Goal: Task Accomplishment & Management: Manage account settings

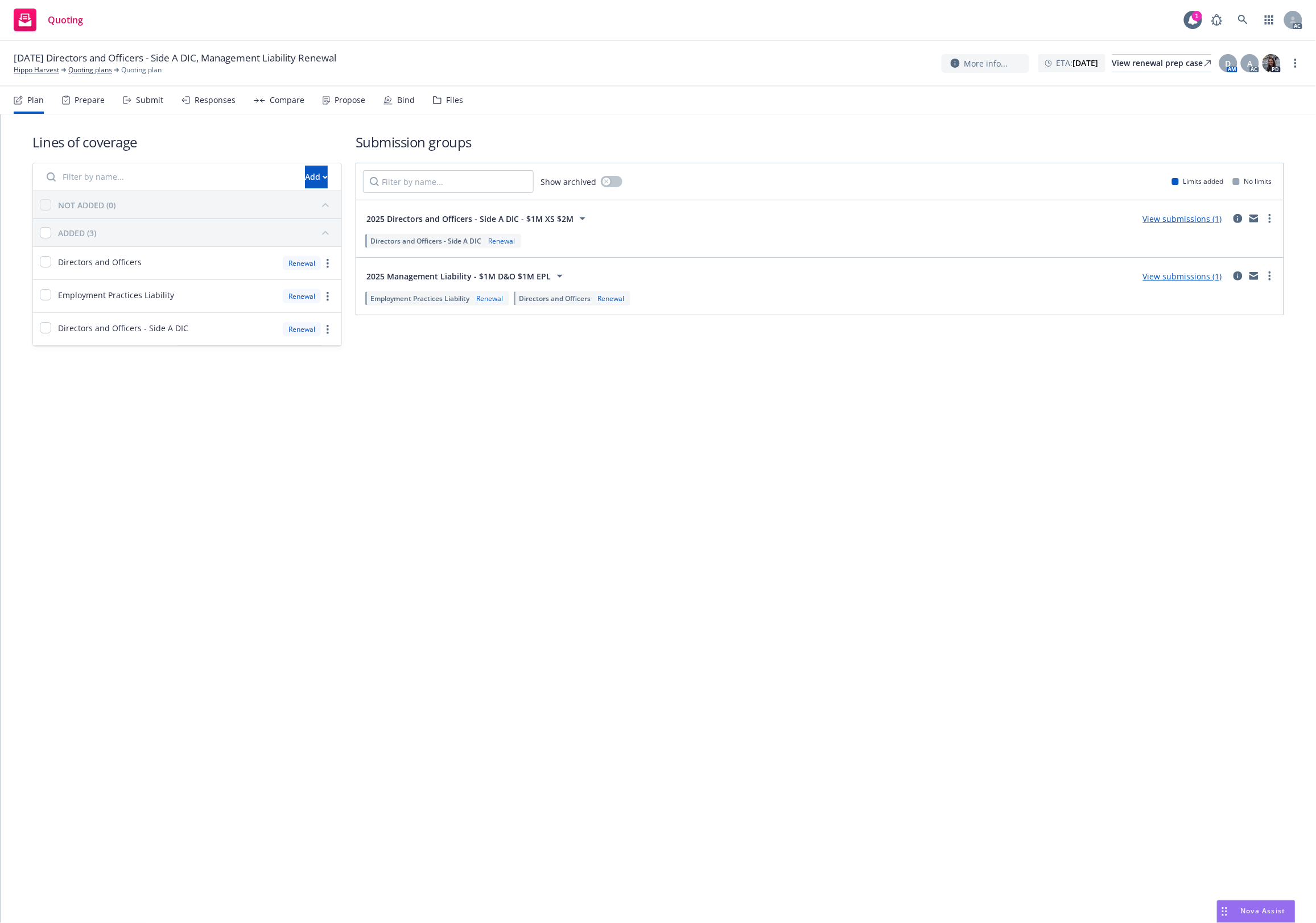
click at [441, 100] on div "Files" at bounding box center [449, 100] width 31 height 27
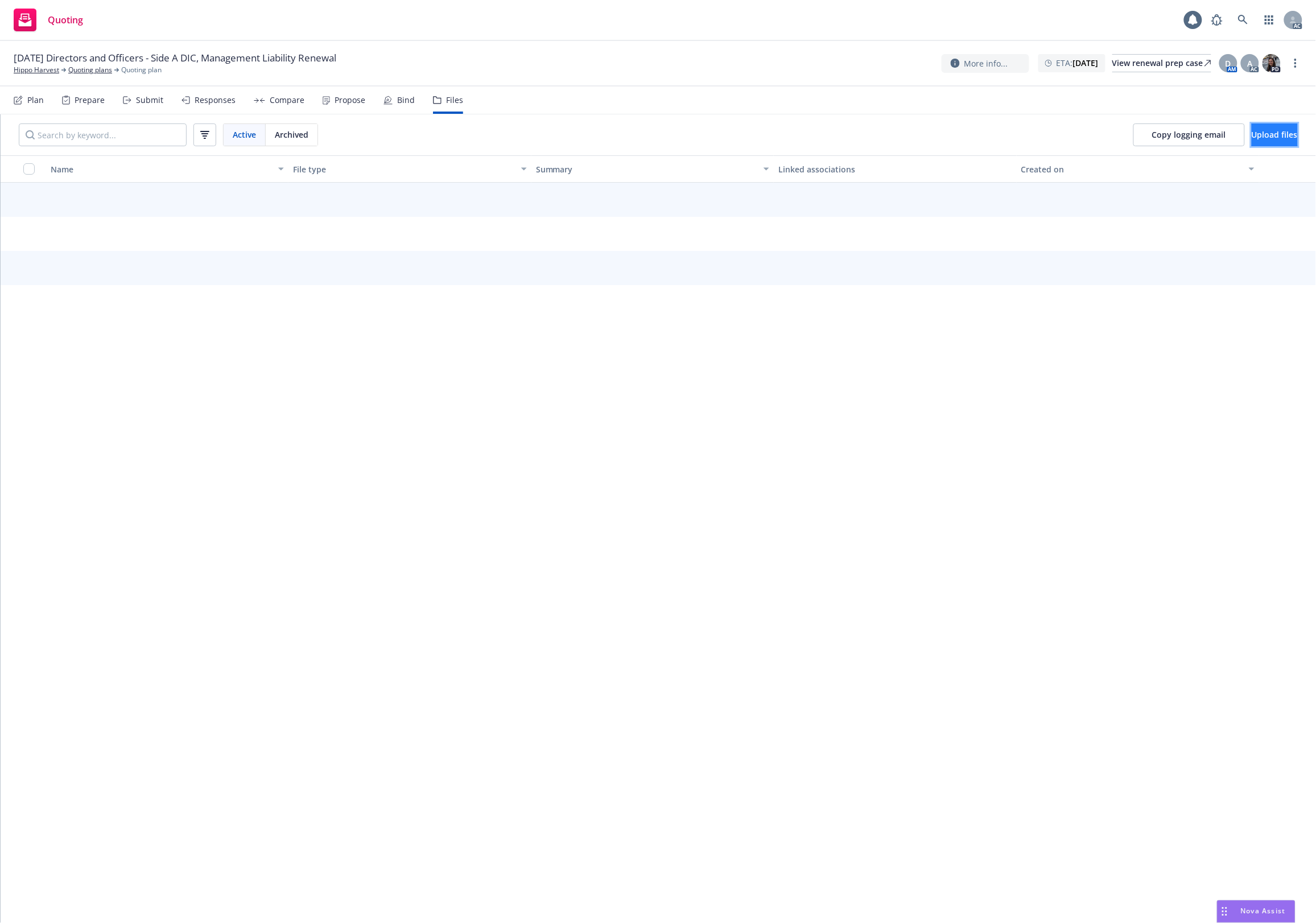
click at [1053, 131] on span "Upload files" at bounding box center [1275, 134] width 46 height 11
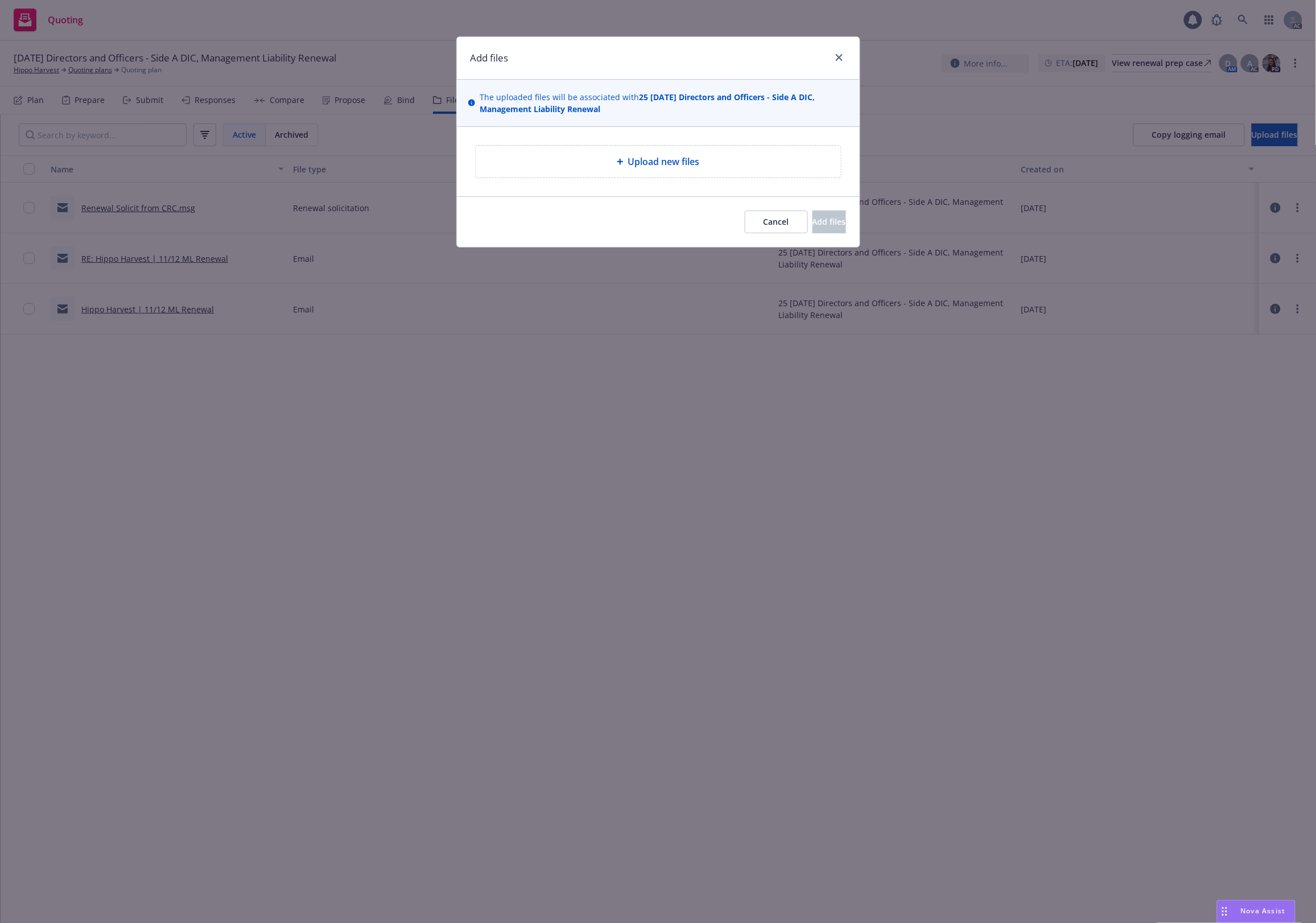
click at [702, 165] on div "Upload new files" at bounding box center [658, 162] width 347 height 14
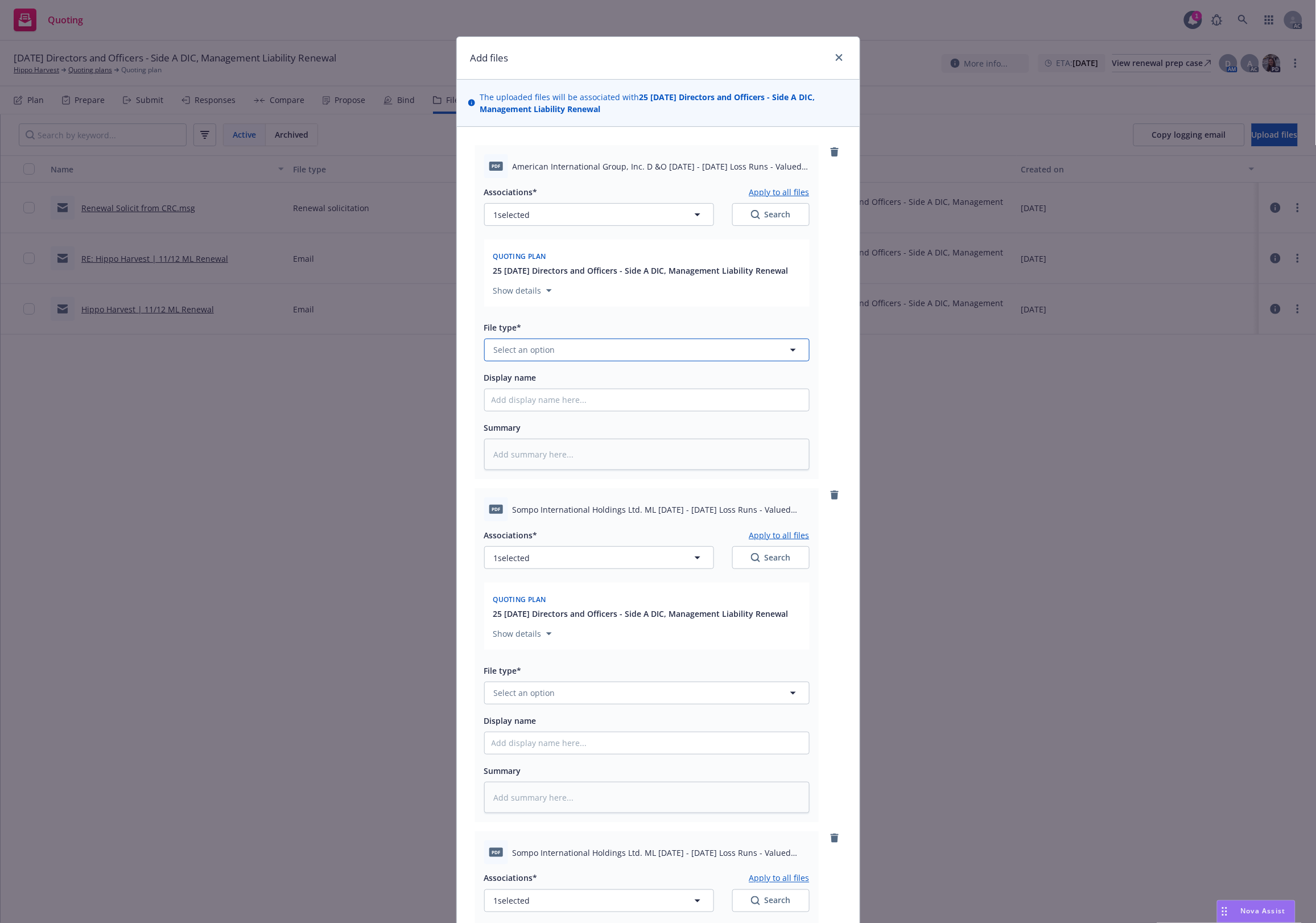
click at [555, 343] on button "Select an option" at bounding box center [647, 350] width 326 height 23
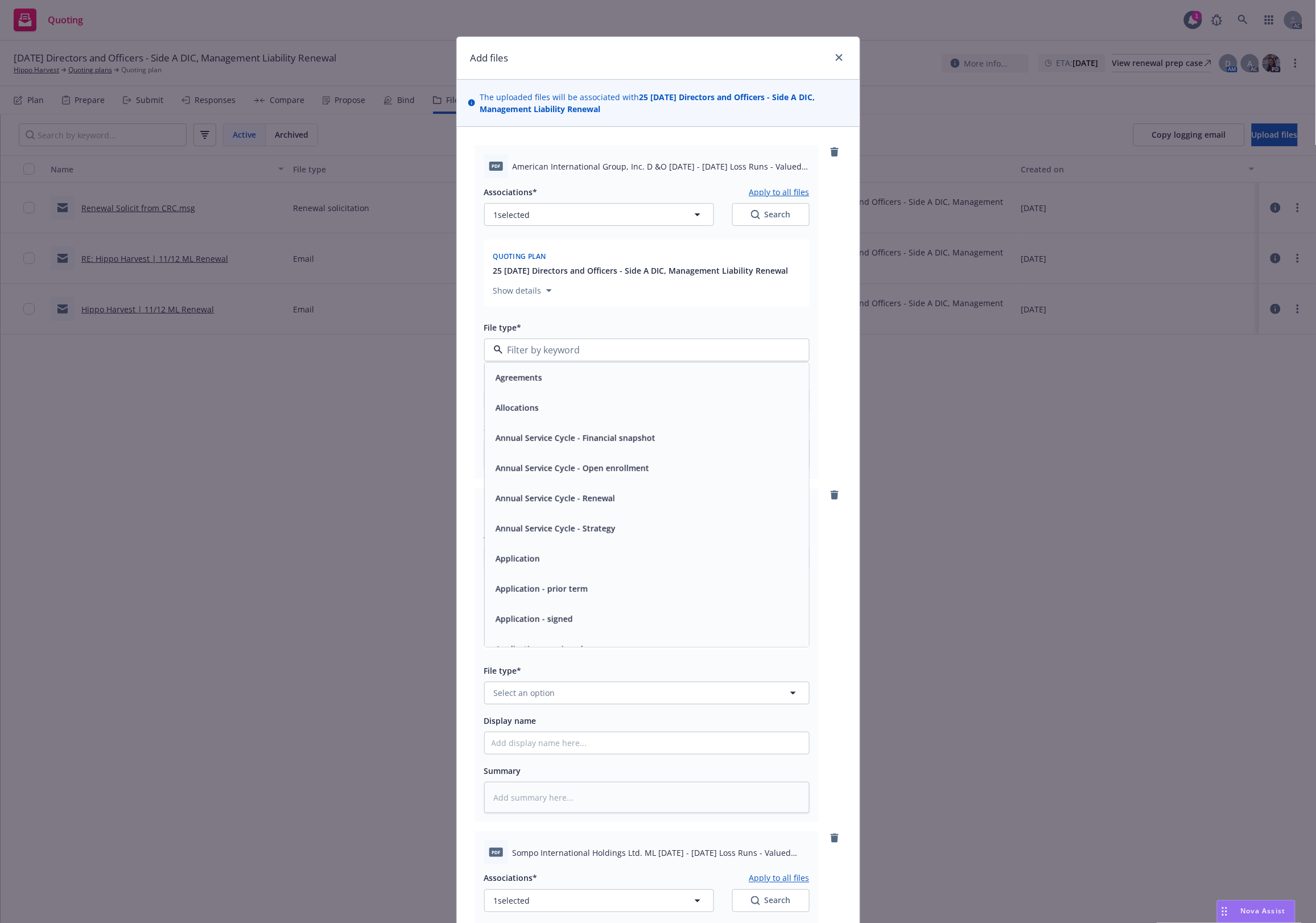
type input "`"
type textarea "x"
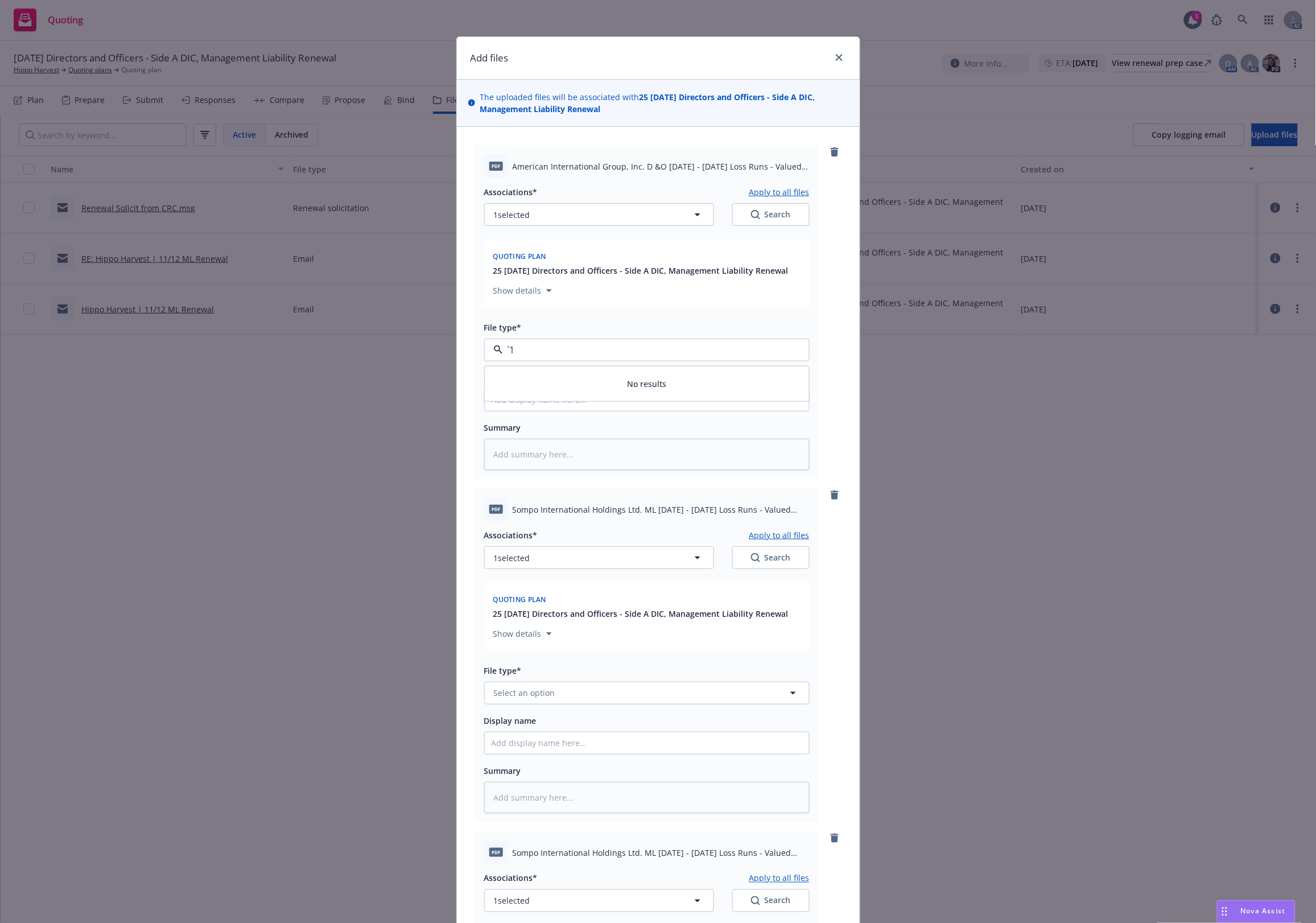
paste input "Loss Runs"
type input "Loss Runs"
click at [533, 382] on div "Loss Runs" at bounding box center [646, 381] width 310 height 17
type textarea "x"
drag, startPoint x: 507, startPoint y: 698, endPoint x: 507, endPoint y: 692, distance: 6.0
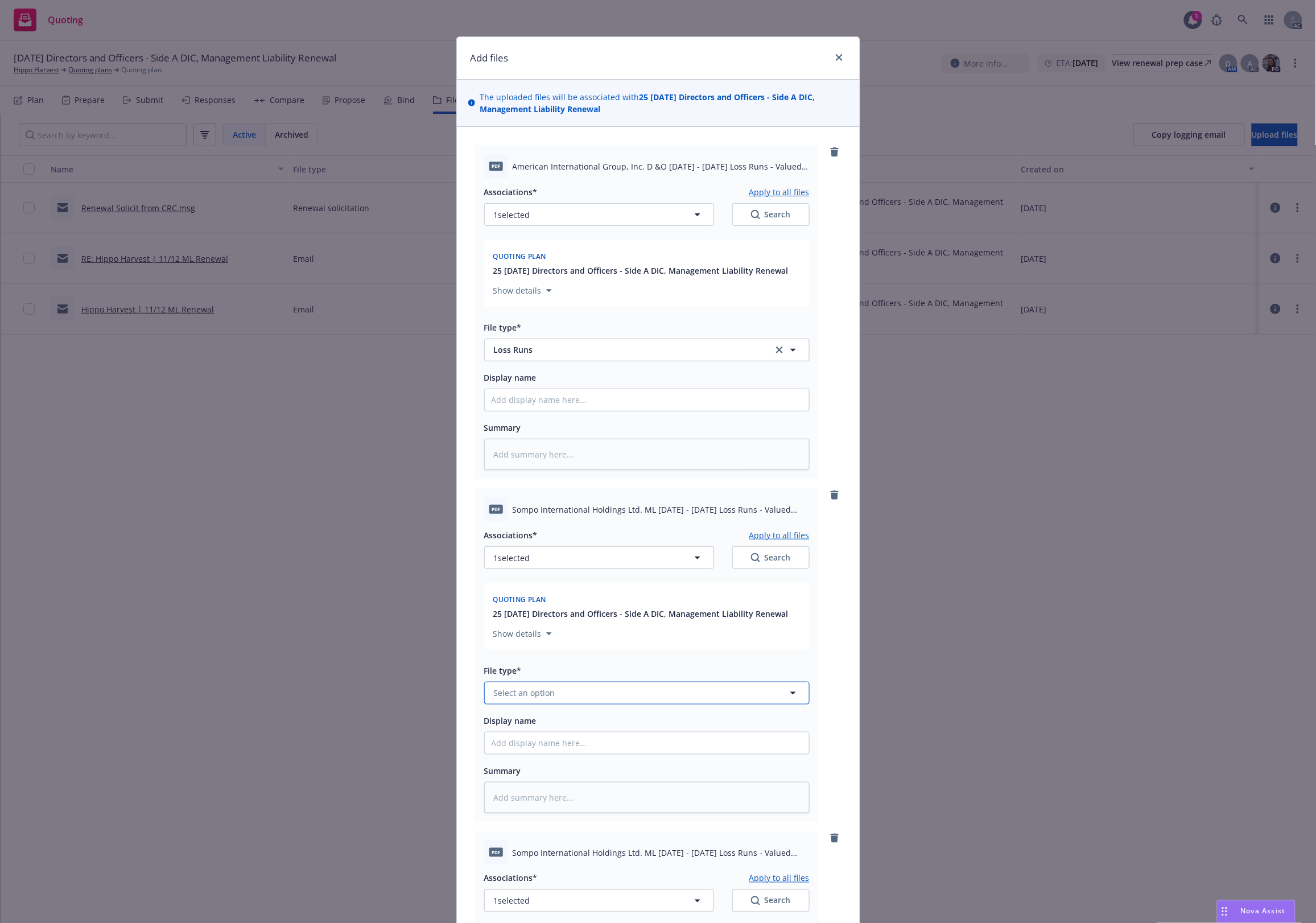
click at [507, 697] on span "Select an option" at bounding box center [524, 693] width 62 height 12
paste input "Loss Runs"
type input "Loss Runs"
click at [525, 575] on span "Loss Runs" at bounding box center [515, 571] width 39 height 12
type textarea "x"
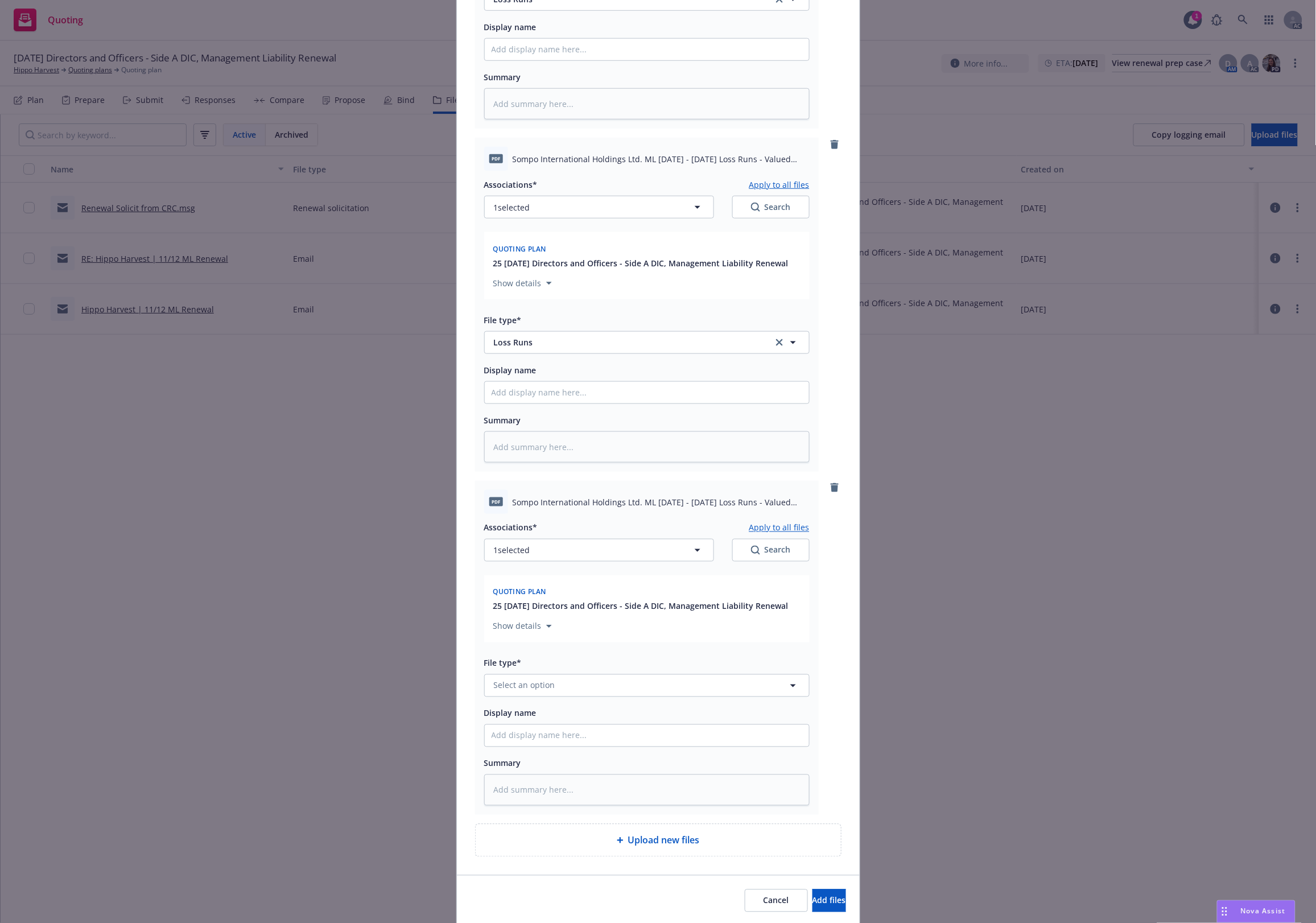
scroll to position [391, 0]
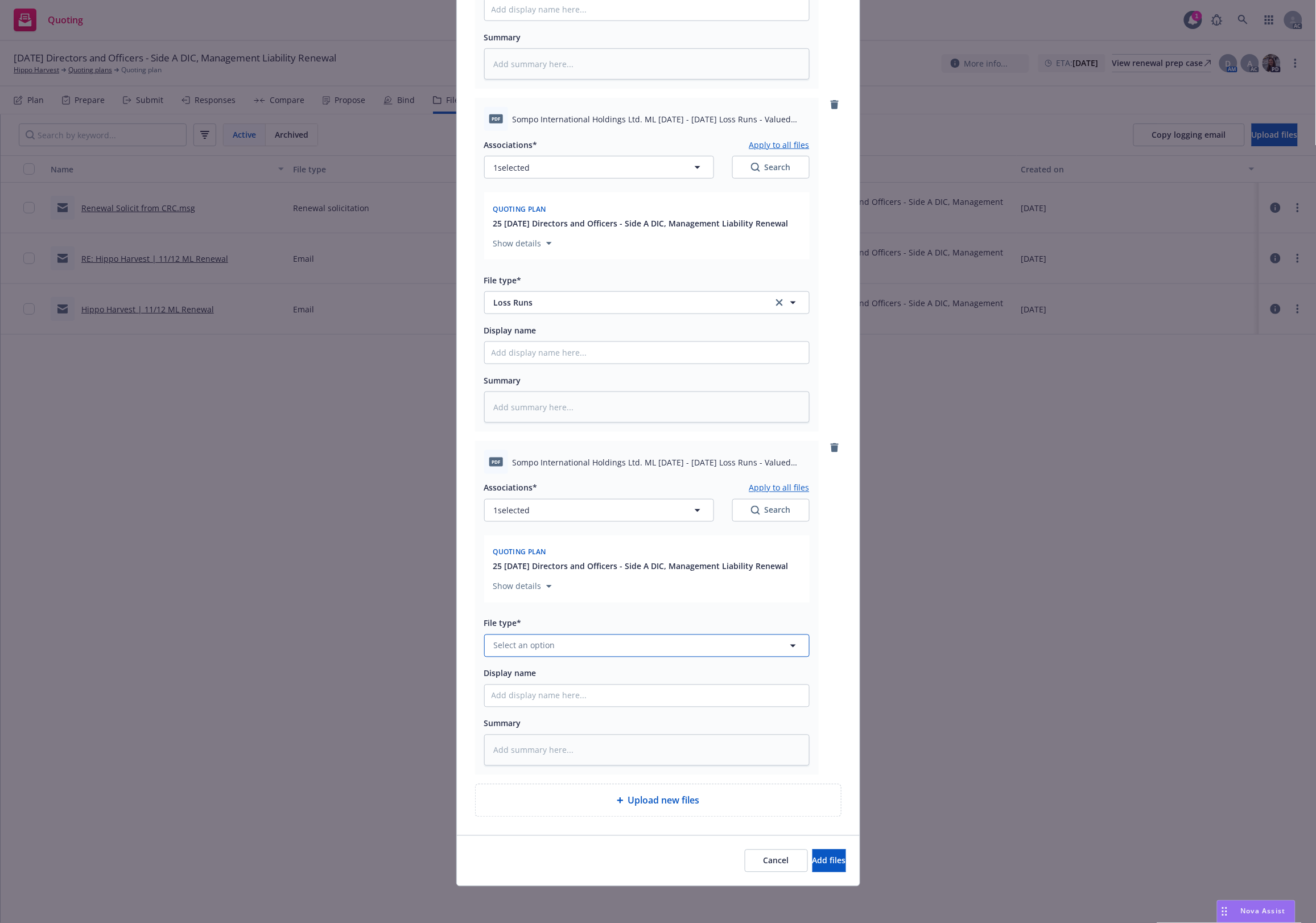
click at [529, 647] on span "Select an option" at bounding box center [524, 645] width 62 height 12
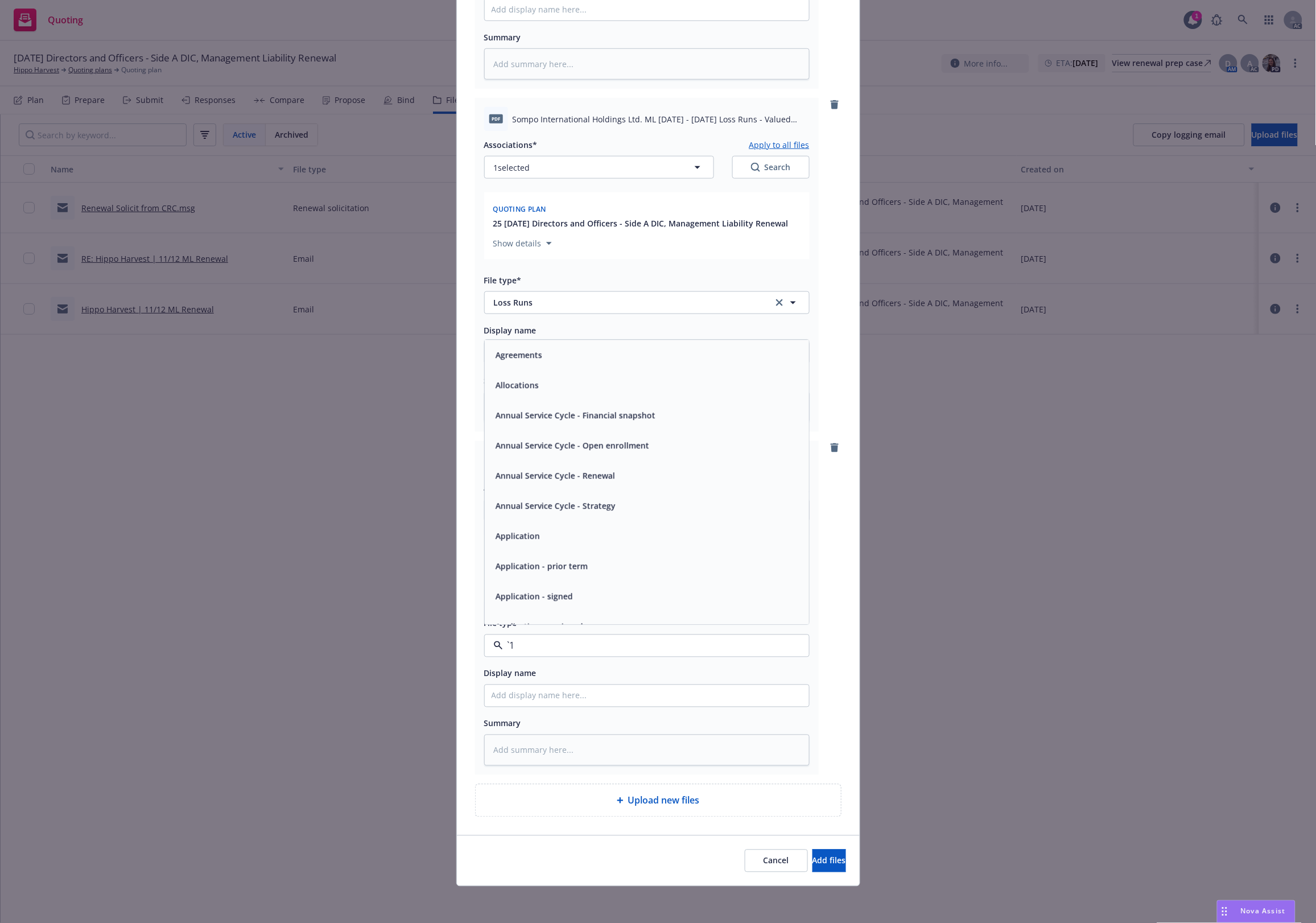
paste input "Loss Runs"
type input "Loss Runs"
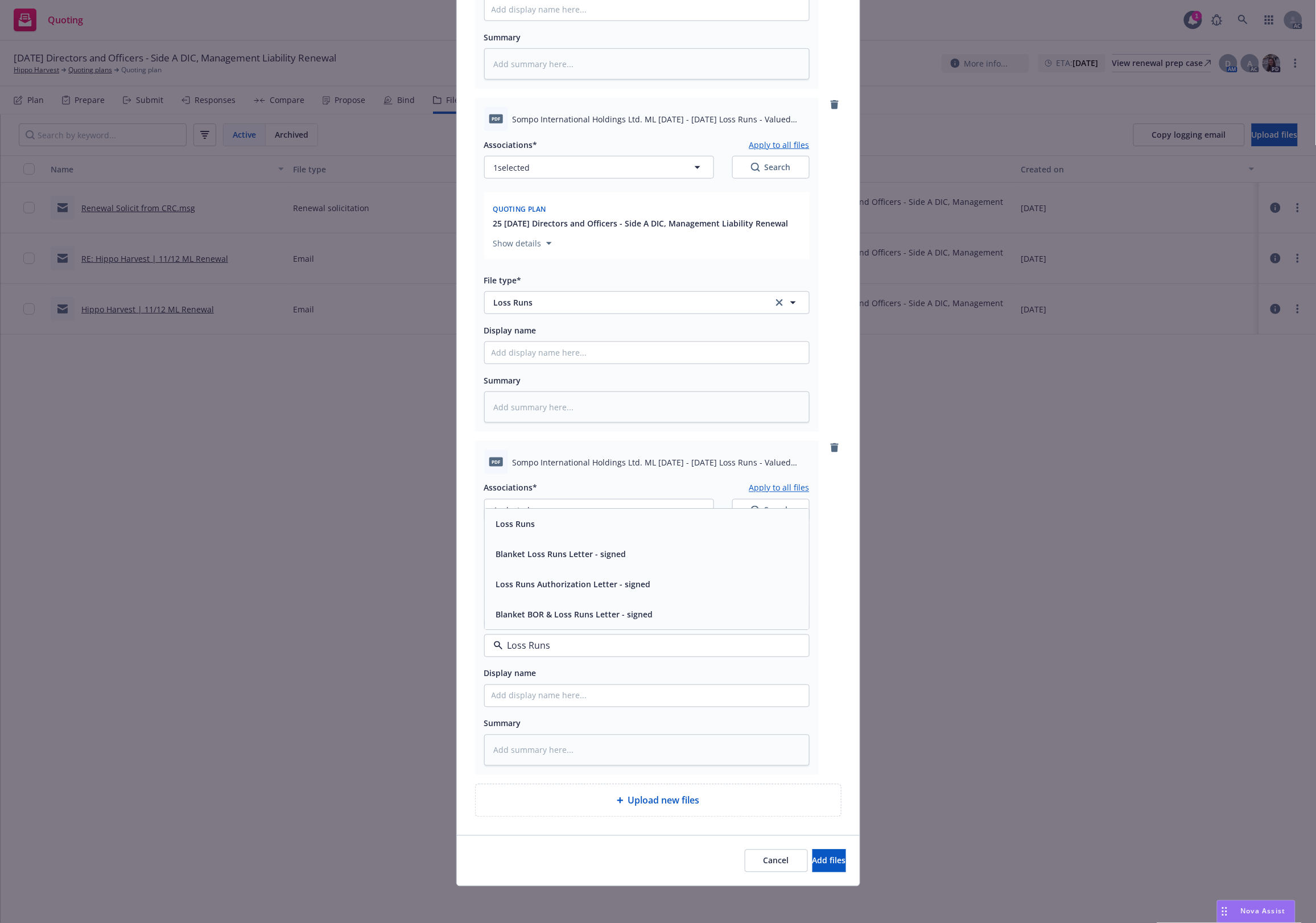
click at [518, 523] on span "Loss Runs" at bounding box center [515, 524] width 39 height 12
click at [787, 487] on button "Apply to all files" at bounding box center [779, 487] width 60 height 14
click at [627, 513] on button "1 selected" at bounding box center [599, 510] width 230 height 23
type textarea "x"
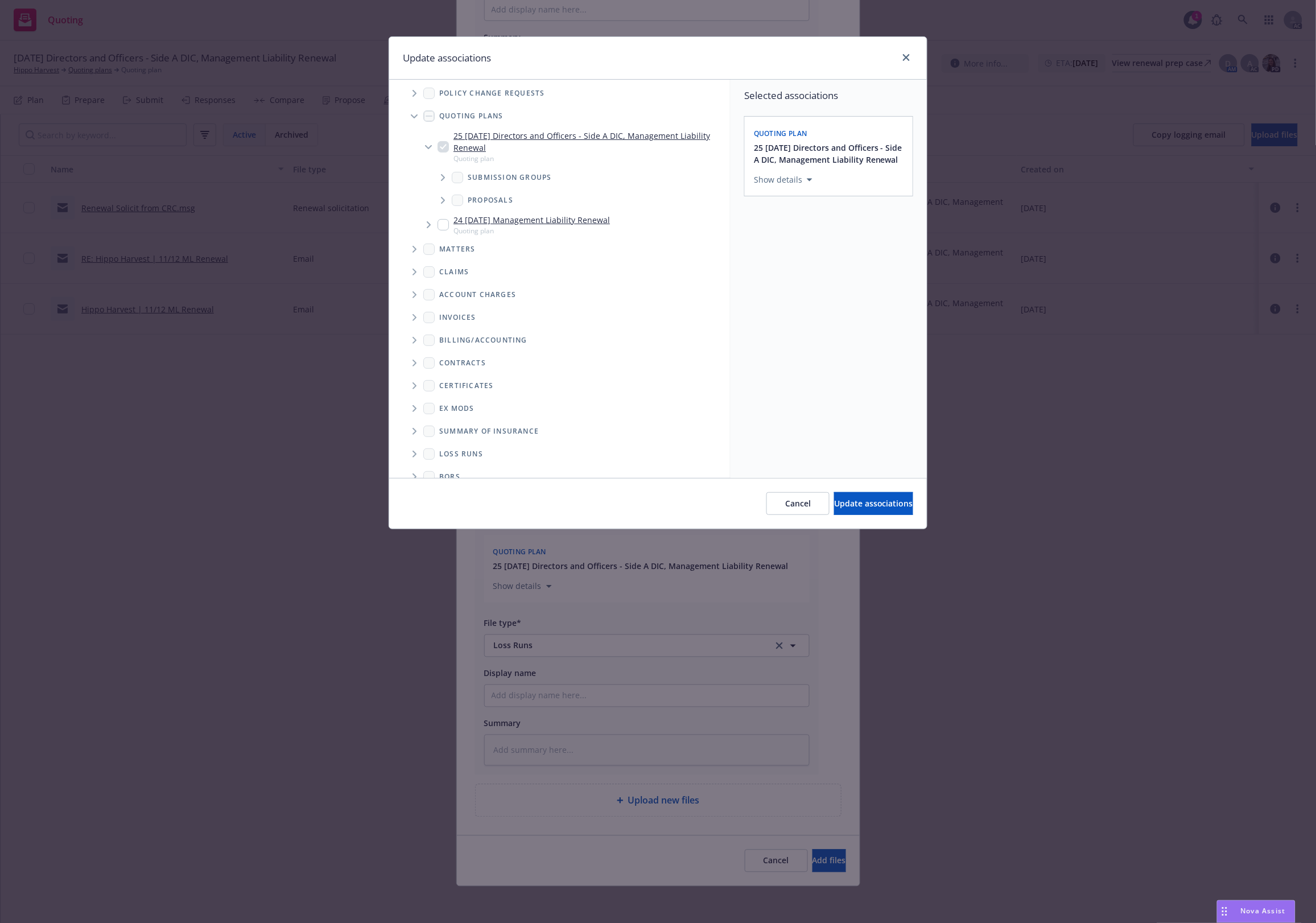
scroll to position [43, 0]
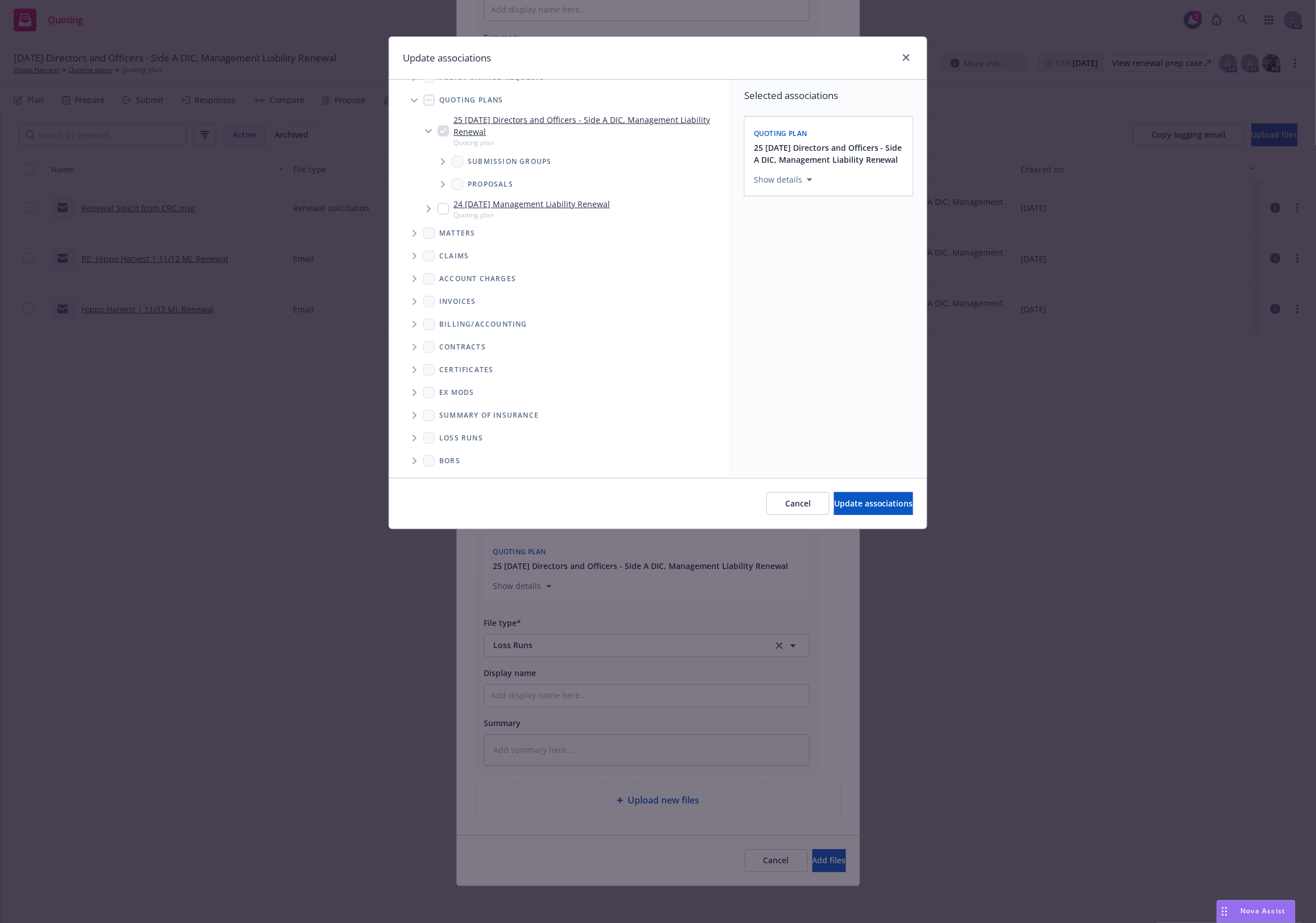
click at [410, 438] on span "Folder Tree Example" at bounding box center [414, 438] width 18 height 18
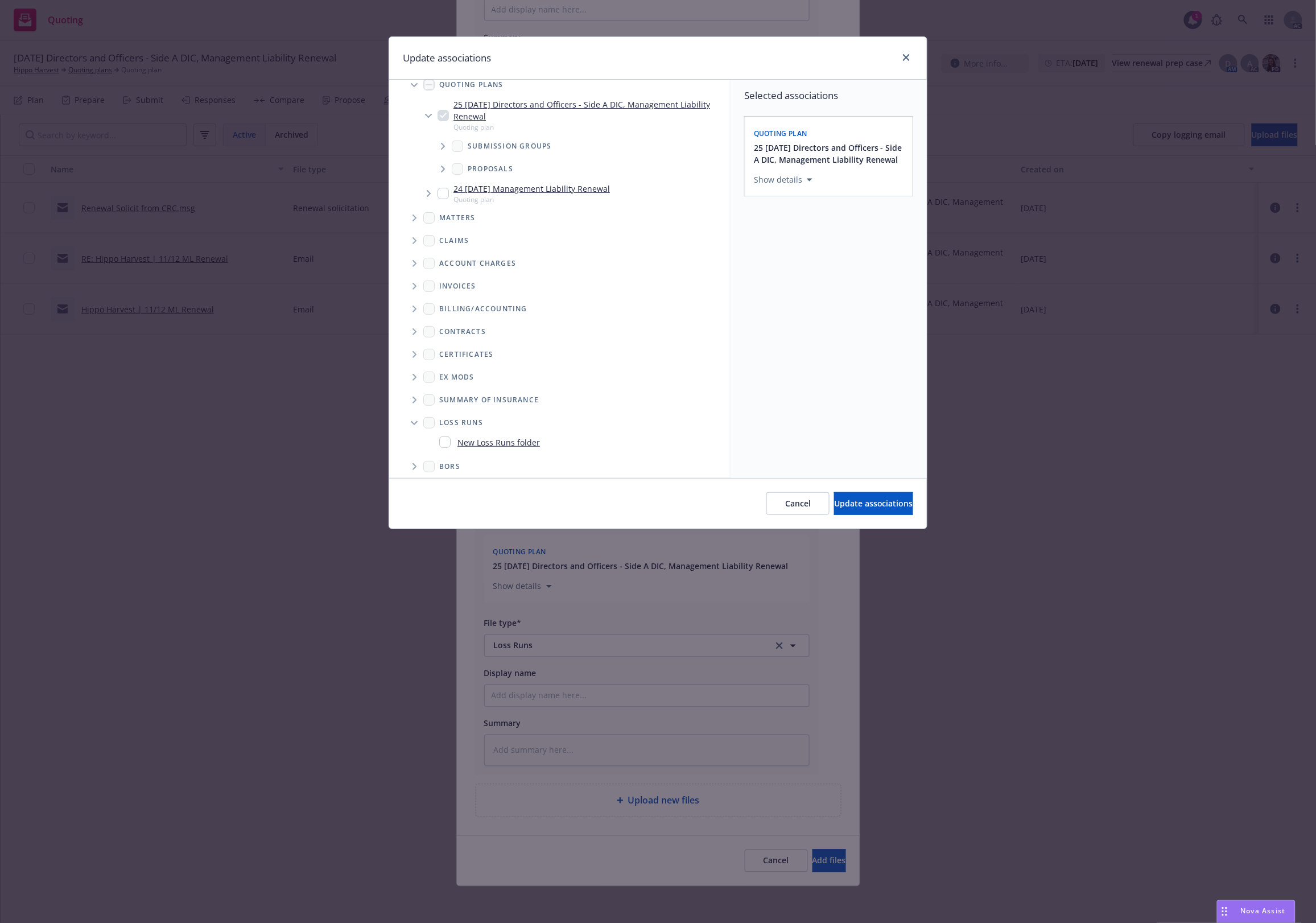
scroll to position [64, 0]
click at [465, 426] on div "New Loss Runs folder" at bounding box center [578, 437] width 295 height 21
click at [528, 442] on div "New Loss Runs folder" at bounding box center [490, 437] width 101 height 17
checkbox input "true"
drag, startPoint x: 805, startPoint y: 251, endPoint x: 806, endPoint y: 270, distance: 19.0
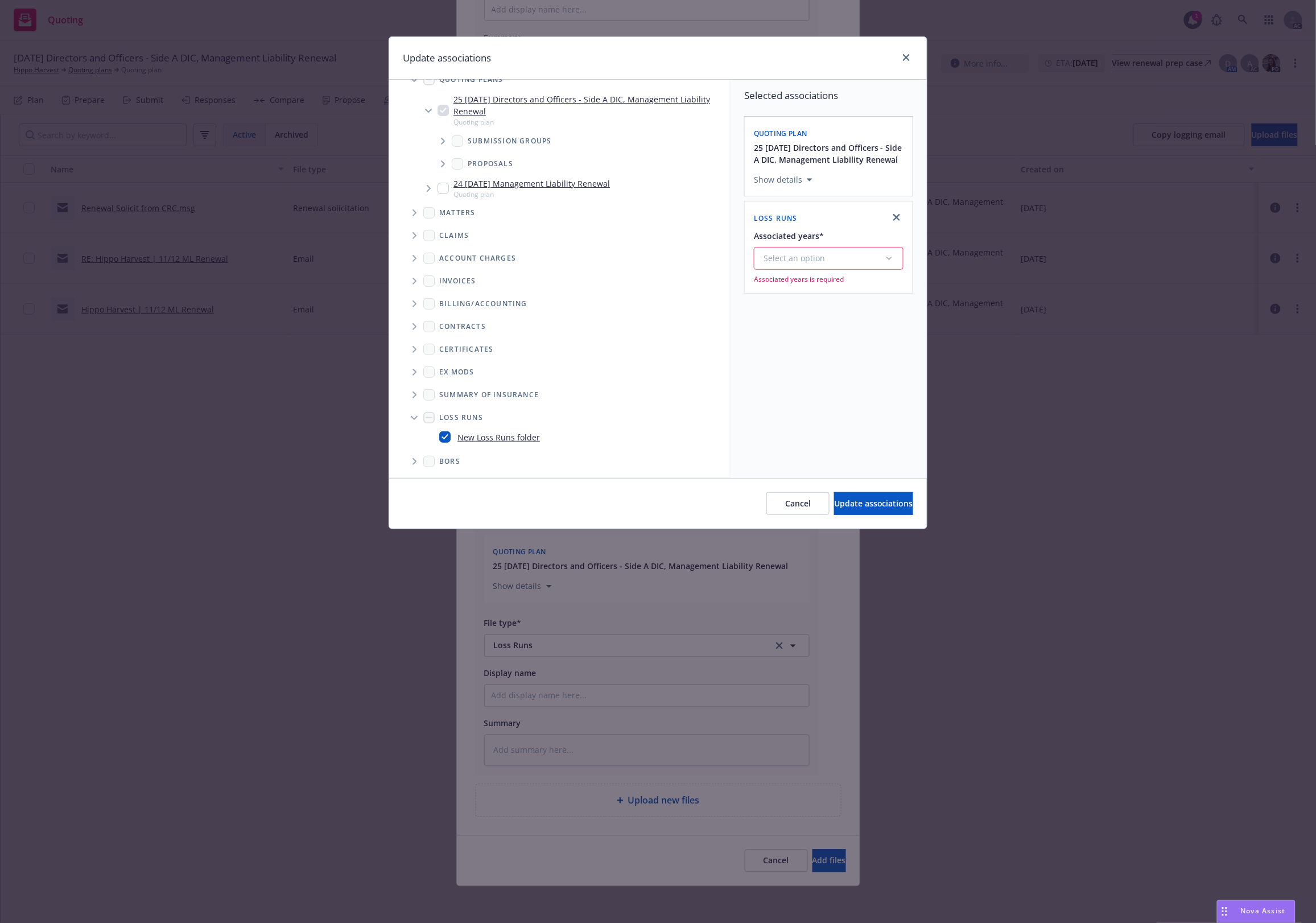
click at [806, 257] on div "Associated years* Select an option Associated years is required" at bounding box center [829, 256] width 150 height 55
click at [806, 264] on div "Select an option" at bounding box center [824, 258] width 121 height 11
click at [829, 384] on div "2025" at bounding box center [860, 386] width 209 height 31
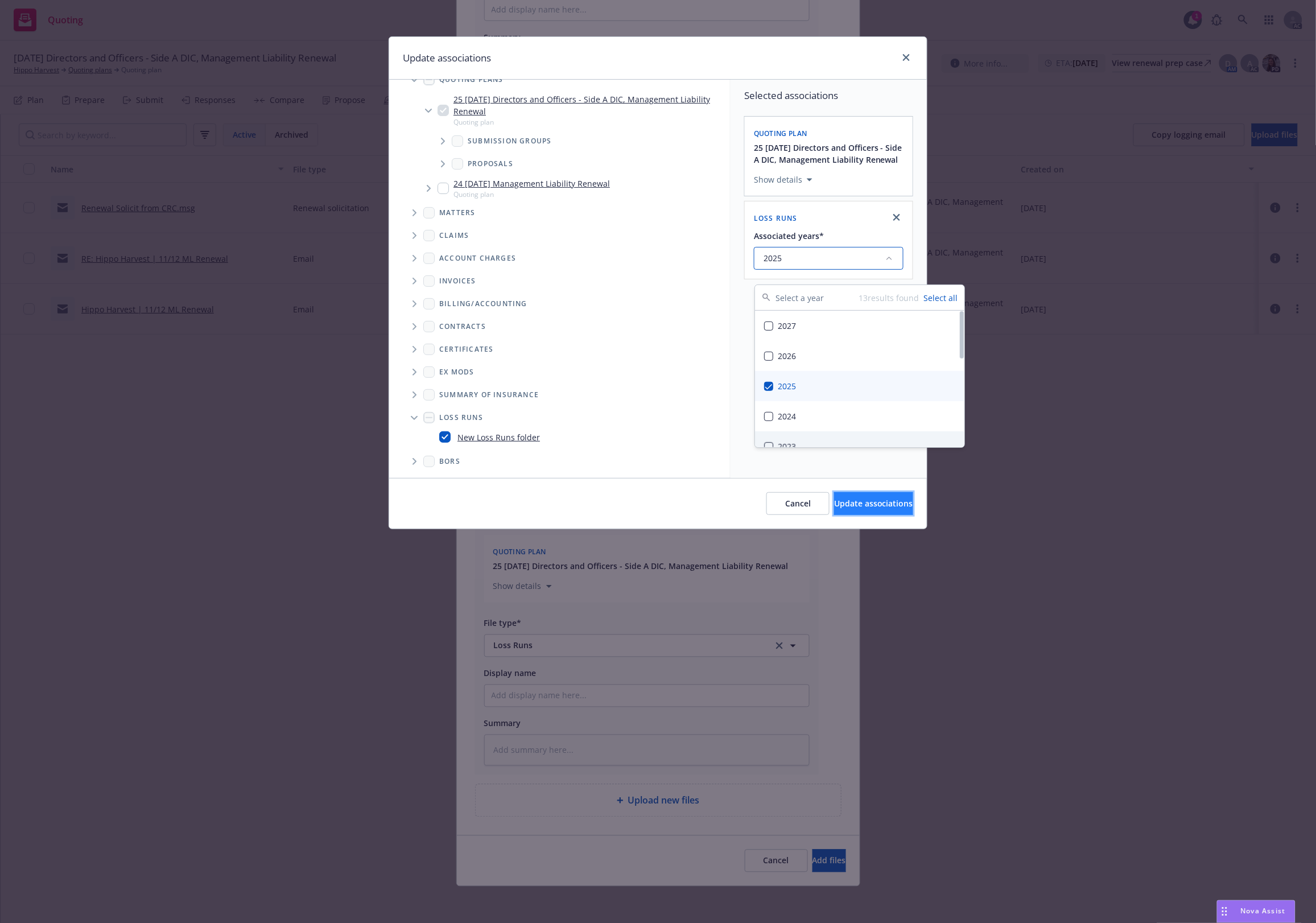
click at [865, 498] on span "Update associations" at bounding box center [874, 503] width 79 height 11
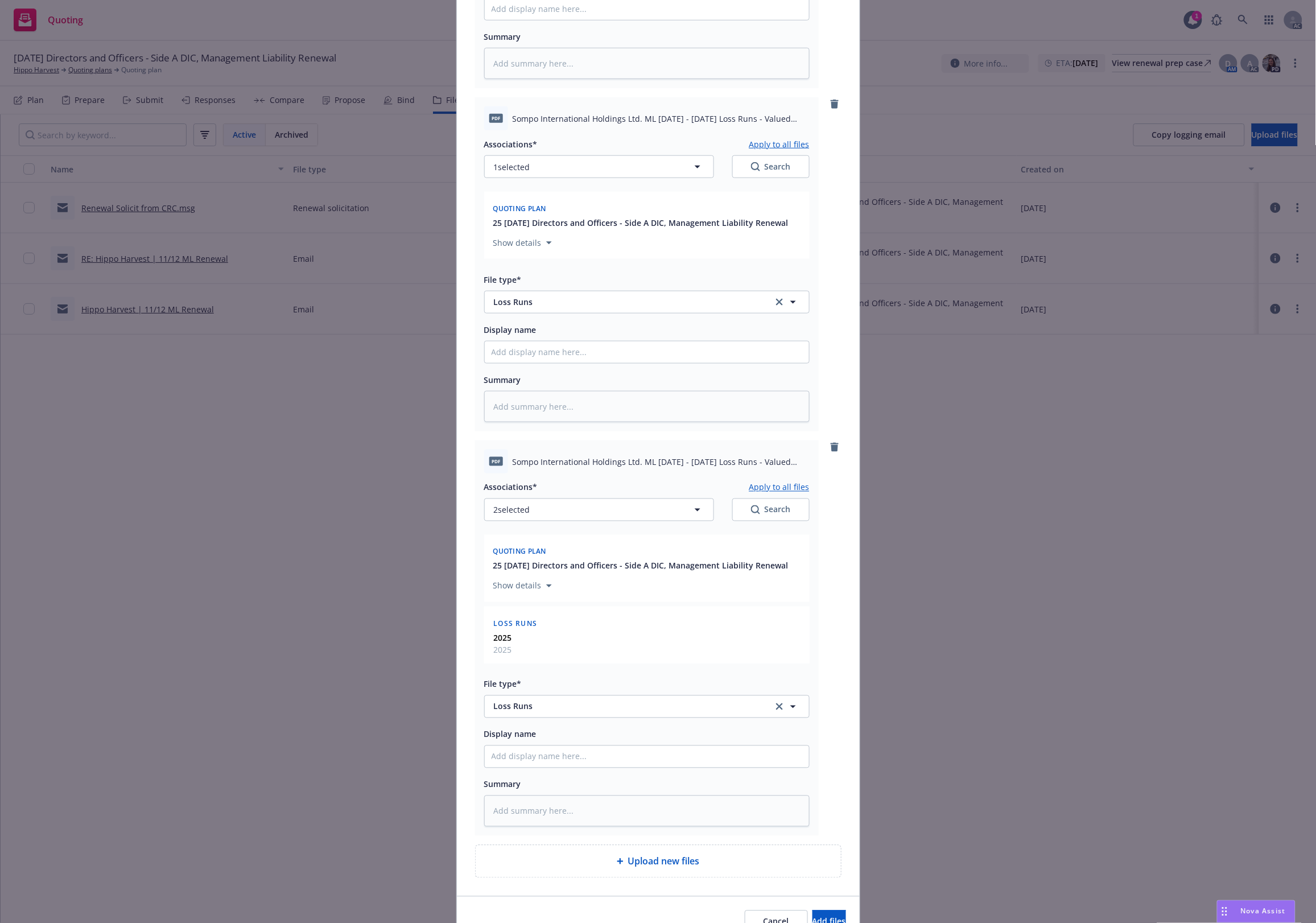
click at [783, 482] on button "Apply to all files" at bounding box center [779, 487] width 60 height 14
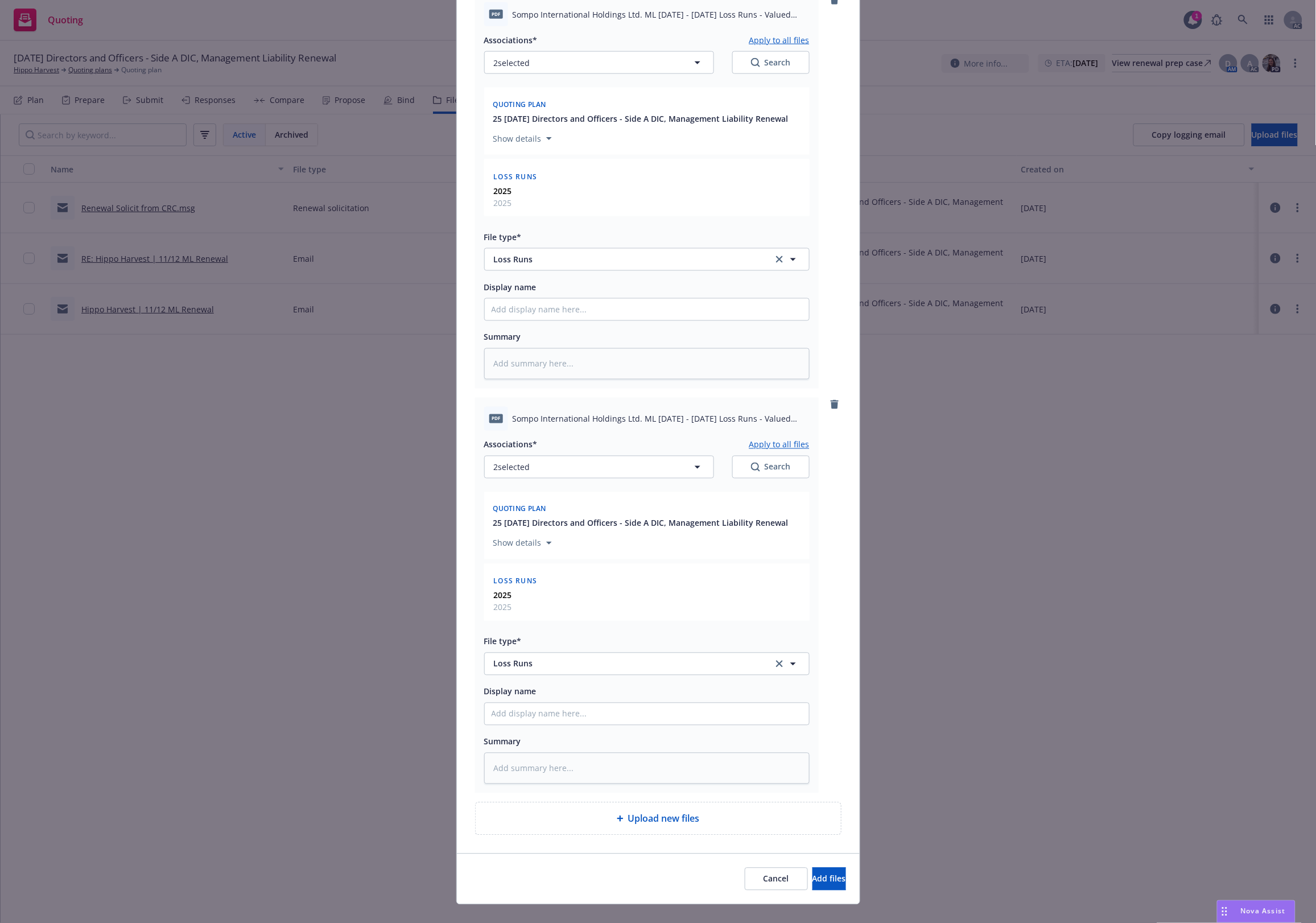
scroll to position [576, 0]
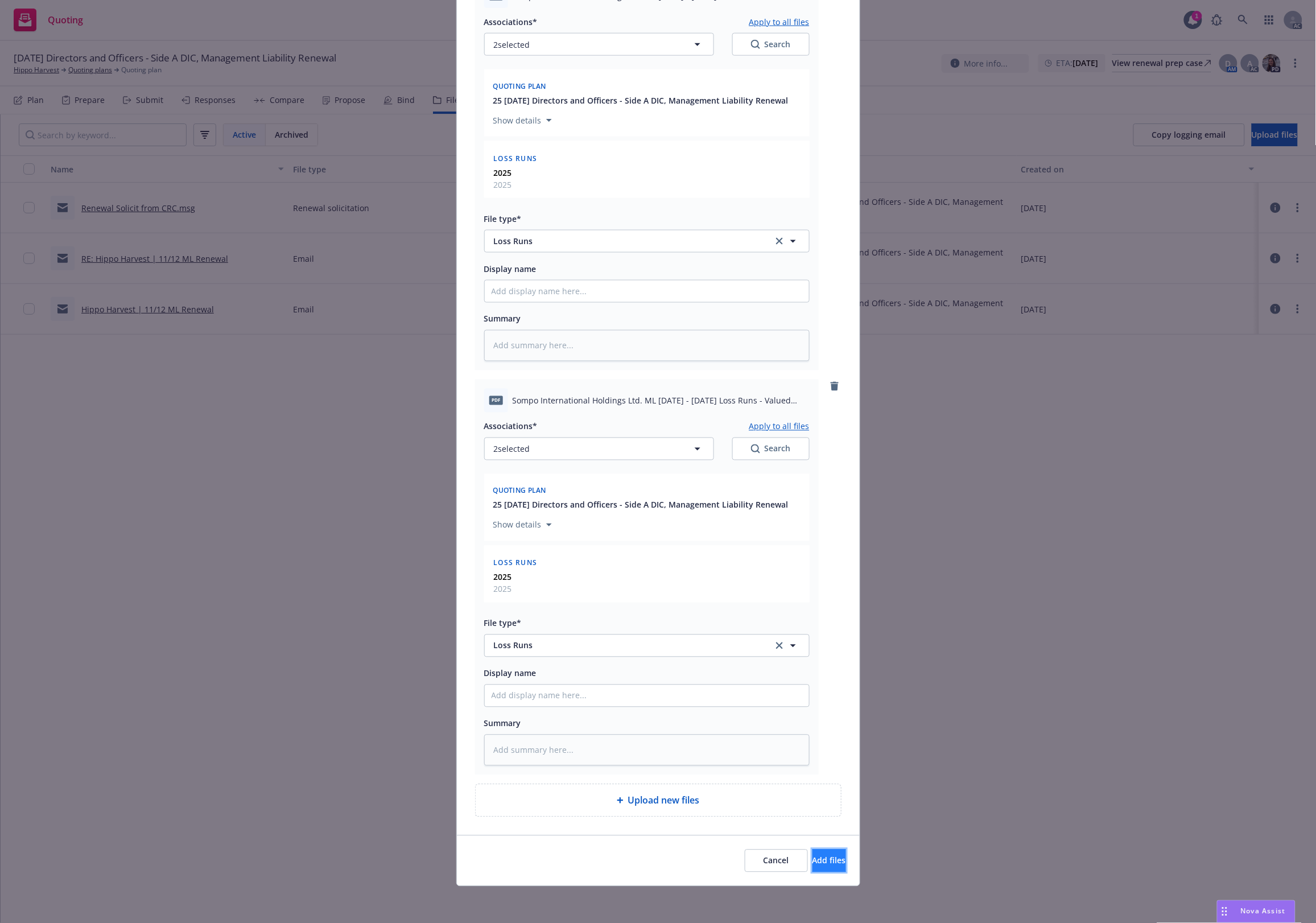
click at [812, 738] on span "Add files" at bounding box center [829, 860] width 34 height 11
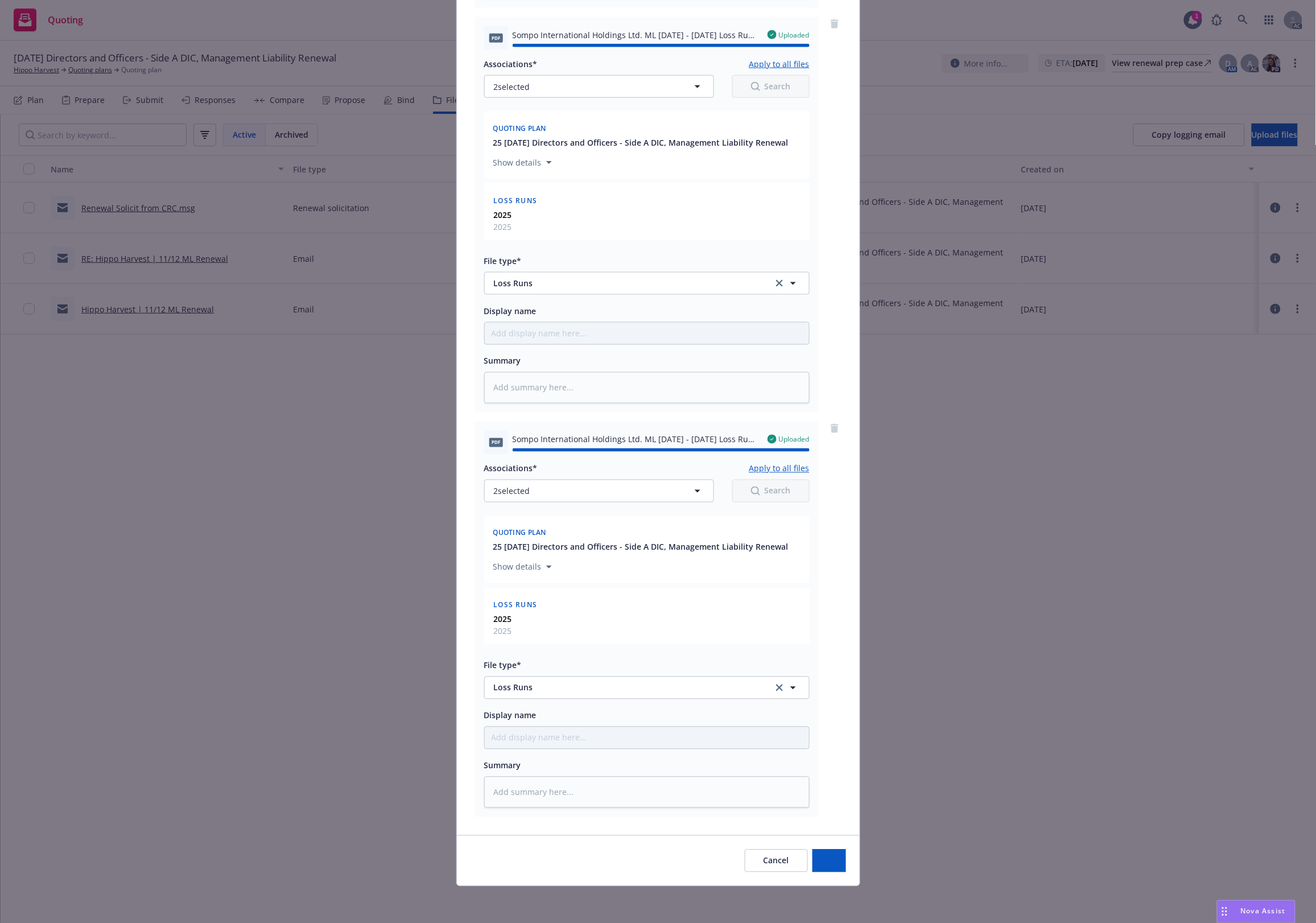
type textarea "x"
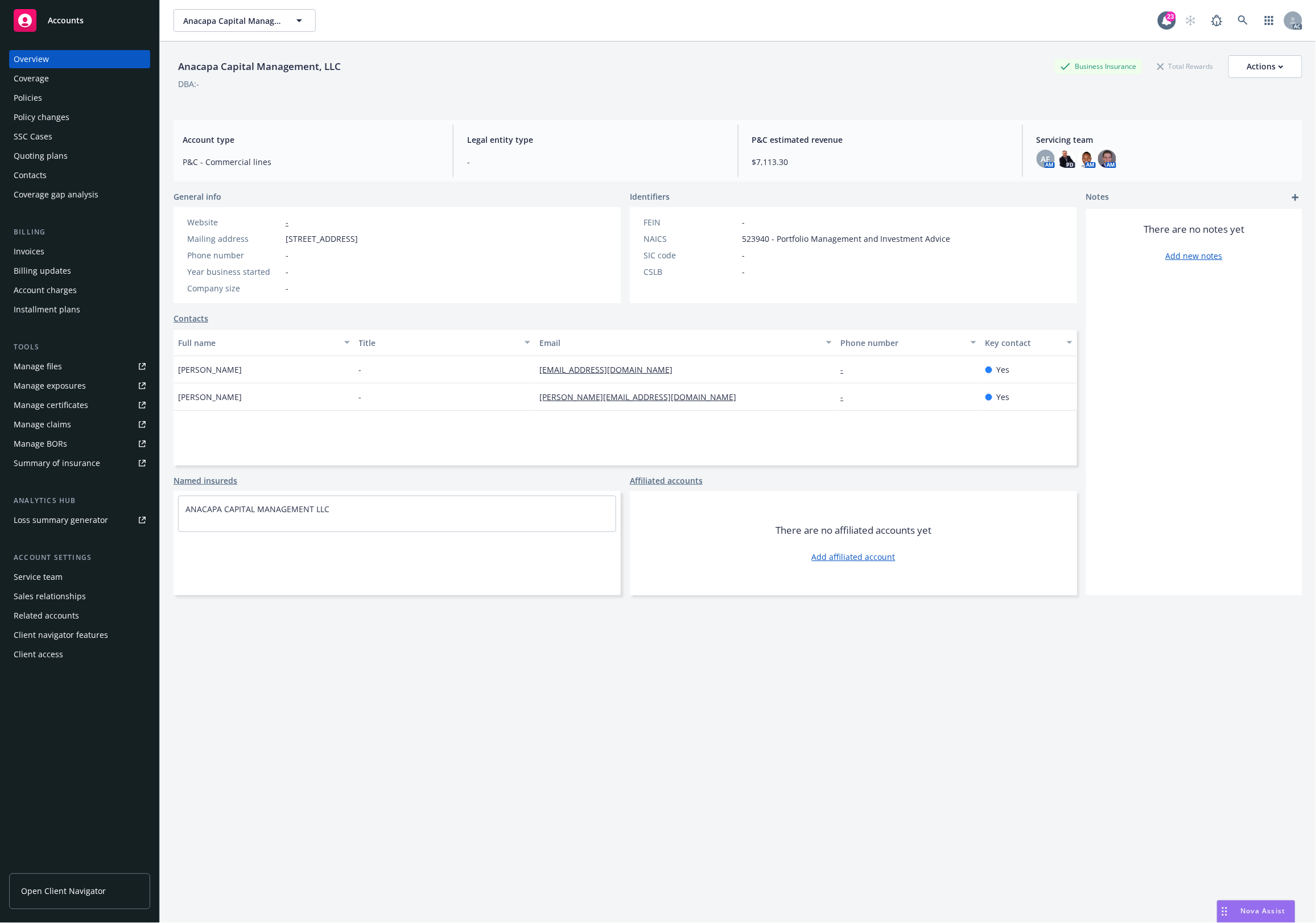
click at [31, 101] on div "Policies" at bounding box center [27, 98] width 28 height 18
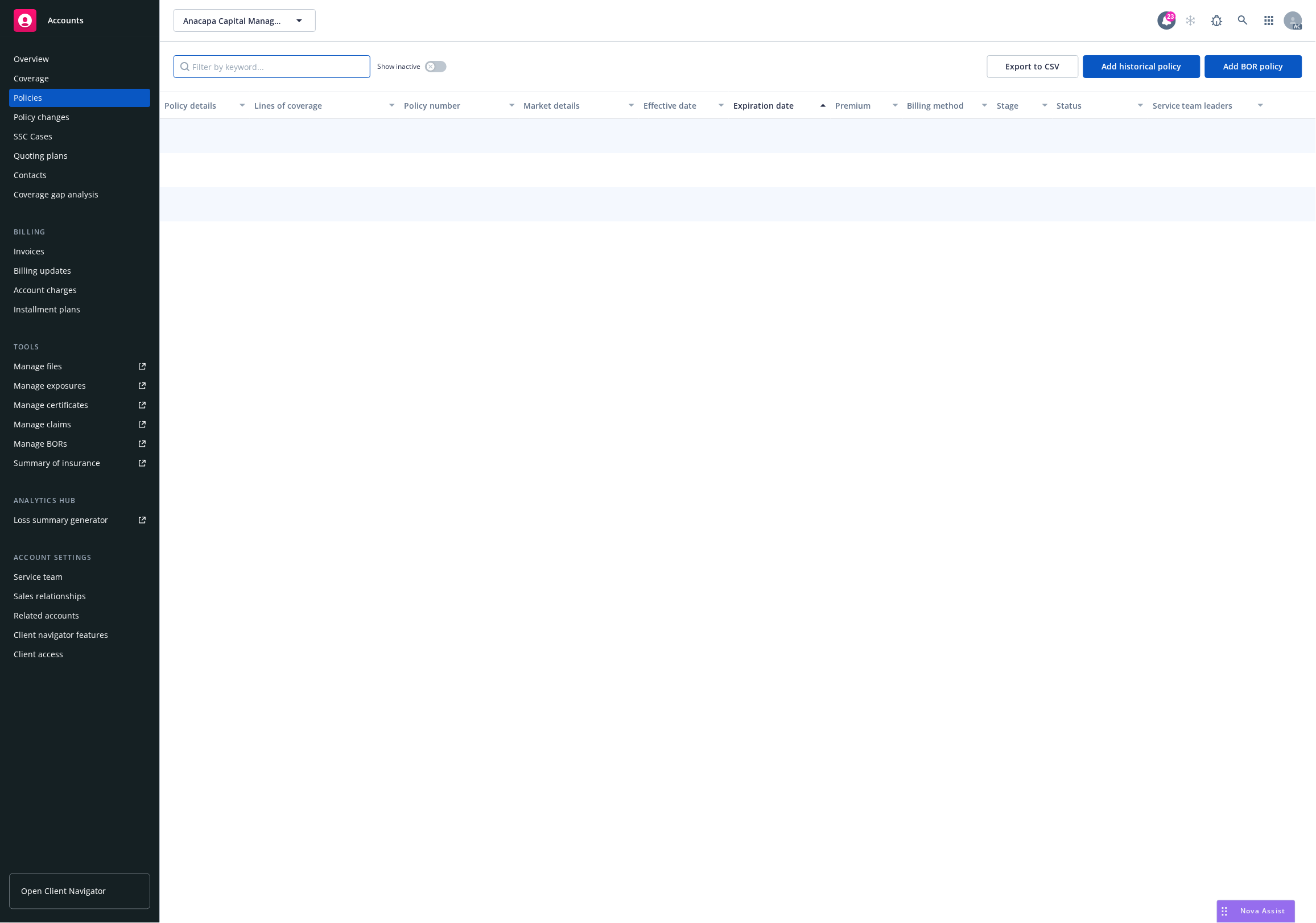
click at [262, 64] on input "Filter by keyword..." at bounding box center [272, 66] width 197 height 23
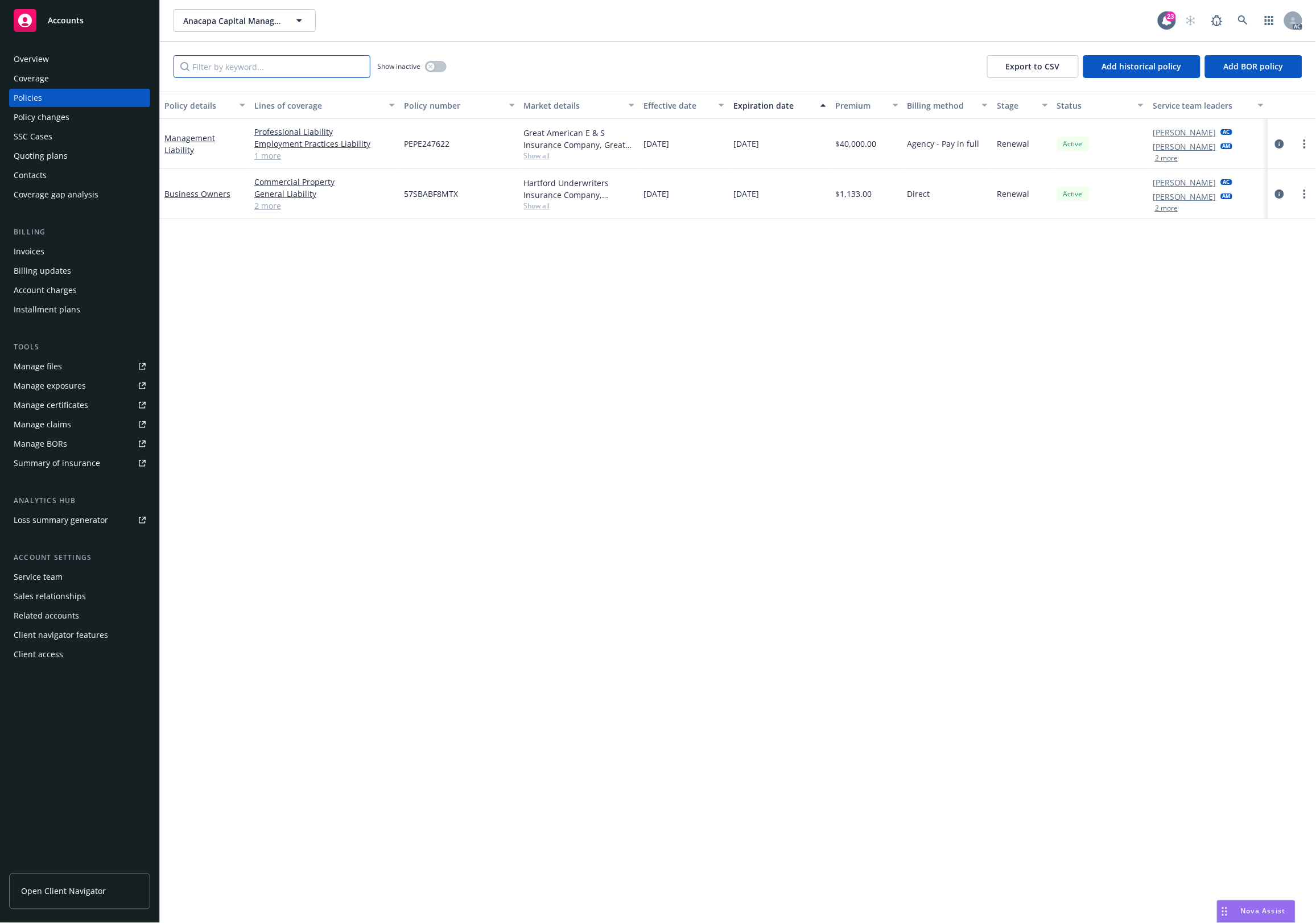
paste input "AAP1000067-02"
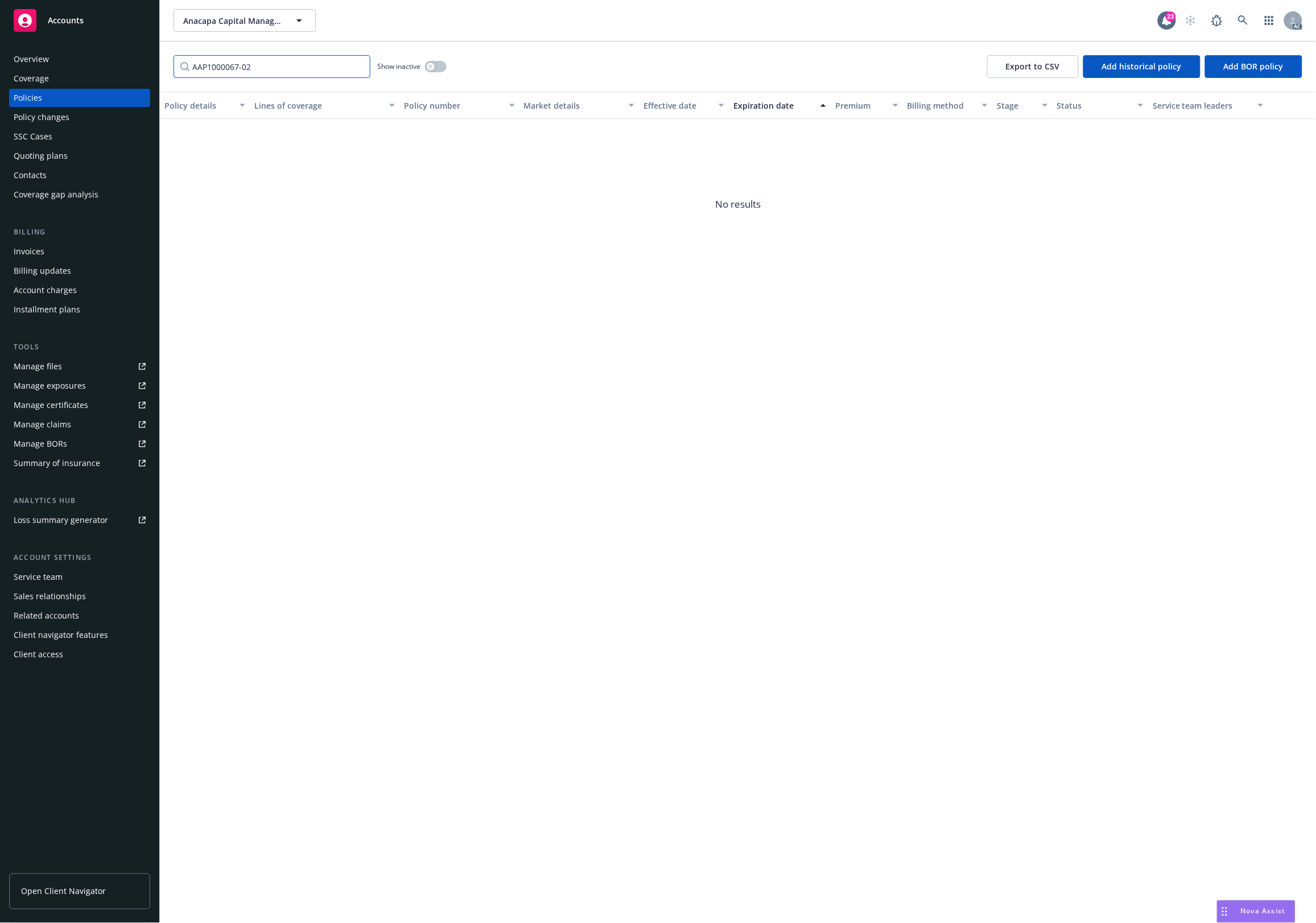
type input "AAP1000067-02"
click at [1275, 140] on icon "circleInformation" at bounding box center [1279, 143] width 9 height 9
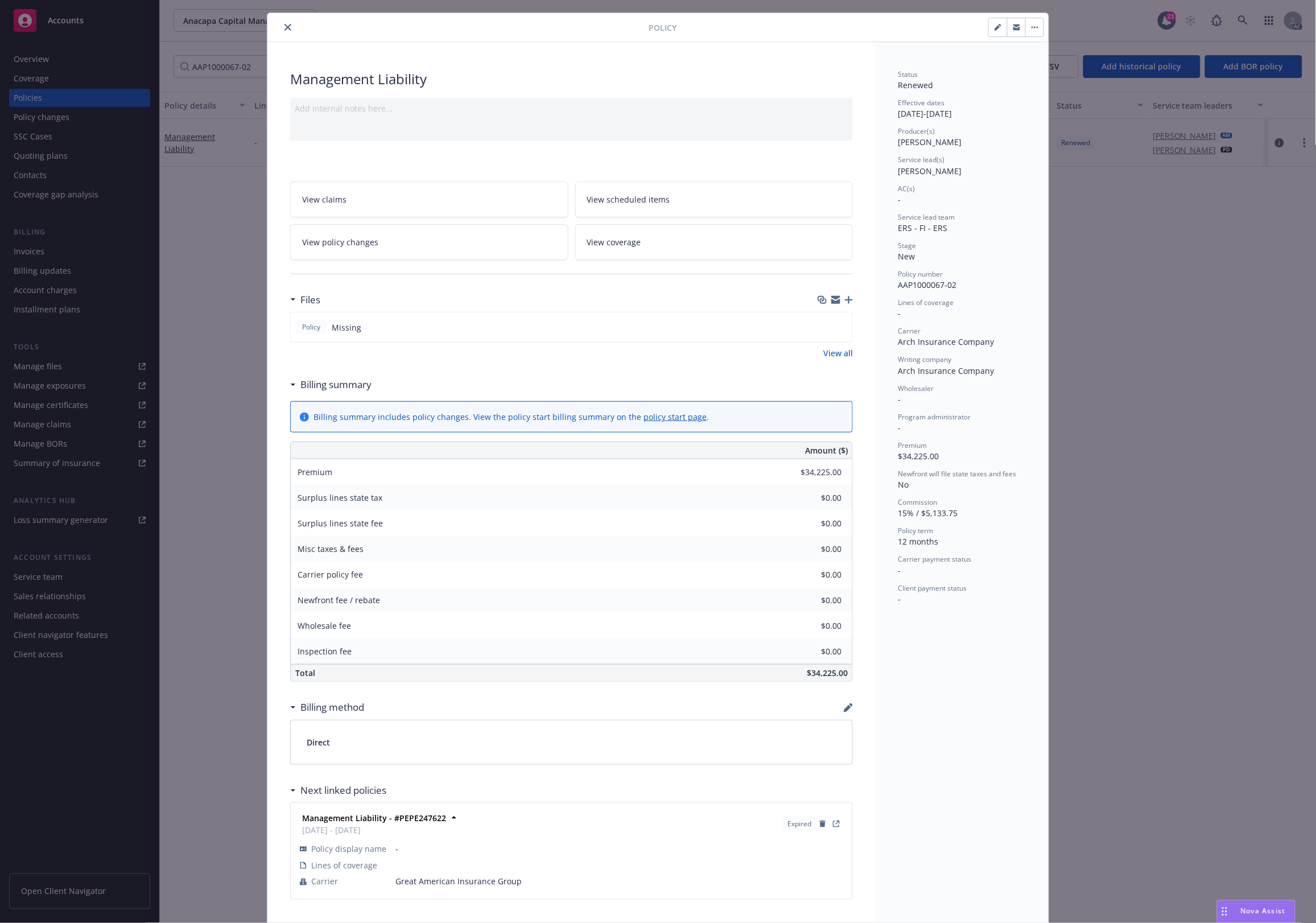
scroll to position [66, 0]
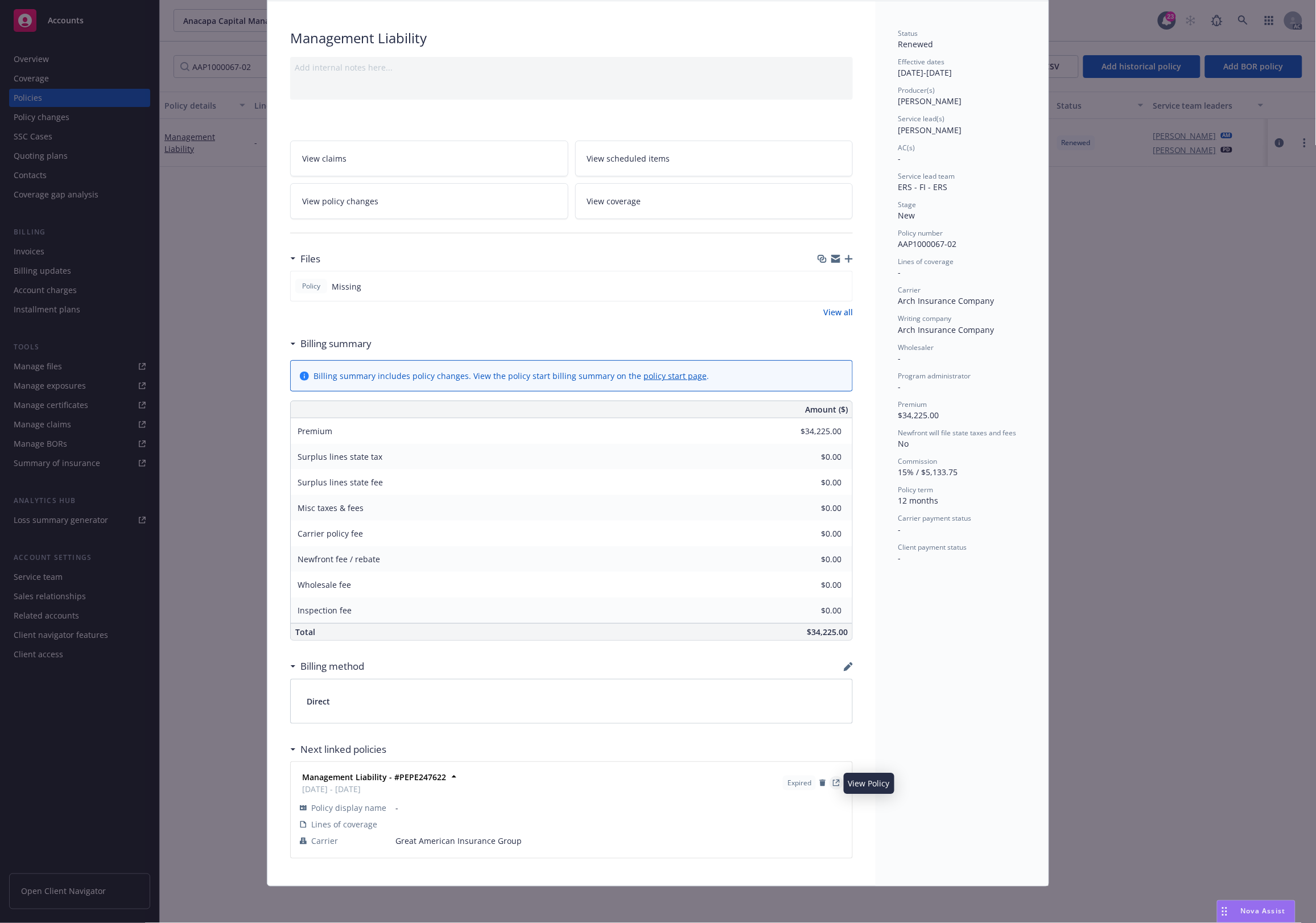
click at [835, 780] on link "View Policy" at bounding box center [836, 783] width 14 height 14
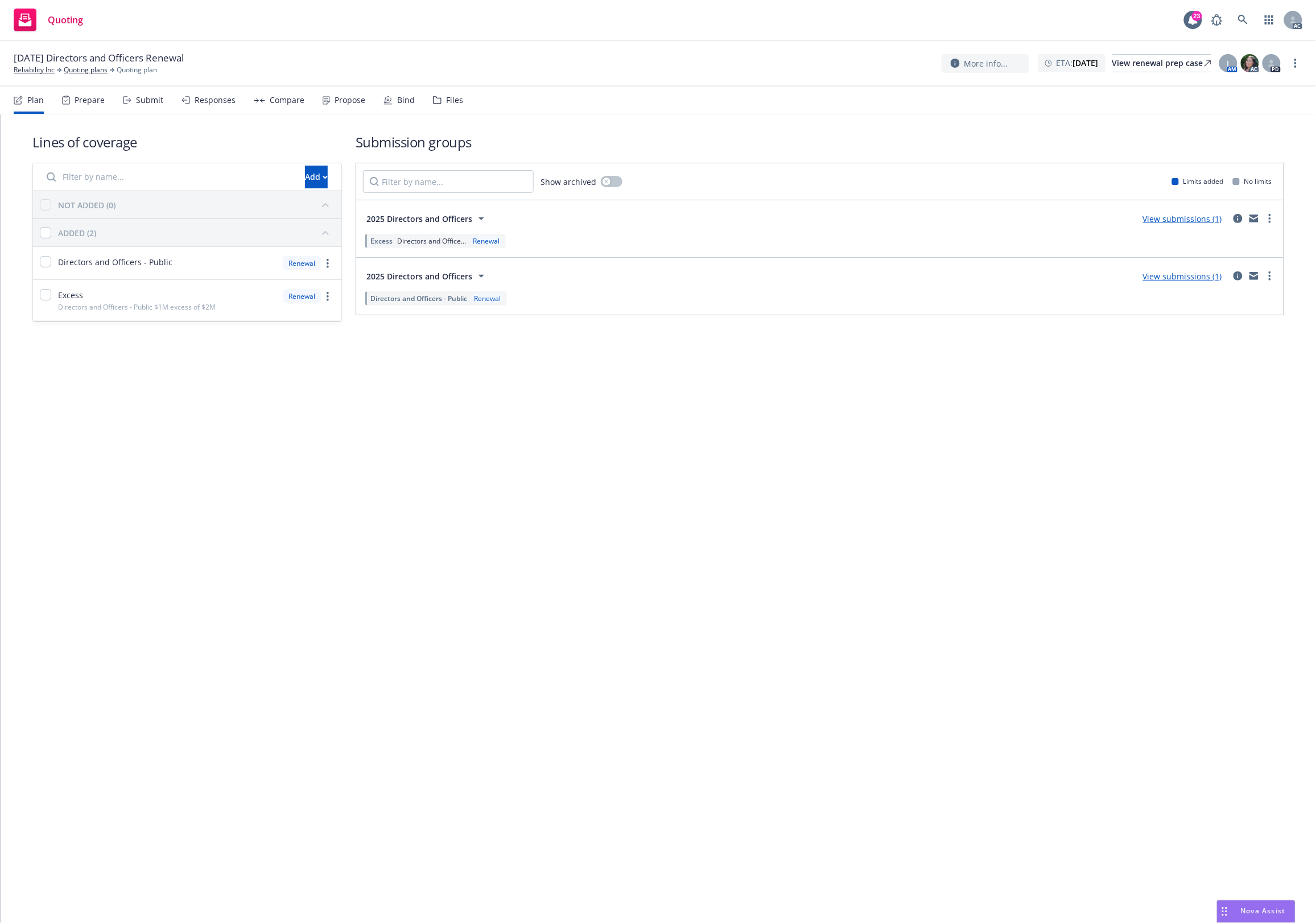
click at [458, 95] on div "Files" at bounding box center [455, 100] width 17 height 9
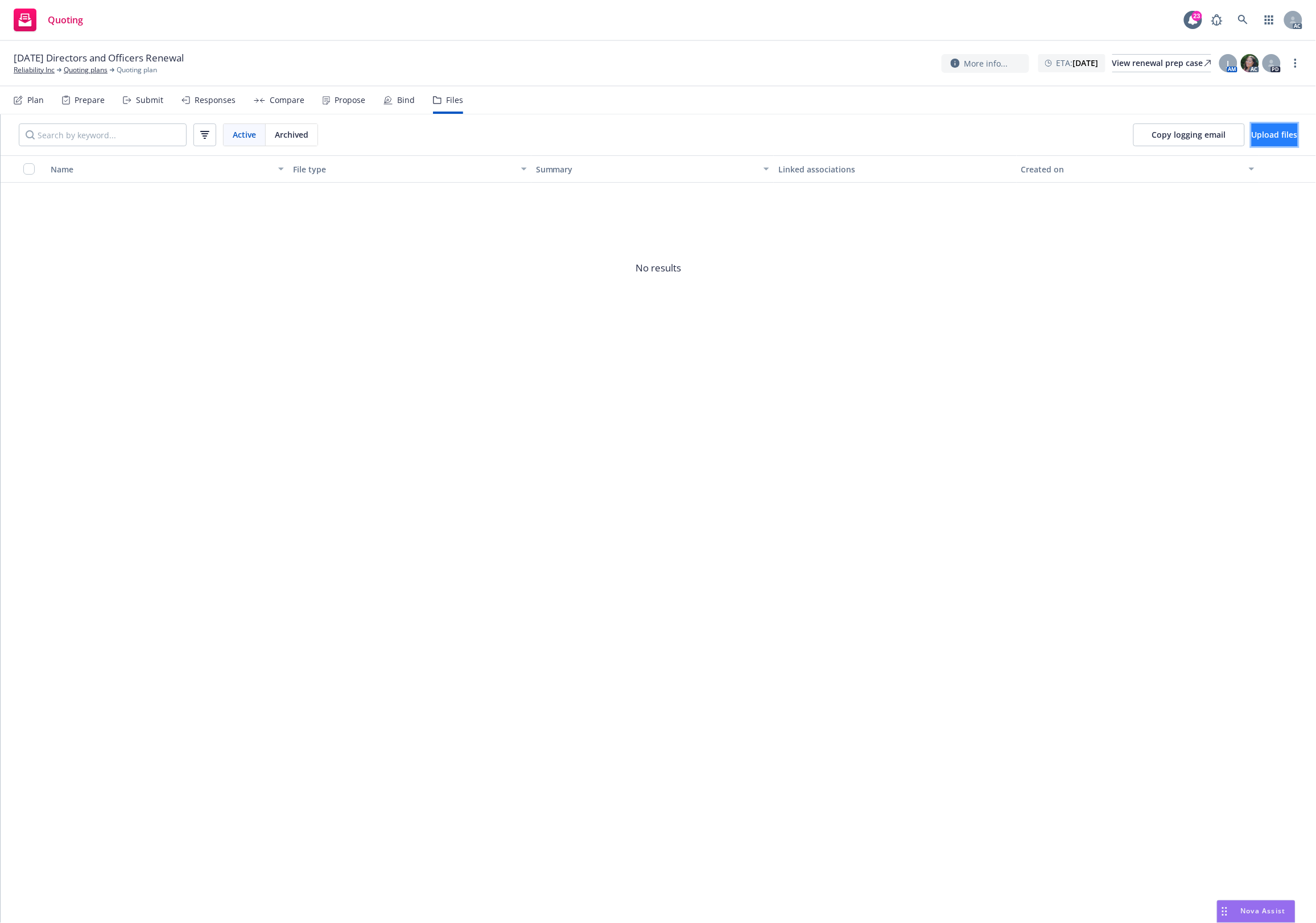
click at [1259, 140] on button "Upload files" at bounding box center [1275, 135] width 46 height 23
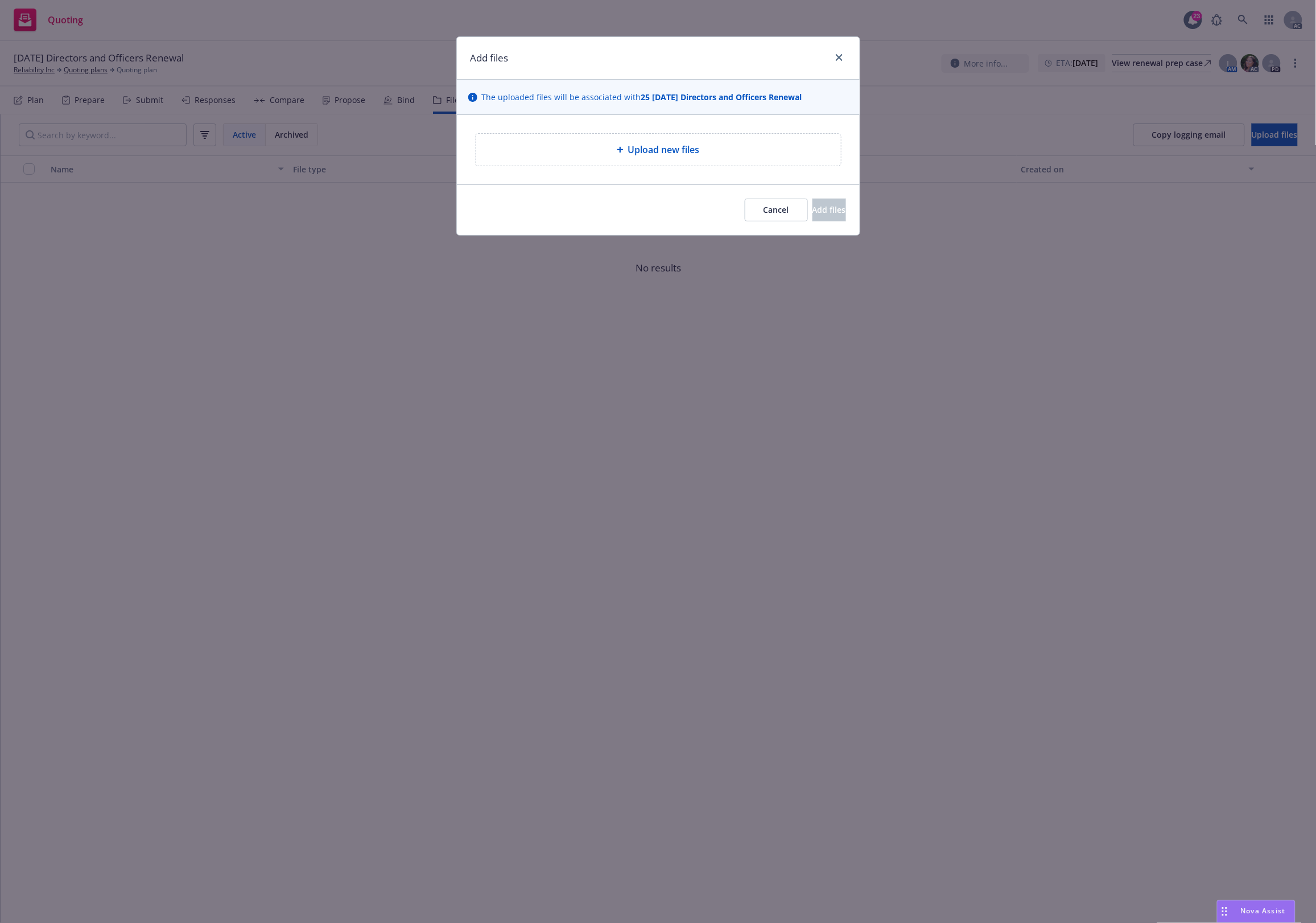
click at [678, 149] on span "Upload new files" at bounding box center [664, 150] width 72 height 14
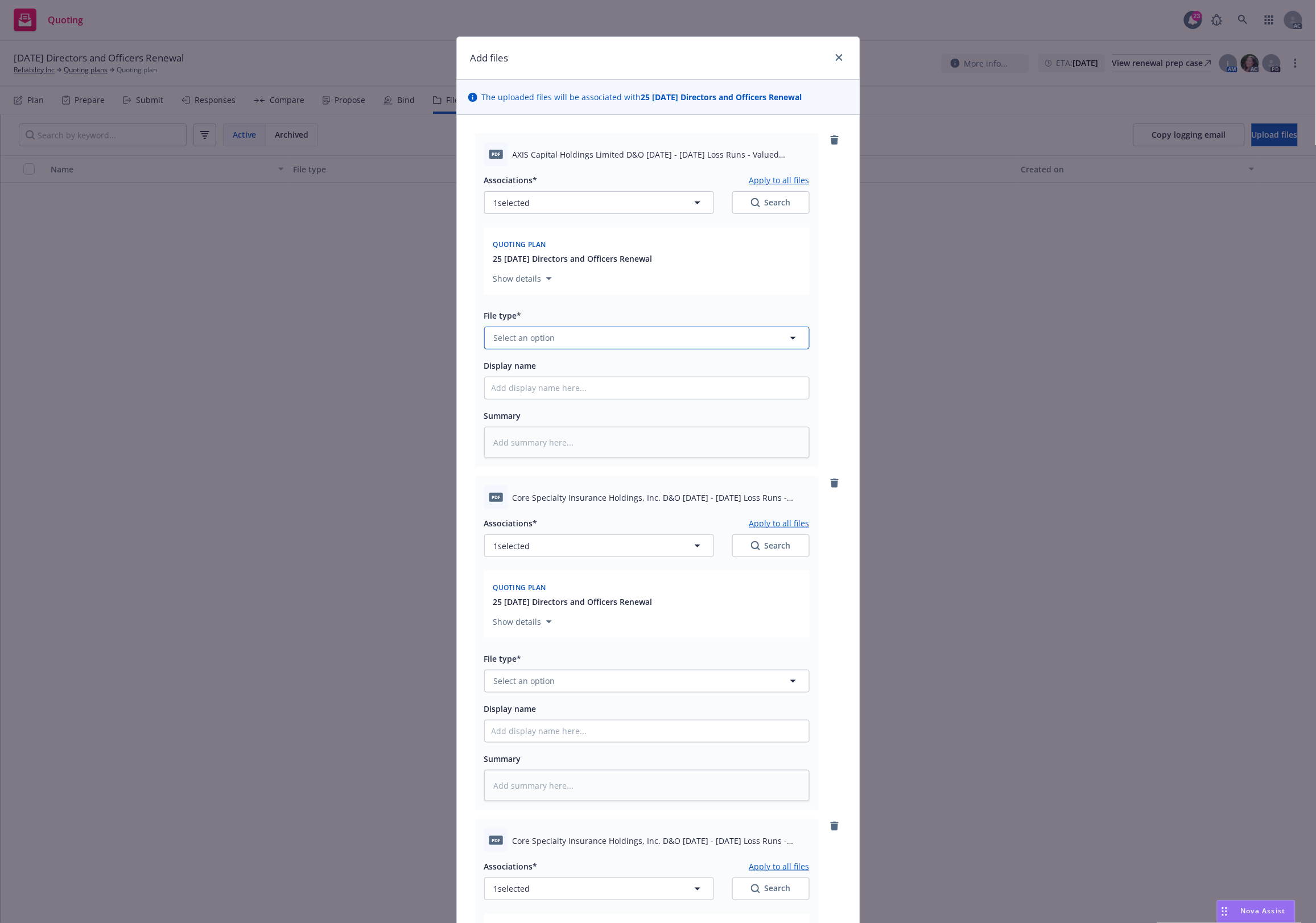
click at [581, 332] on button "Select an option" at bounding box center [647, 338] width 326 height 23
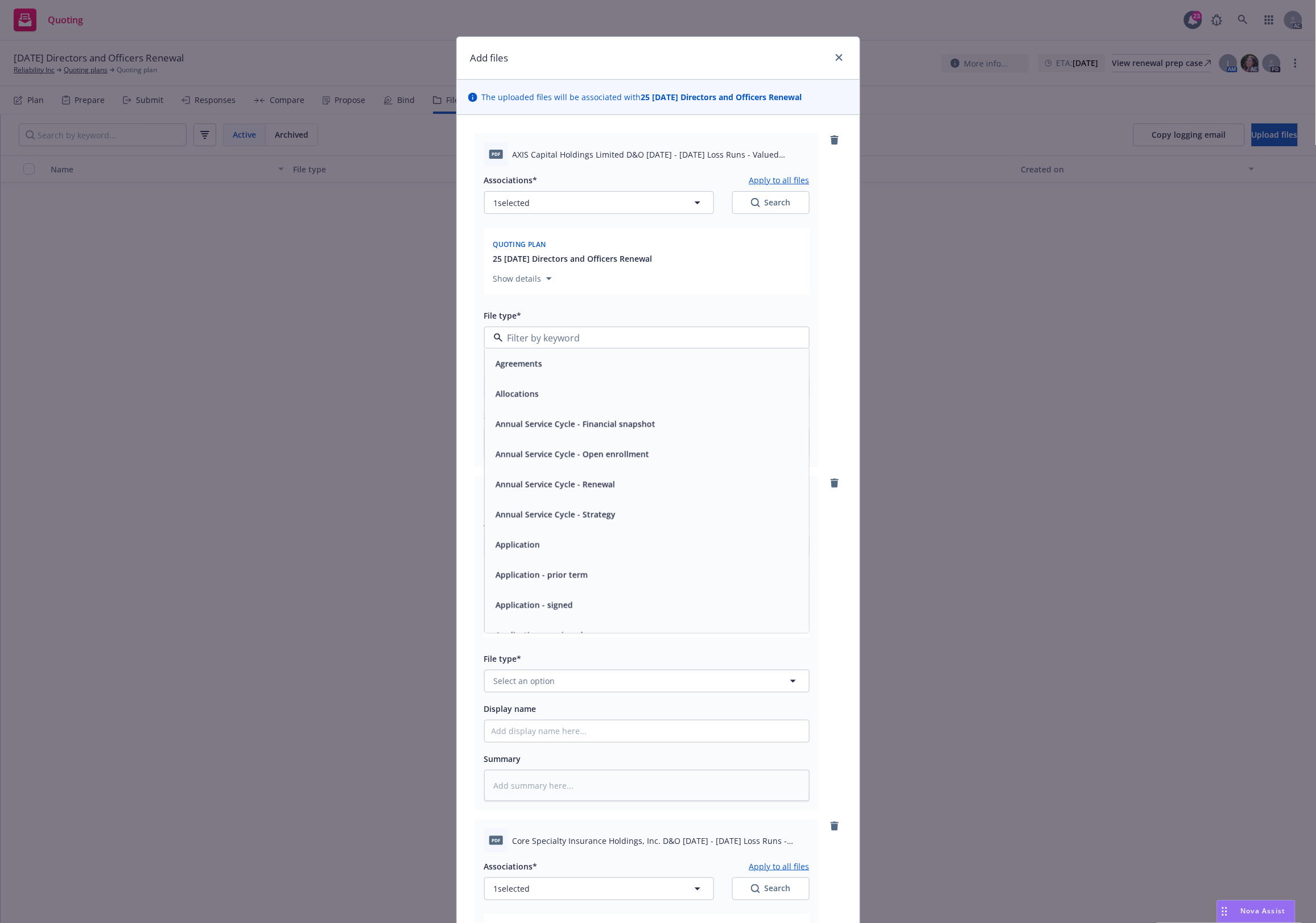
type input "`"
type textarea "x"
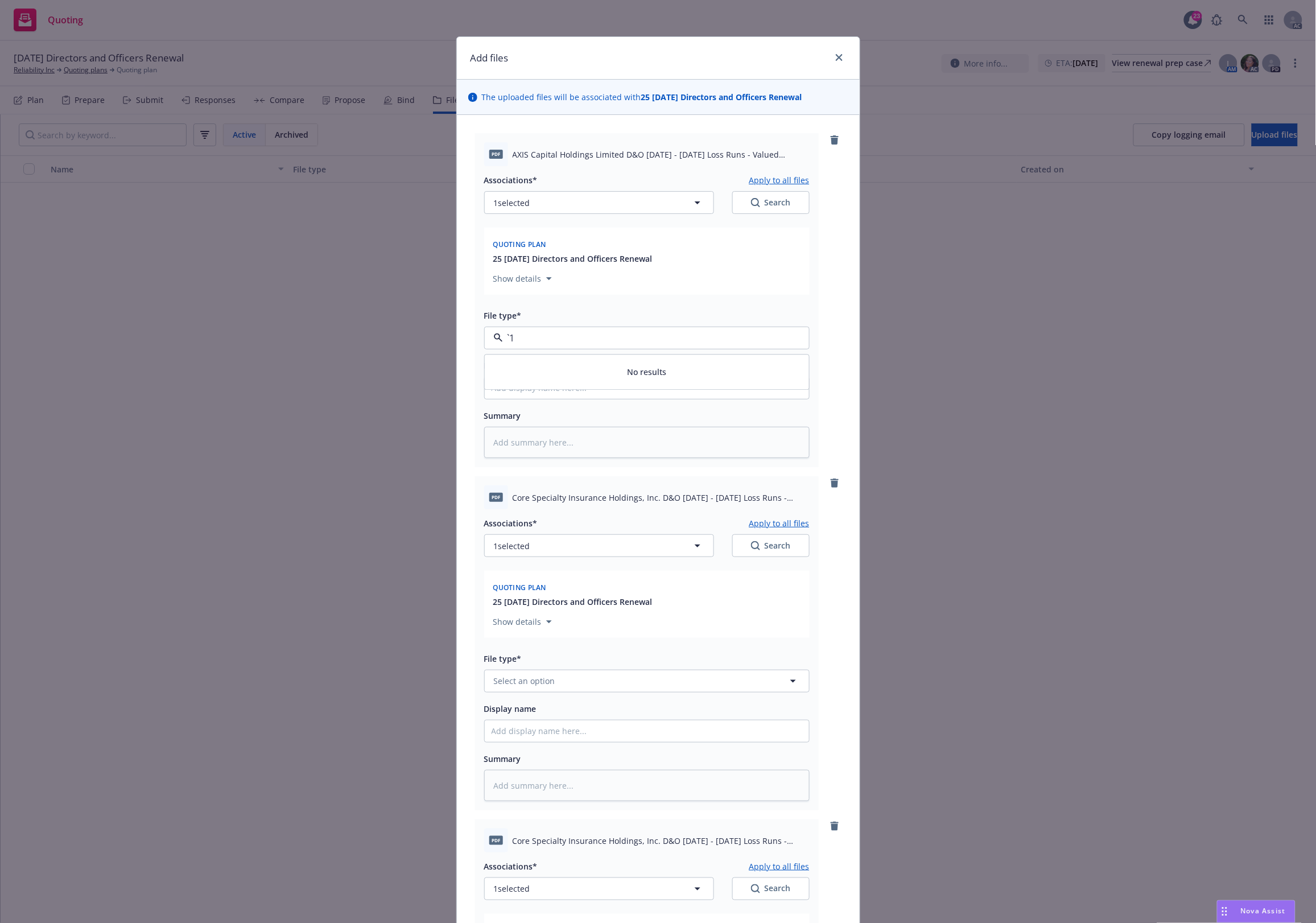
paste input "Loss Runs"
type input "Loss Runs"
click at [556, 359] on div "Loss Runs" at bounding box center [646, 369] width 324 height 31
type textarea "x"
click at [545, 674] on button "Select an option" at bounding box center [647, 681] width 326 height 23
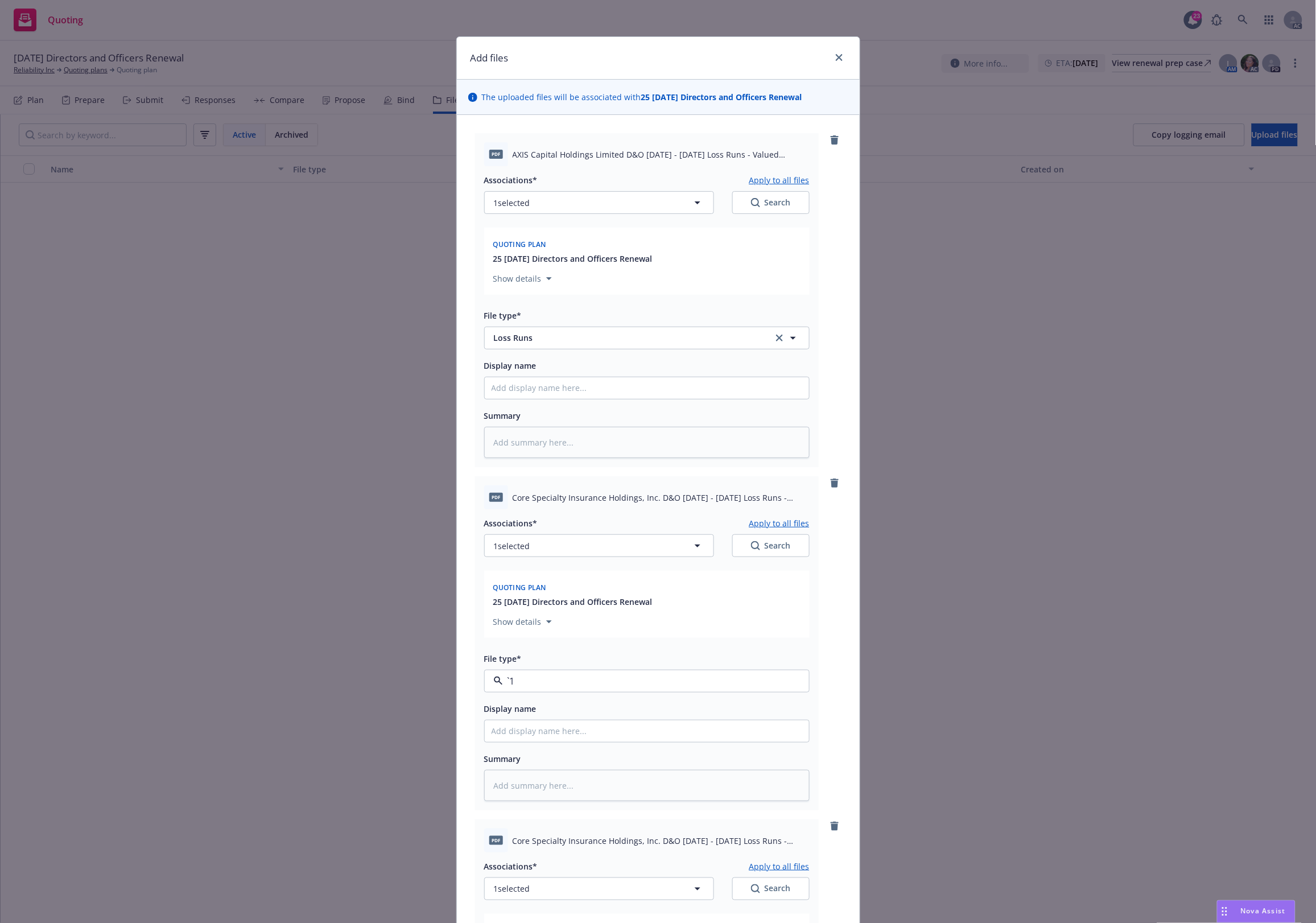
paste input "Loss Runs"
type input "Loss Runs"
click at [552, 558] on div "Loss Runs" at bounding box center [646, 559] width 310 height 17
type textarea "x"
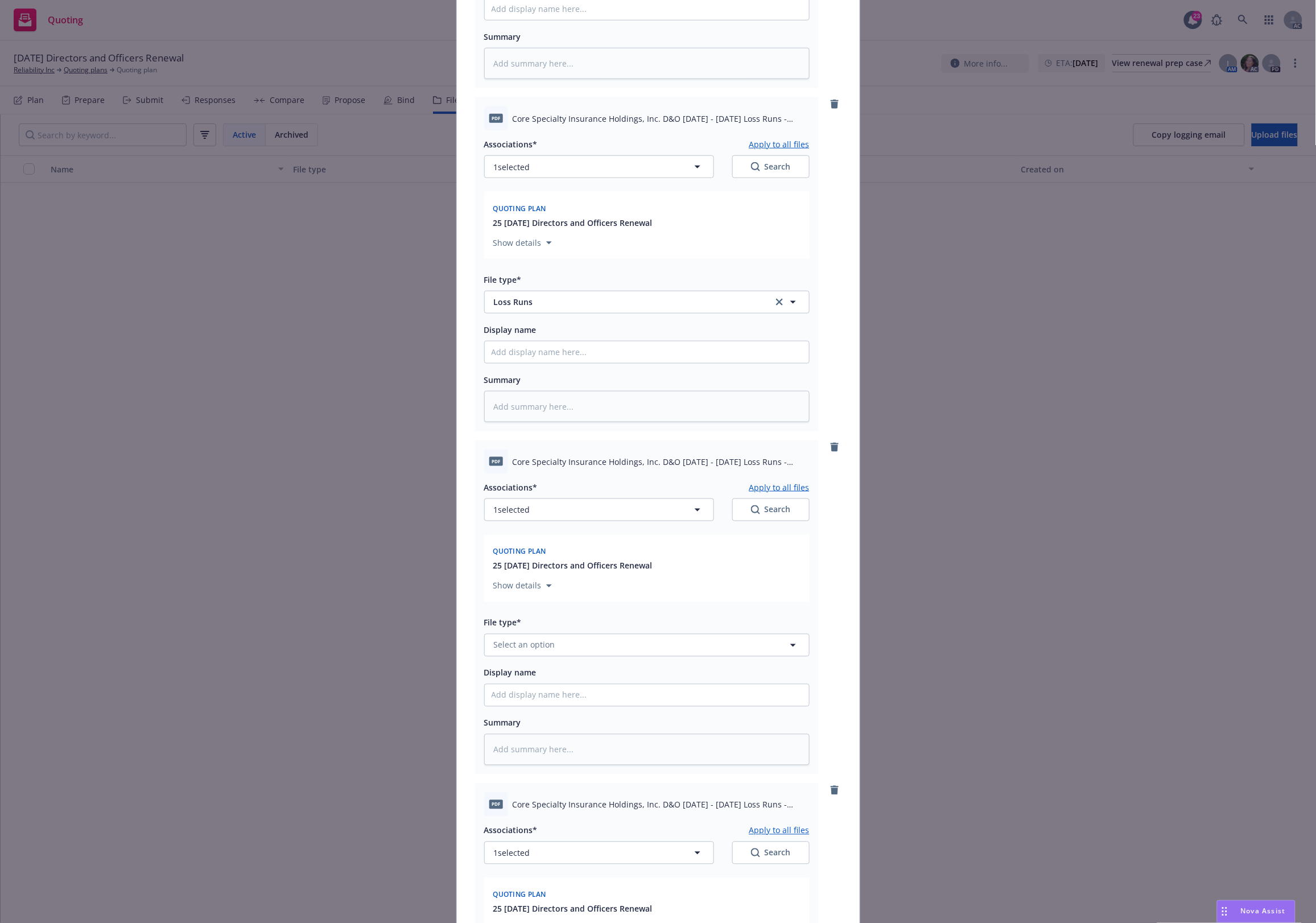
scroll to position [722, 0]
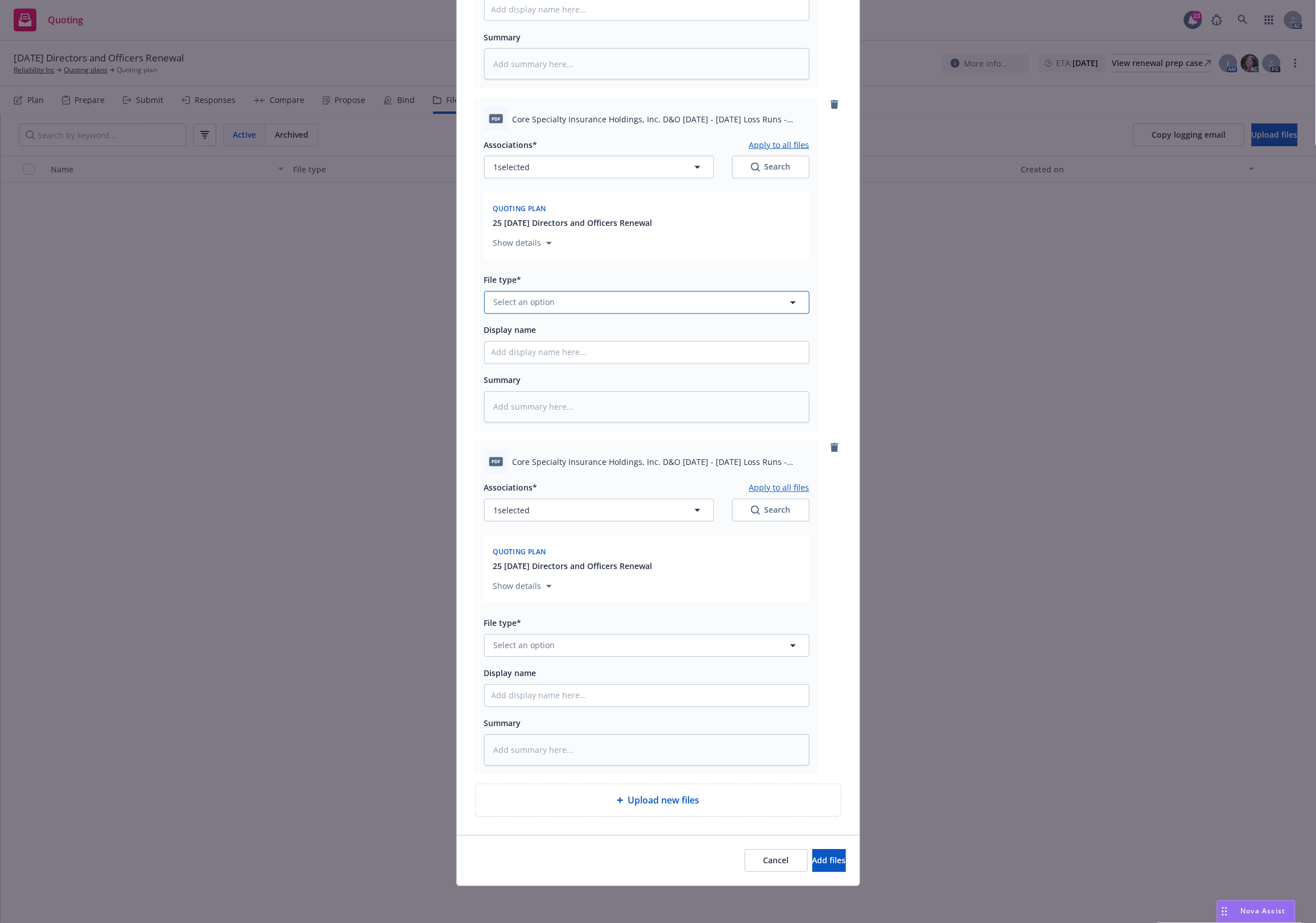
click at [534, 297] on span "Select an option" at bounding box center [524, 303] width 62 height 12
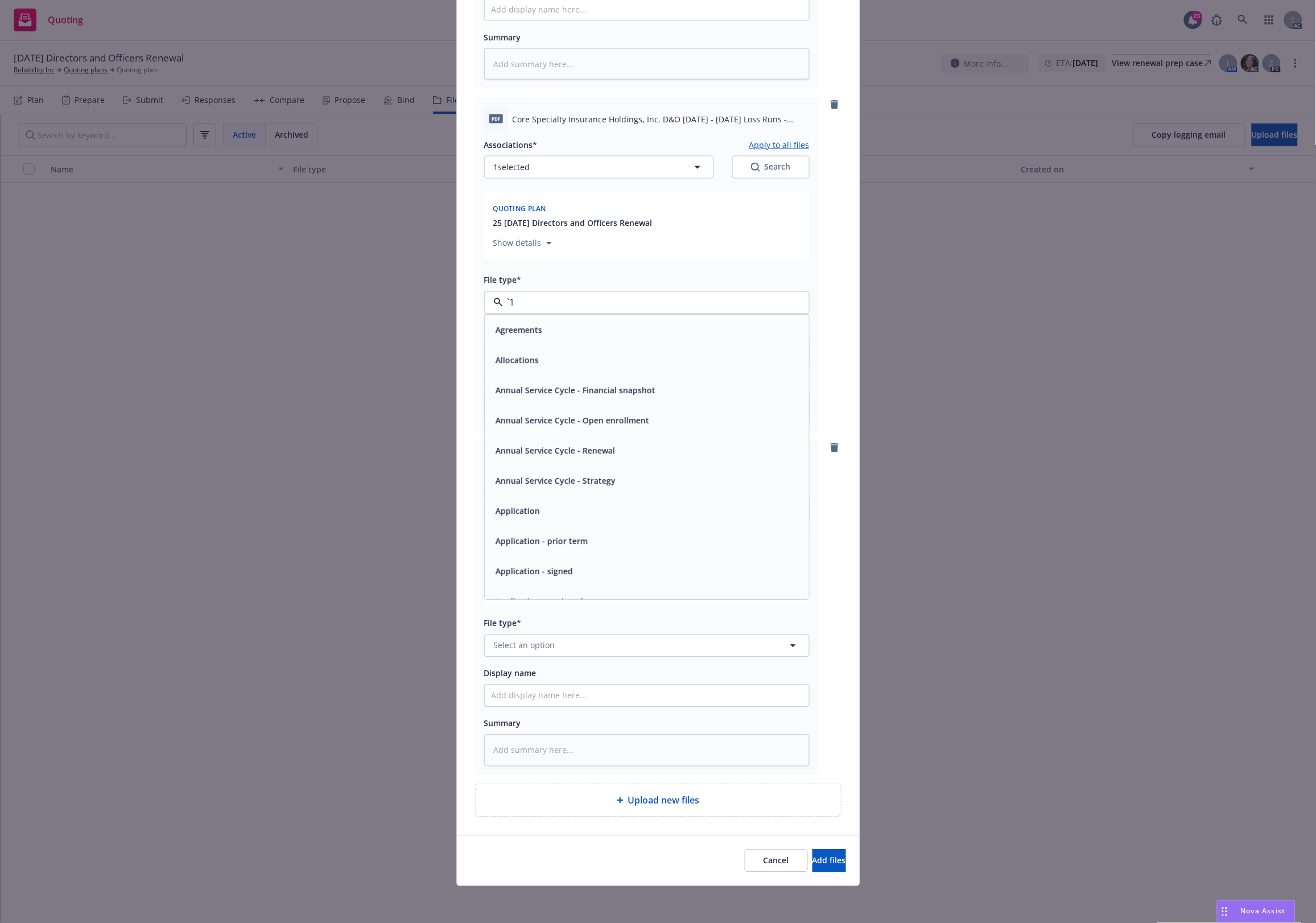
paste input "Loss Runs"
type input "Loss Runs"
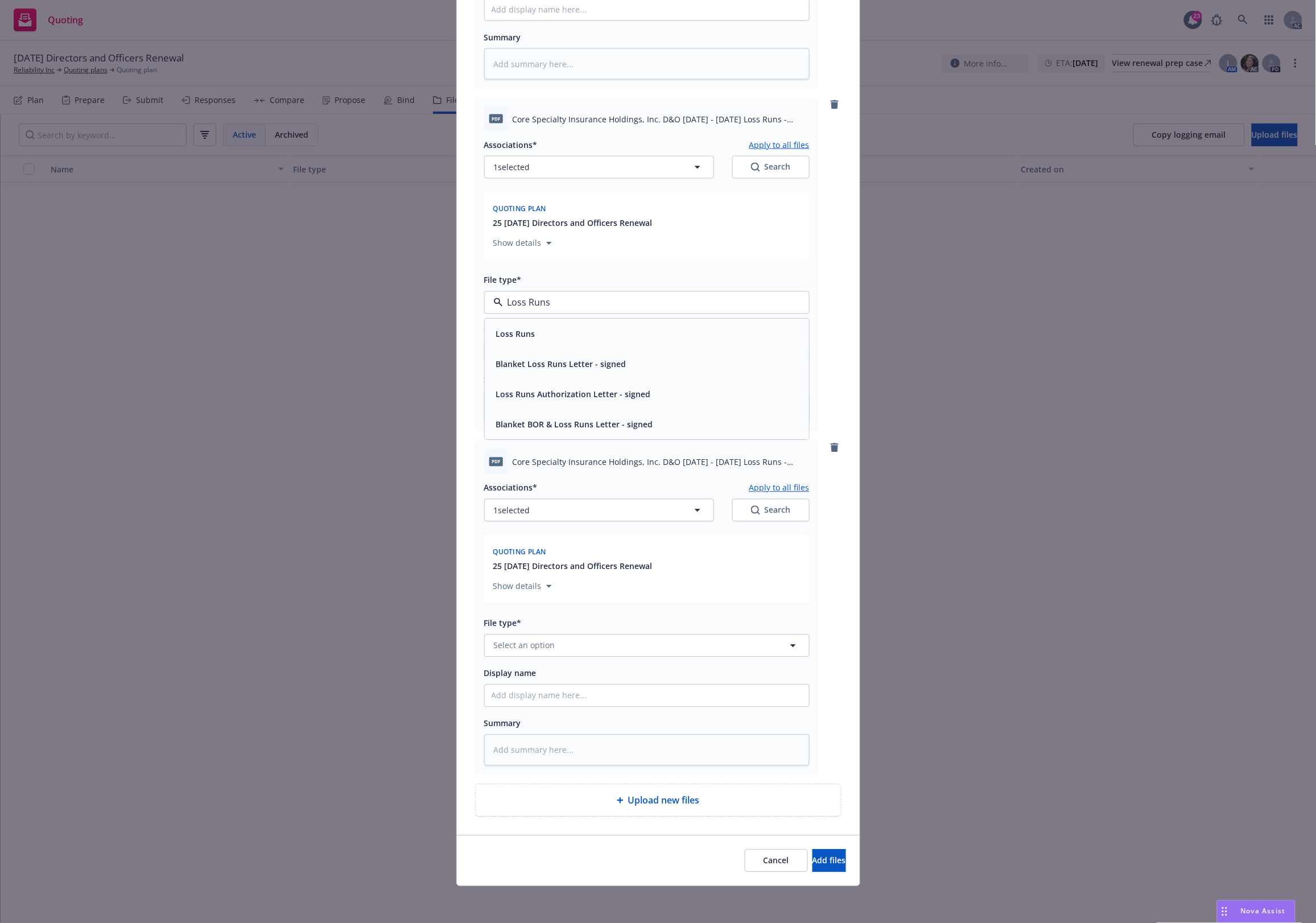
click at [518, 320] on div "Loss Runs" at bounding box center [646, 334] width 324 height 31
type textarea "x"
click at [571, 640] on button "Select an option" at bounding box center [647, 646] width 326 height 23
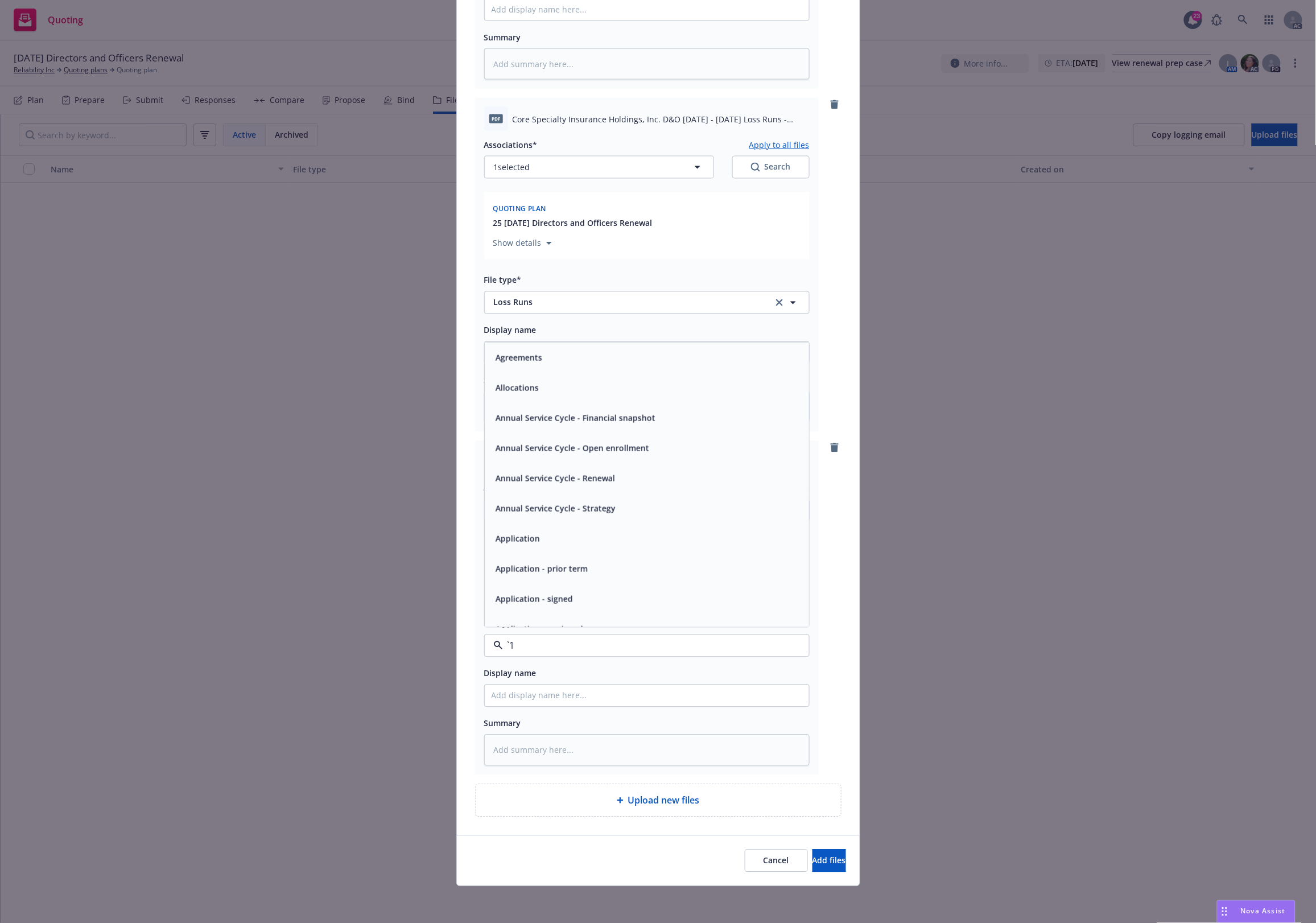
paste input "Loss Runs"
type input "Loss Runs"
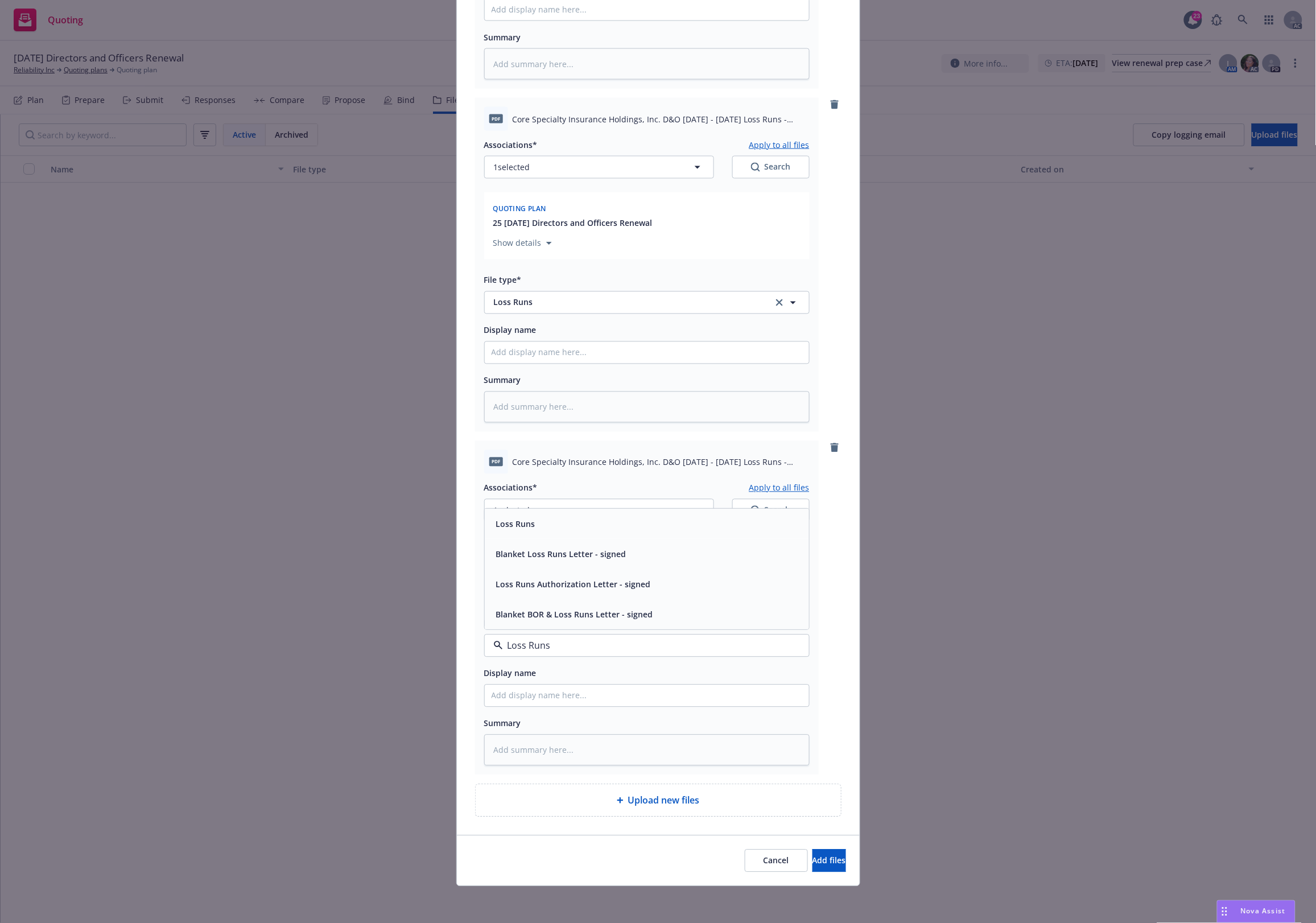
click at [541, 535] on div "Loss Runs" at bounding box center [646, 524] width 324 height 31
click at [552, 510] on button "1 selected" at bounding box center [599, 510] width 230 height 23
type textarea "x"
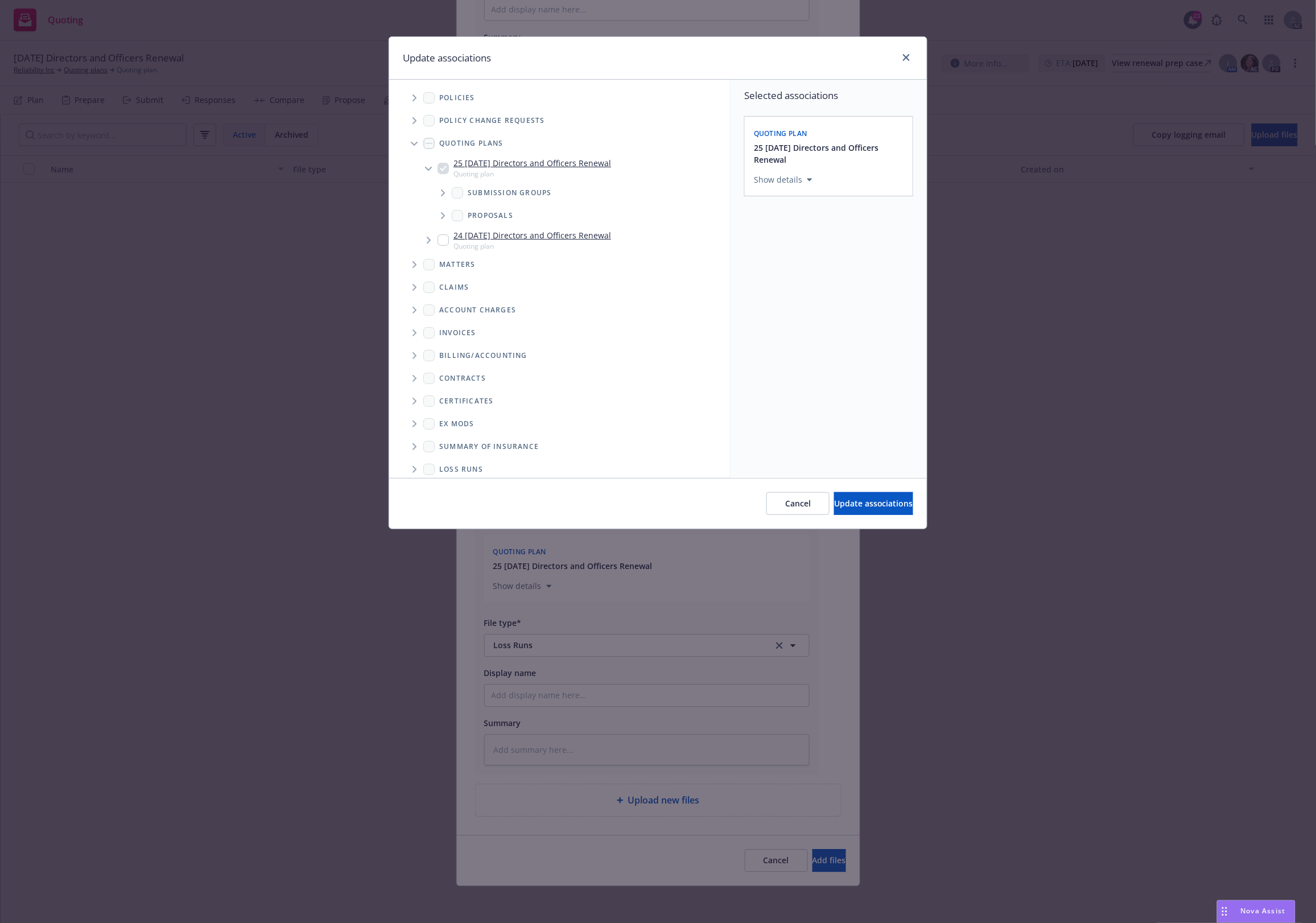
scroll to position [31, 0]
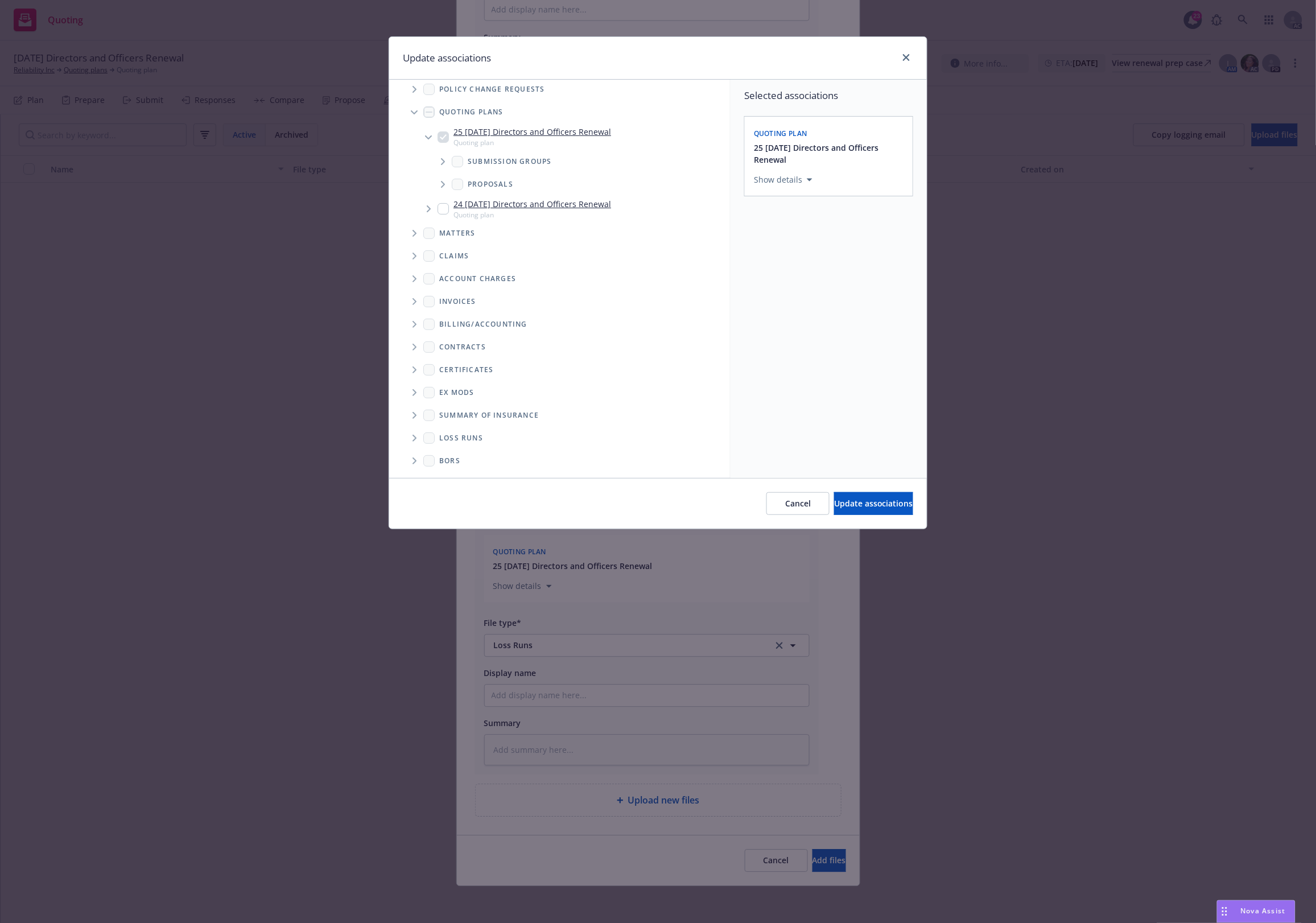
drag, startPoint x: 413, startPoint y: 434, endPoint x: 474, endPoint y: 416, distance: 63.6
click at [415, 433] on span "Folder Tree Example" at bounding box center [414, 438] width 18 height 18
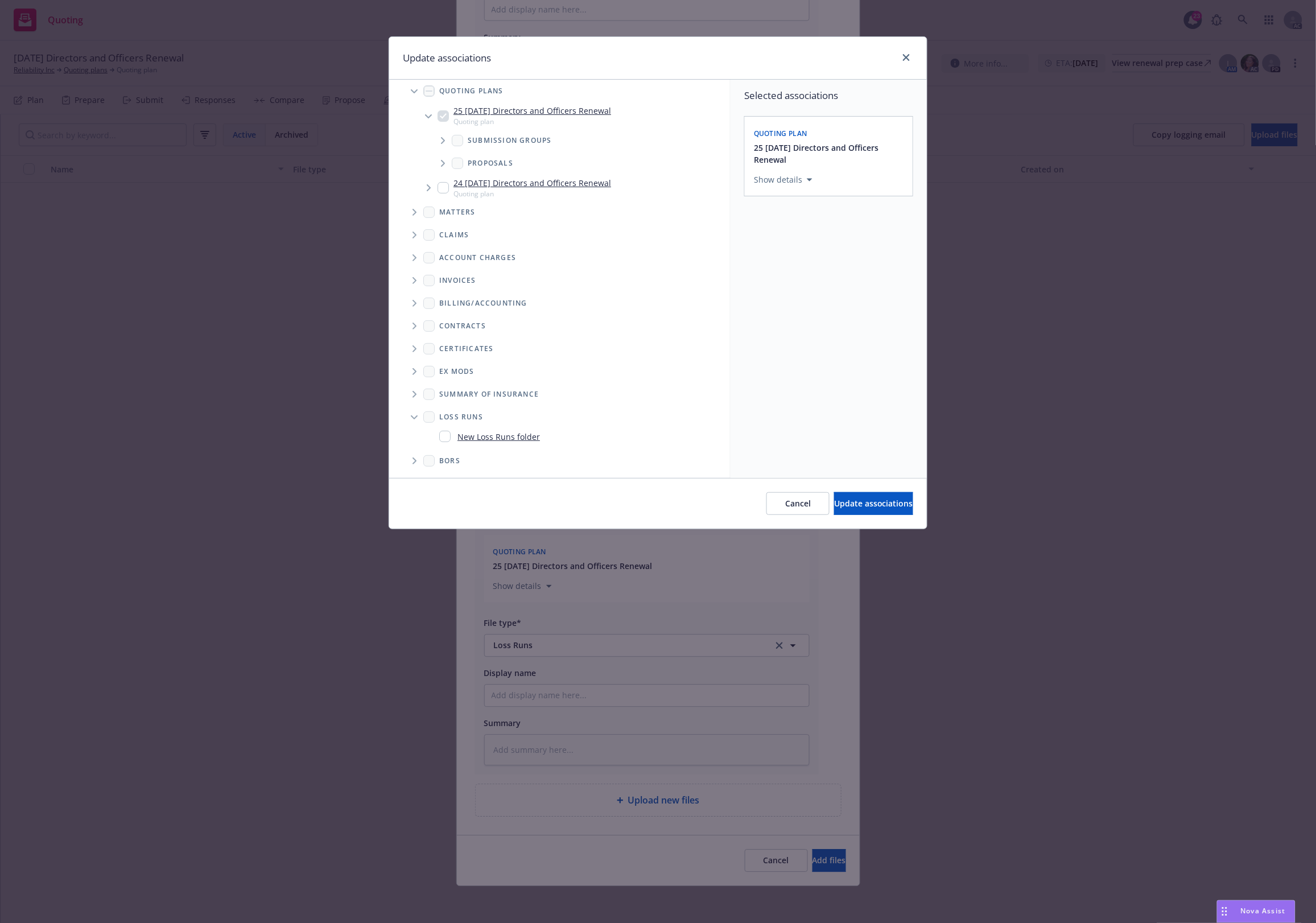
click at [490, 431] on link "New Loss Runs folder" at bounding box center [499, 437] width 82 height 12
checkbox input "true"
click at [797, 258] on div "Select an option" at bounding box center [824, 258] width 121 height 11
click at [814, 368] on div "2025" at bounding box center [860, 375] width 209 height 31
click at [840, 505] on span "Update associations" at bounding box center [874, 503] width 79 height 11
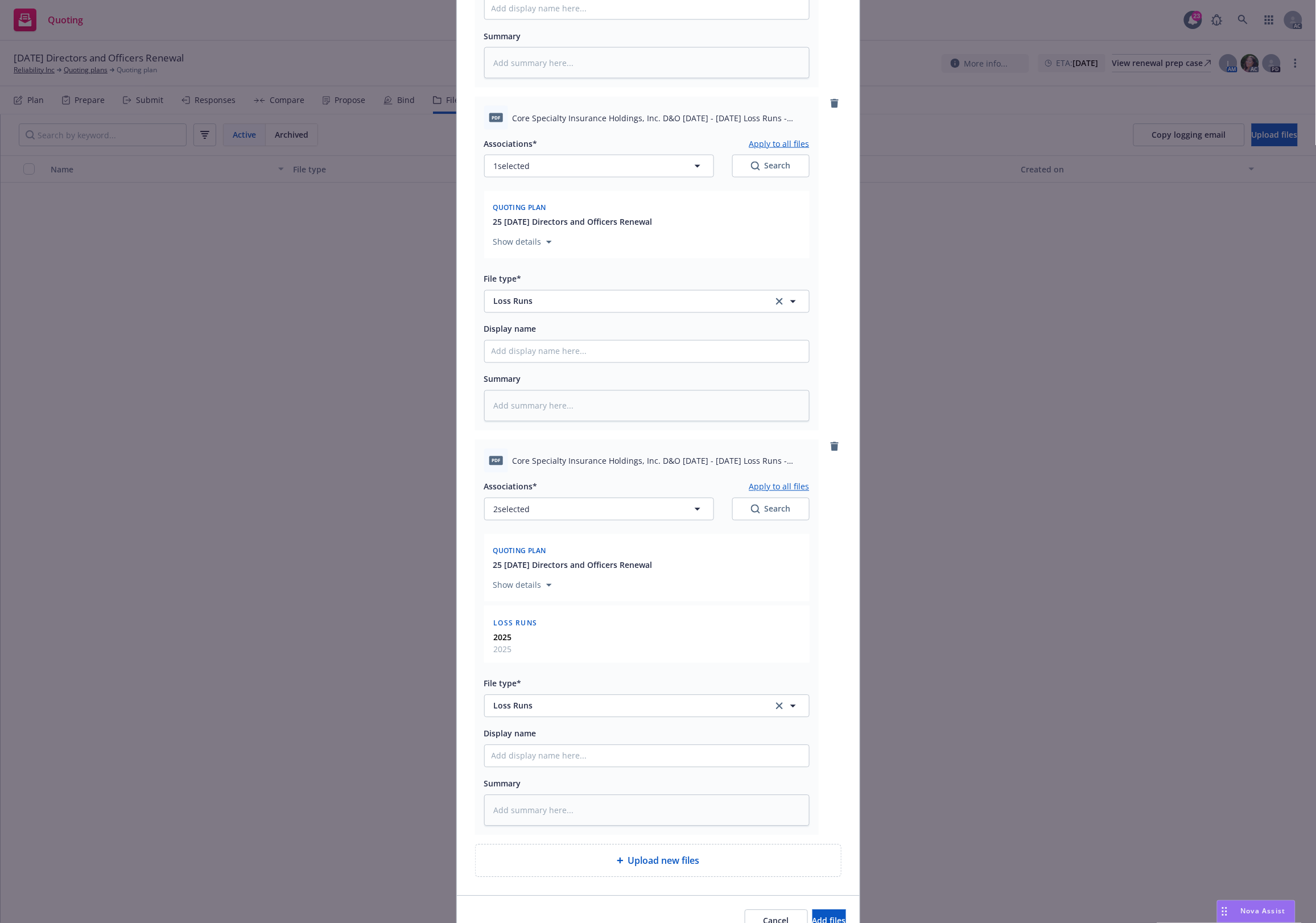
click at [767, 487] on button "Apply to all files" at bounding box center [779, 487] width 60 height 14
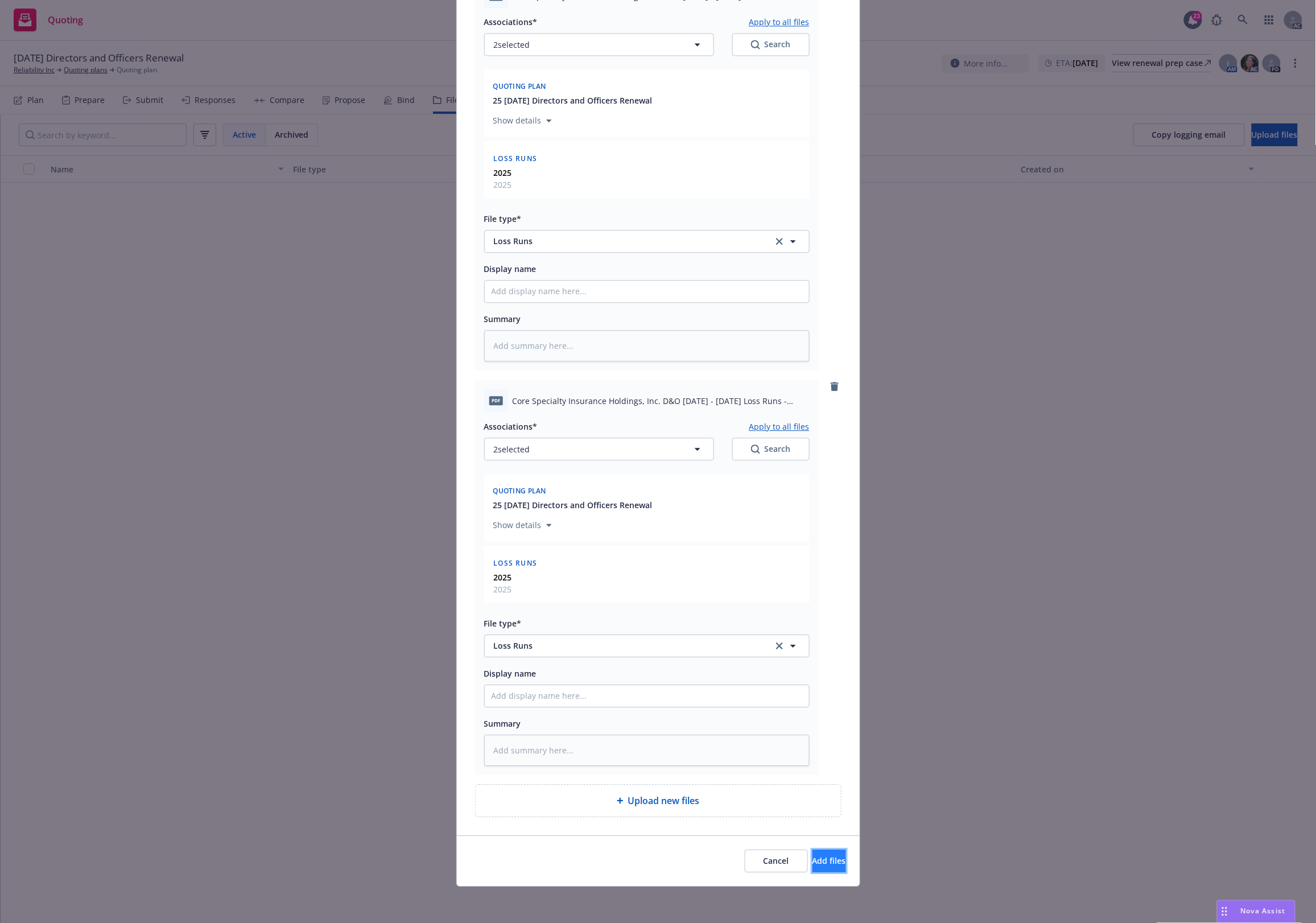
click at [826, 857] on button "Add files" at bounding box center [829, 860] width 34 height 23
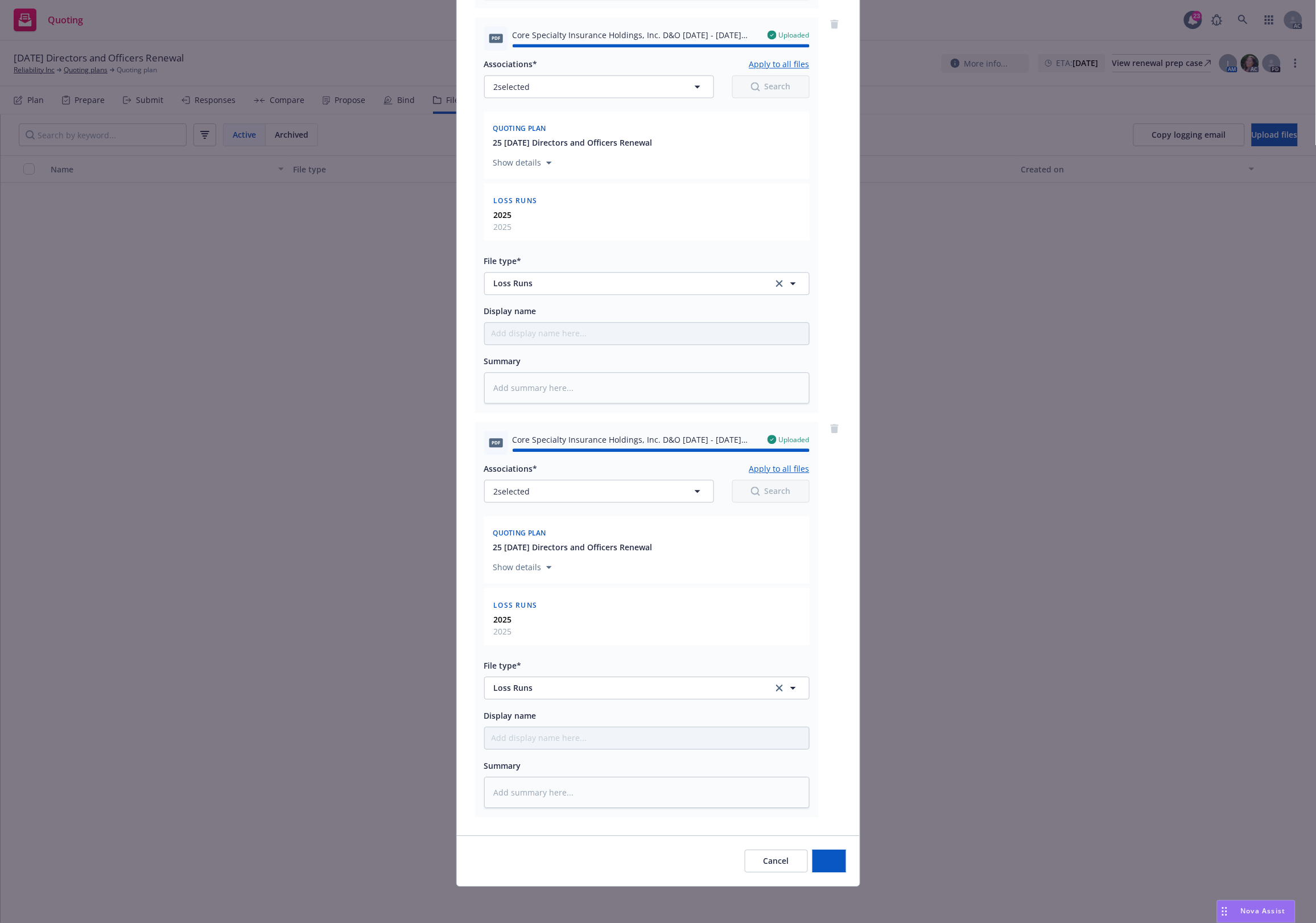
type textarea "x"
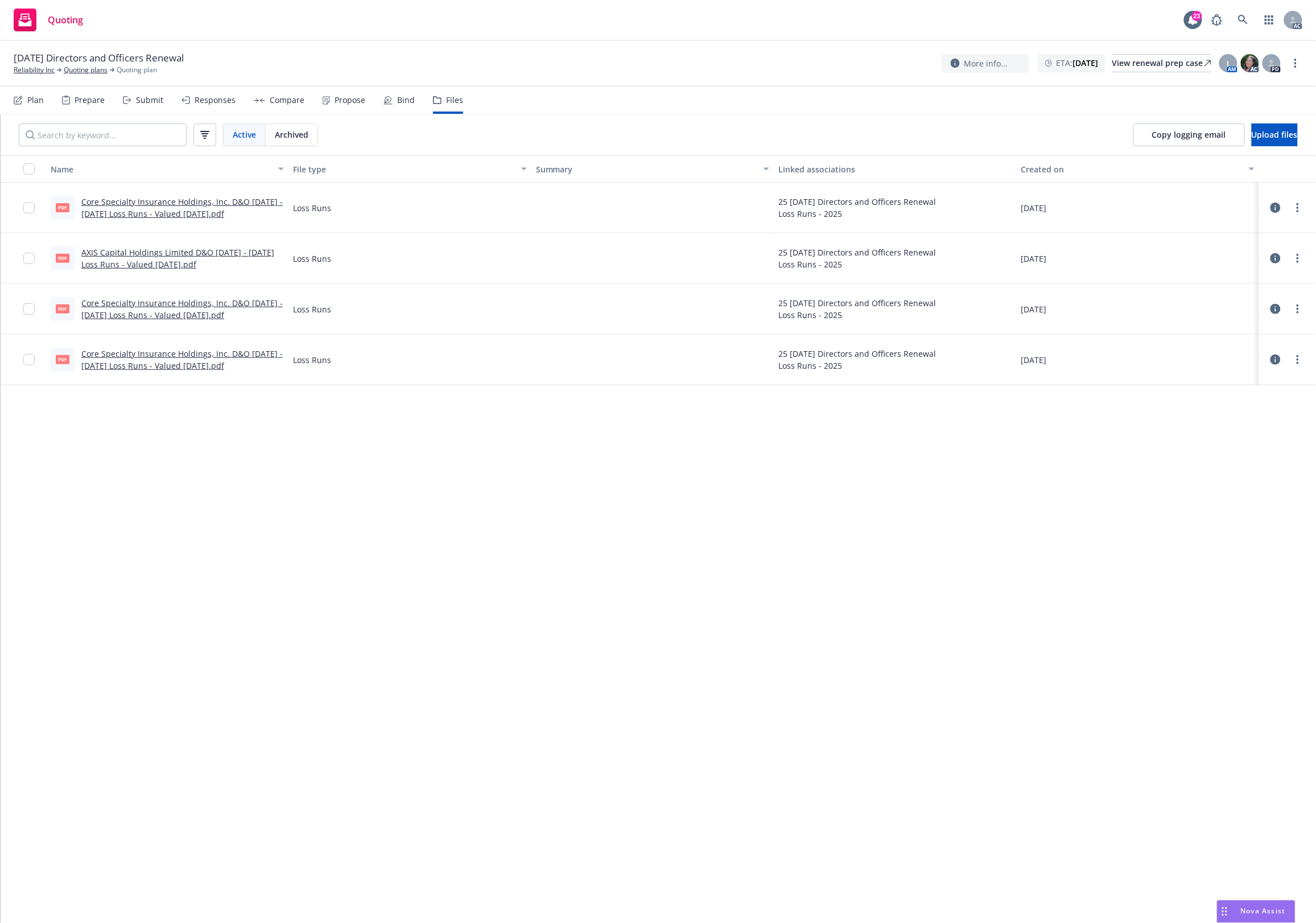
drag, startPoint x: 589, startPoint y: 587, endPoint x: 513, endPoint y: 254, distance: 341.6
click at [589, 578] on div "Name File type Summary Linked associations Created on pdf Core Specialty Insura…" at bounding box center [658, 539] width 1315 height 767
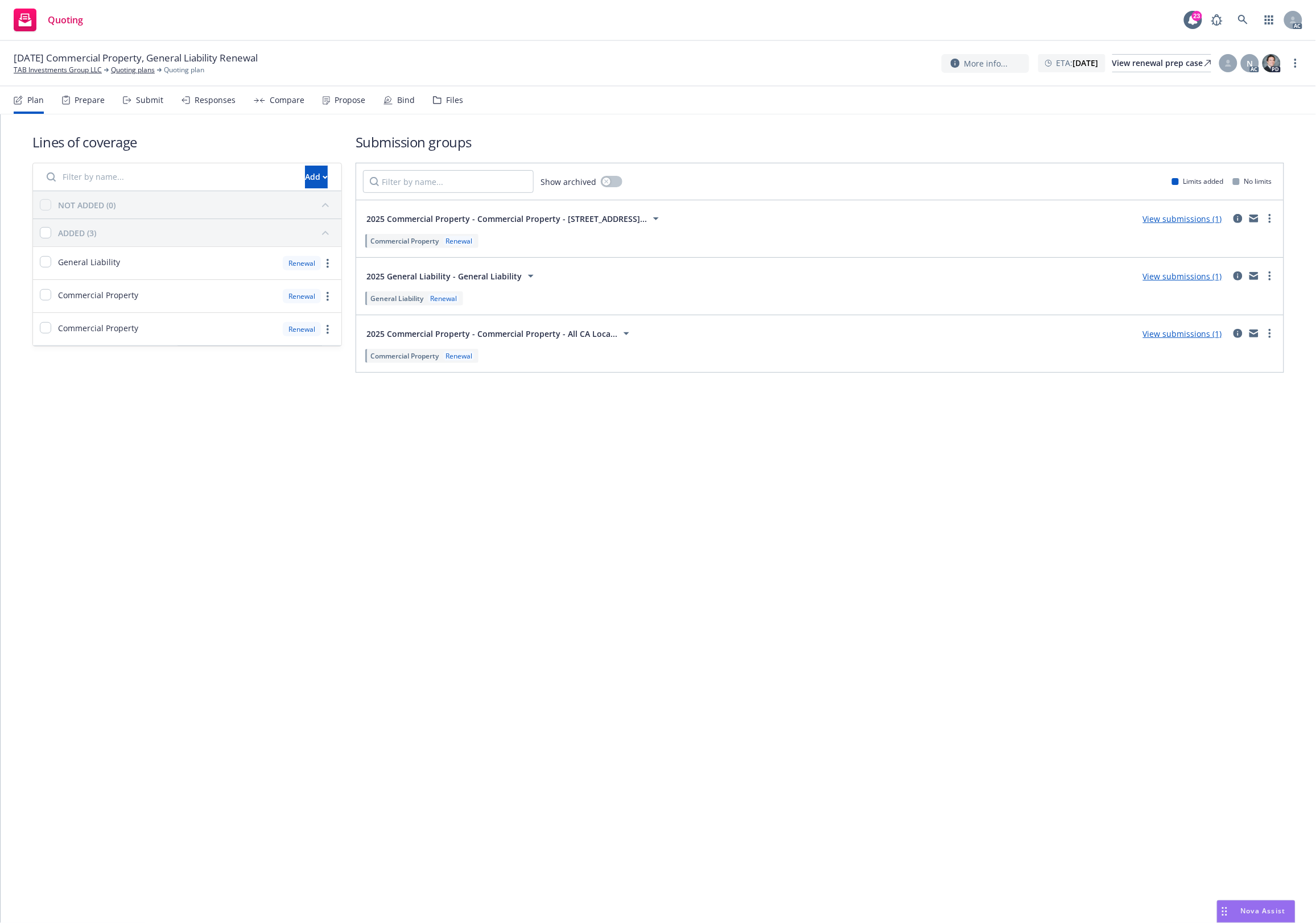
click at [450, 100] on div "Files" at bounding box center [455, 100] width 17 height 9
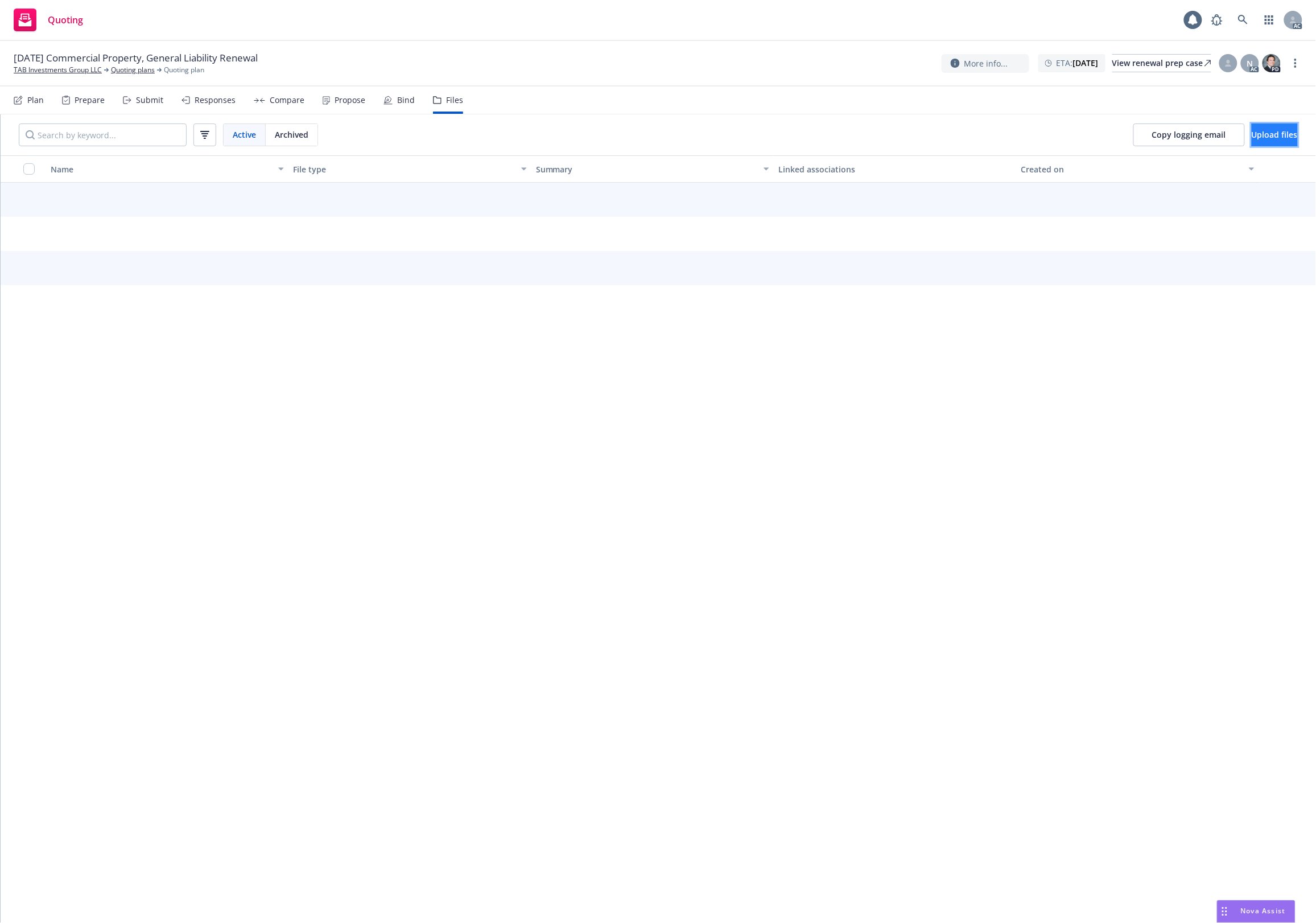
click at [1259, 130] on span "Upload files" at bounding box center [1275, 134] width 46 height 11
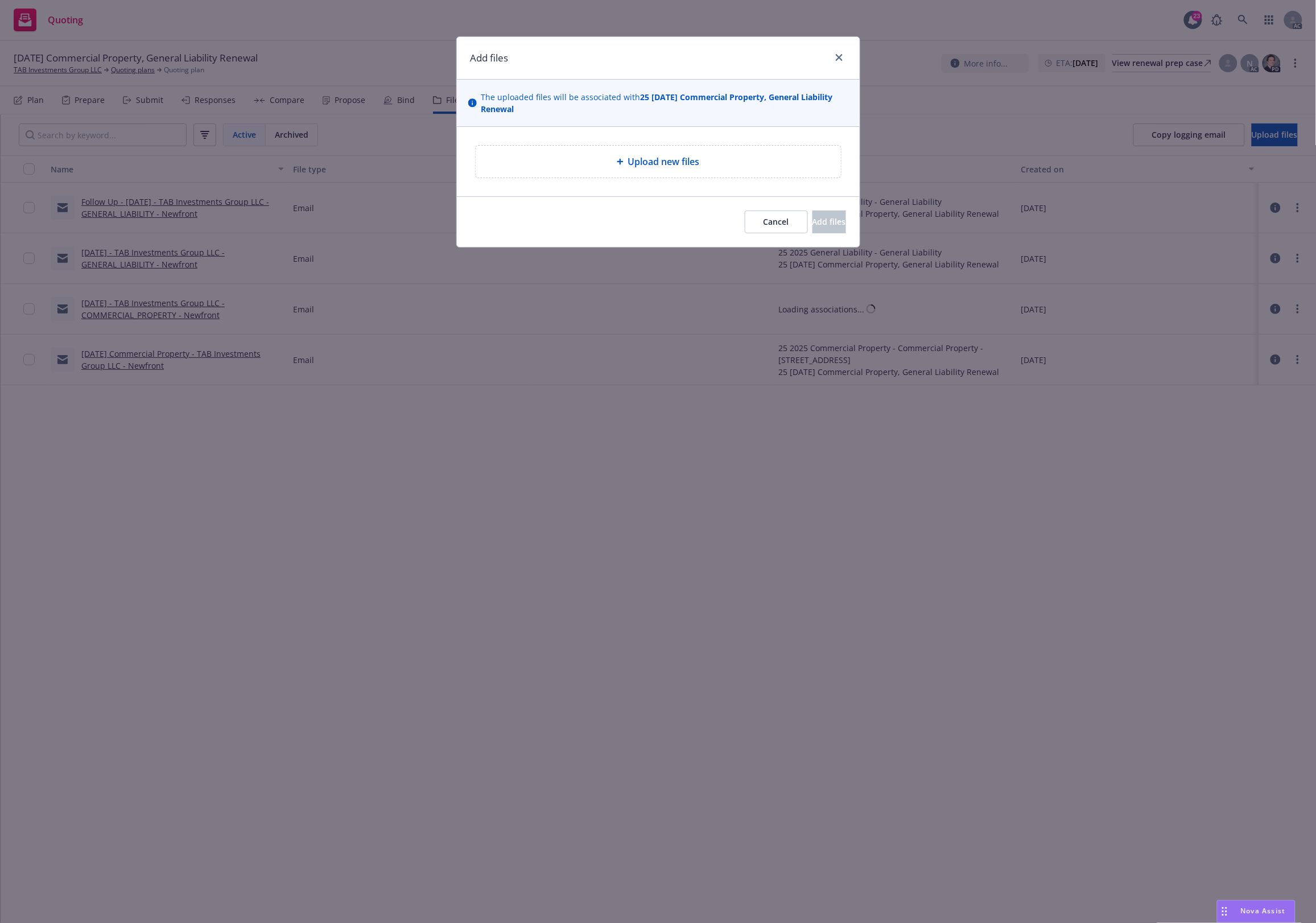
click at [676, 160] on span "Upload new files" at bounding box center [664, 162] width 72 height 14
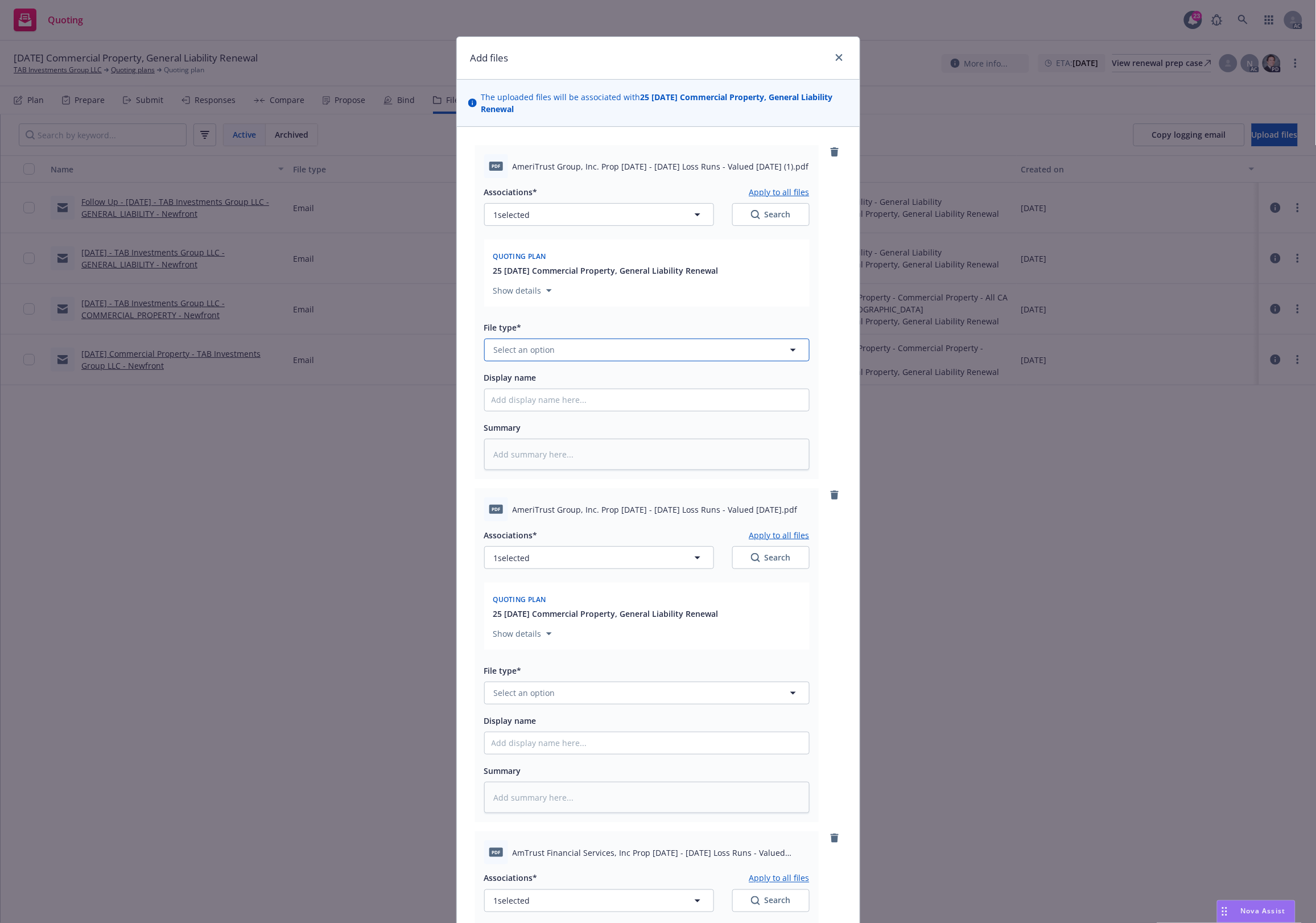
click at [550, 348] on button "Select an option" at bounding box center [647, 350] width 326 height 23
type input "`1"
type textarea "x"
paste input "Loss Runs"
type input "Loss Runs"
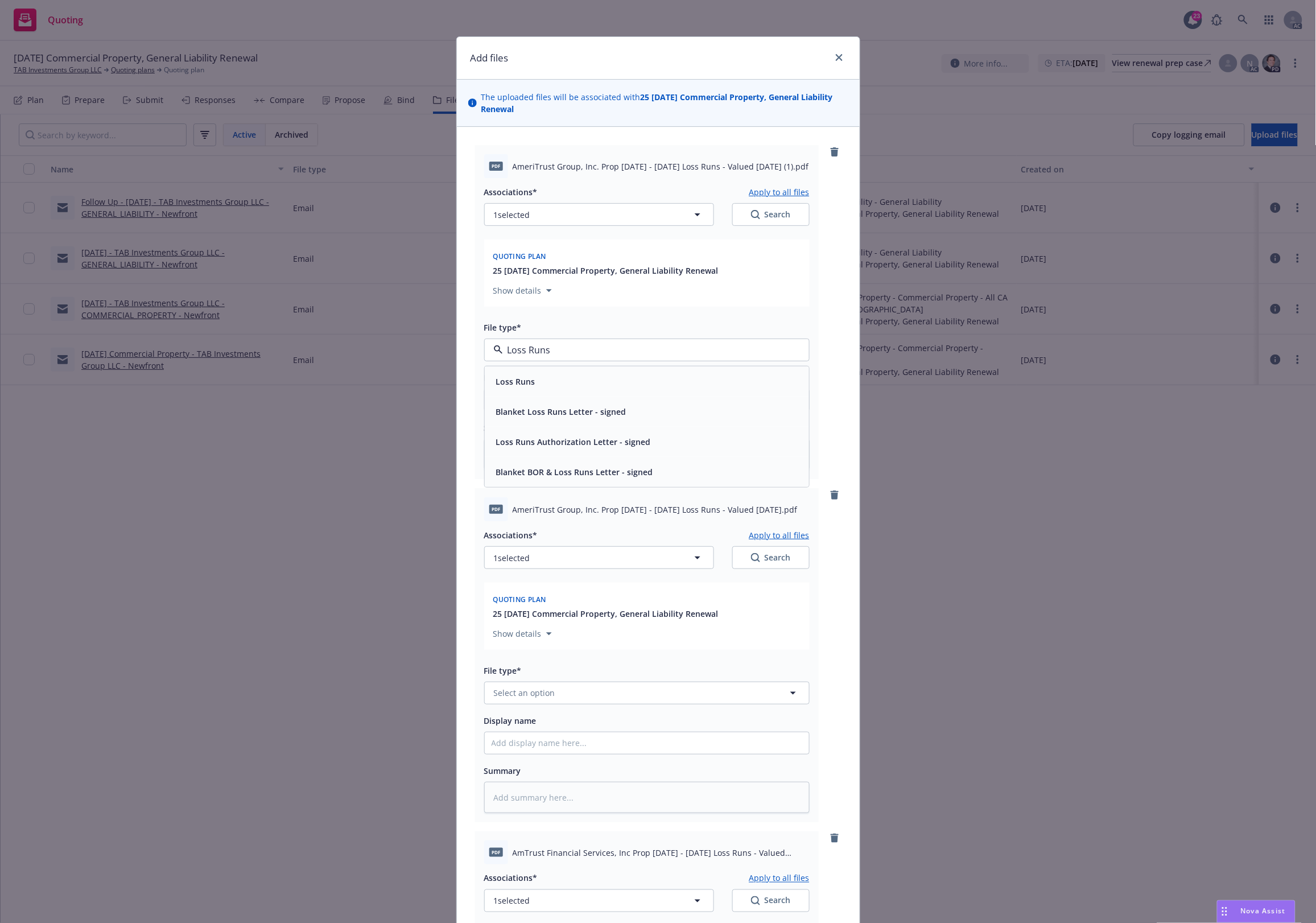
click at [526, 367] on div "Loss Runs" at bounding box center [646, 381] width 324 height 31
type textarea "x"
click at [551, 691] on button "Select an option" at bounding box center [647, 693] width 326 height 23
paste input "Loss Runs"
type input "Loss Runs"
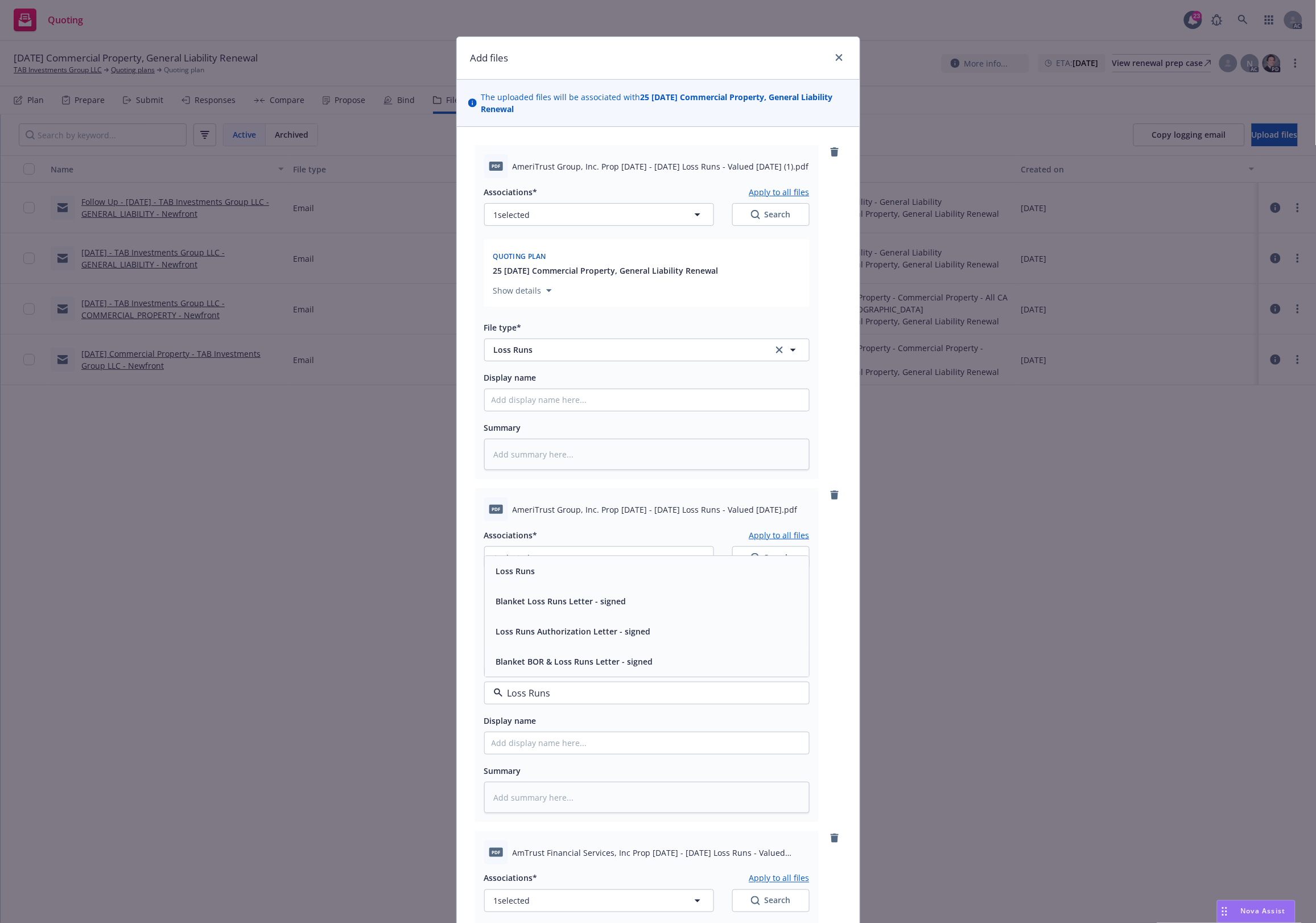
click at [531, 569] on div "Loss Runs" at bounding box center [514, 571] width 46 height 17
type textarea "x"
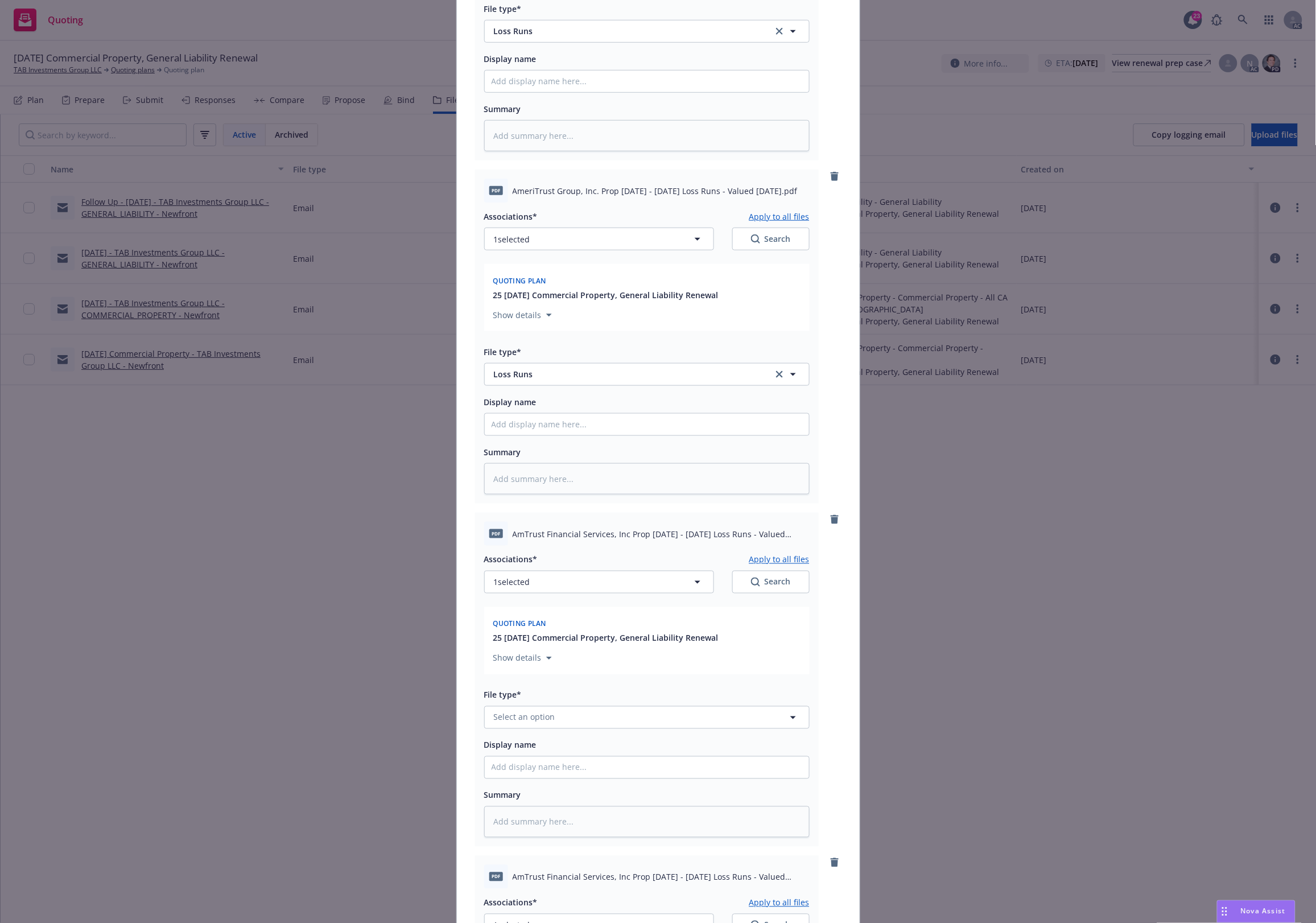
scroll to position [569, 0]
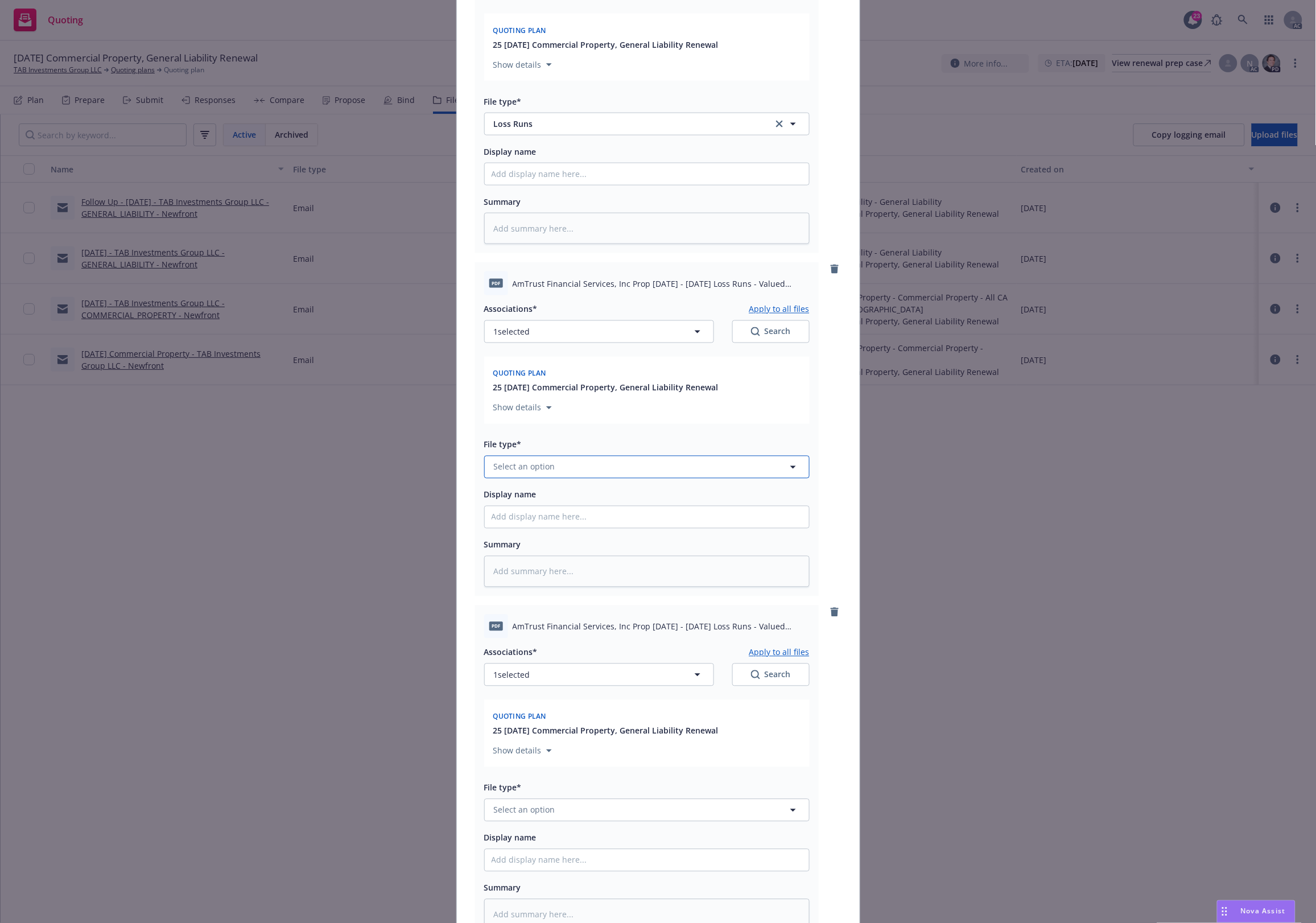
click at [536, 464] on span "Select an option" at bounding box center [524, 467] width 62 height 12
paste input "Loss Runs"
type input "Loss Runs"
click at [536, 504] on div "Loss Runs" at bounding box center [646, 498] width 310 height 17
type textarea "x"
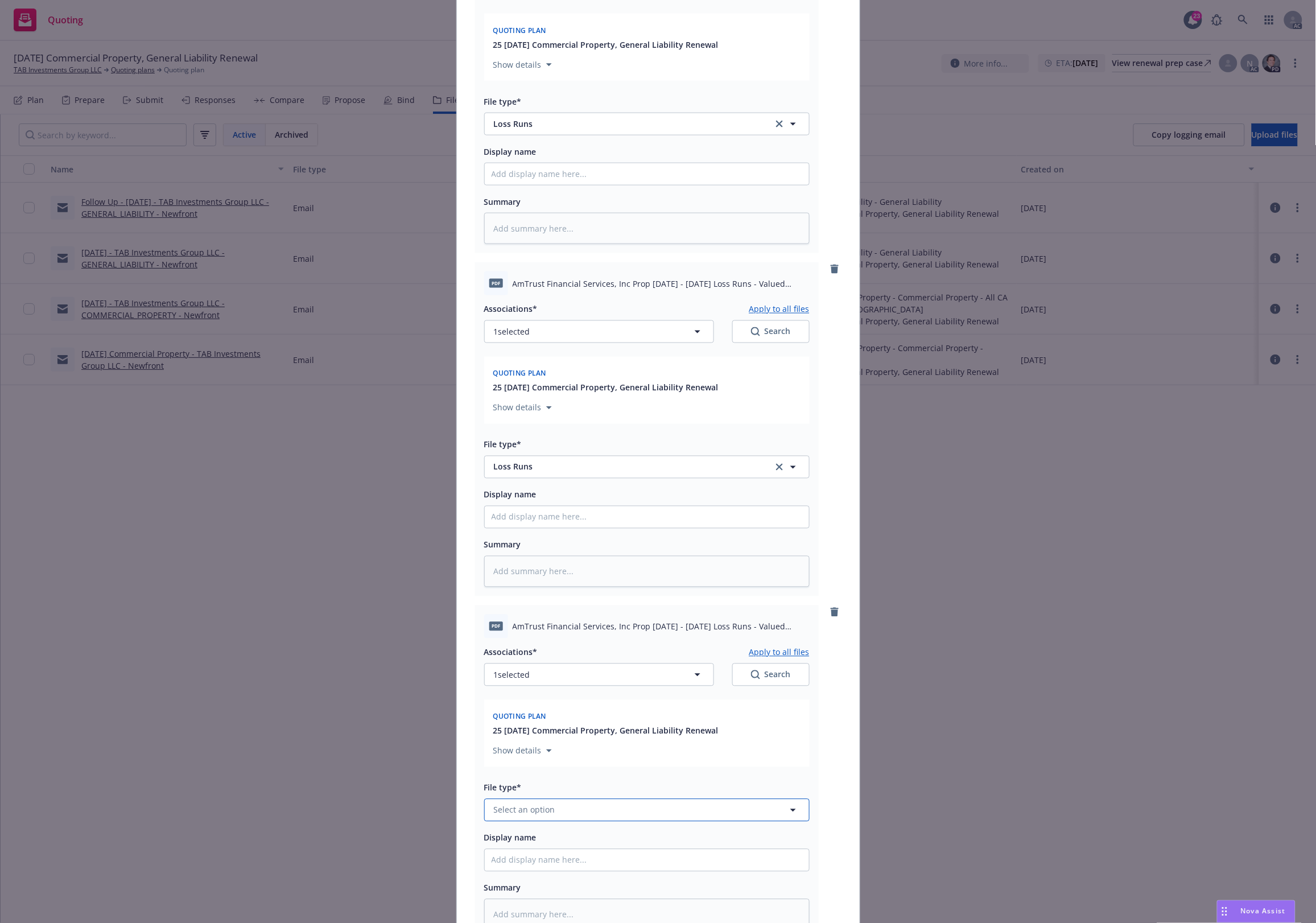
click at [522, 815] on span "Select an option" at bounding box center [524, 810] width 62 height 12
paste input "Loss Runs"
type input "Loss Runs"
click at [531, 699] on div "Loss Runs Blanket Loss Runs Letter - signed Loss Runs Authorization Letter - si…" at bounding box center [646, 733] width 324 height 121
click at [531, 699] on div "Loss Runs" at bounding box center [646, 688] width 324 height 31
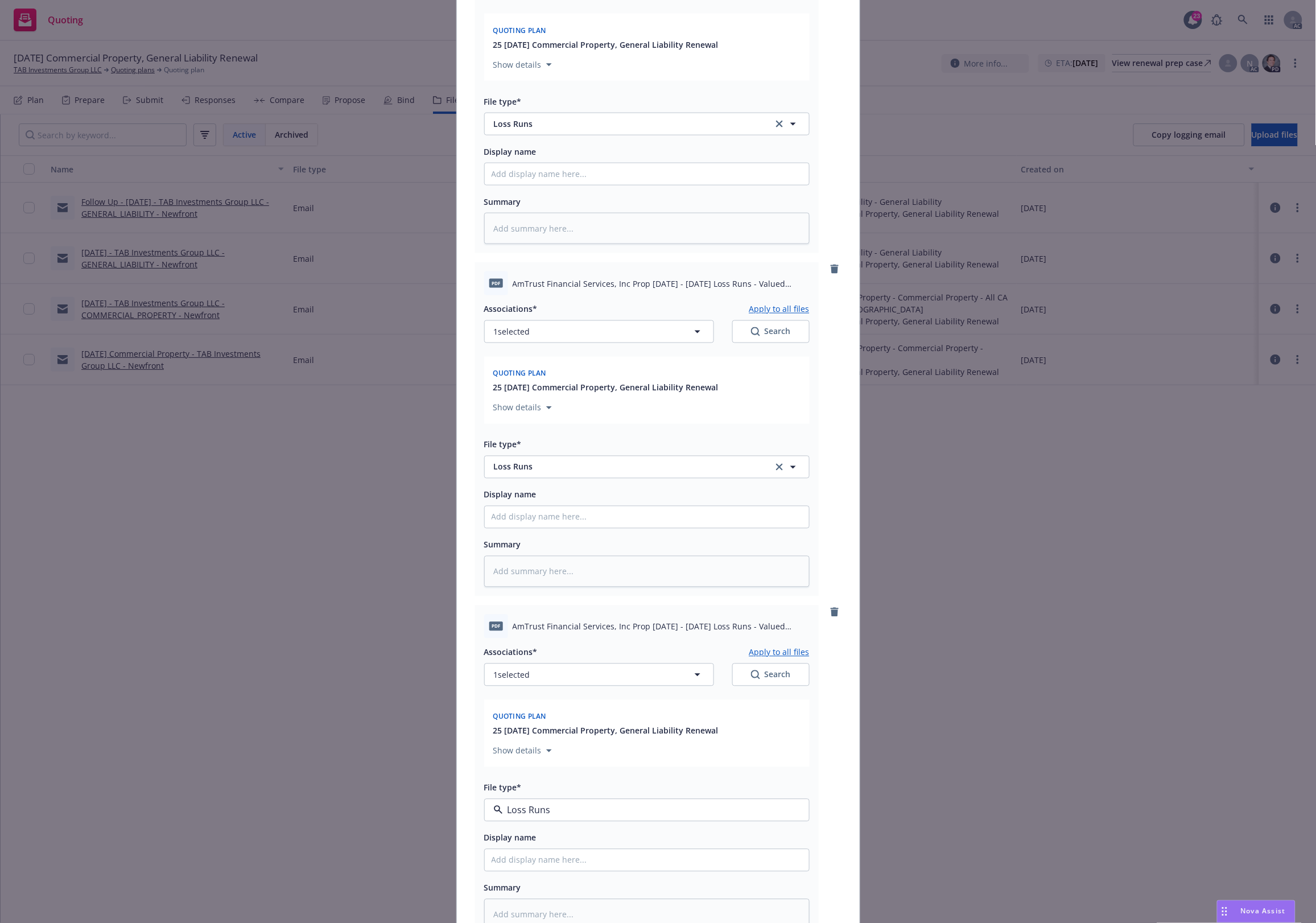
type textarea "x"
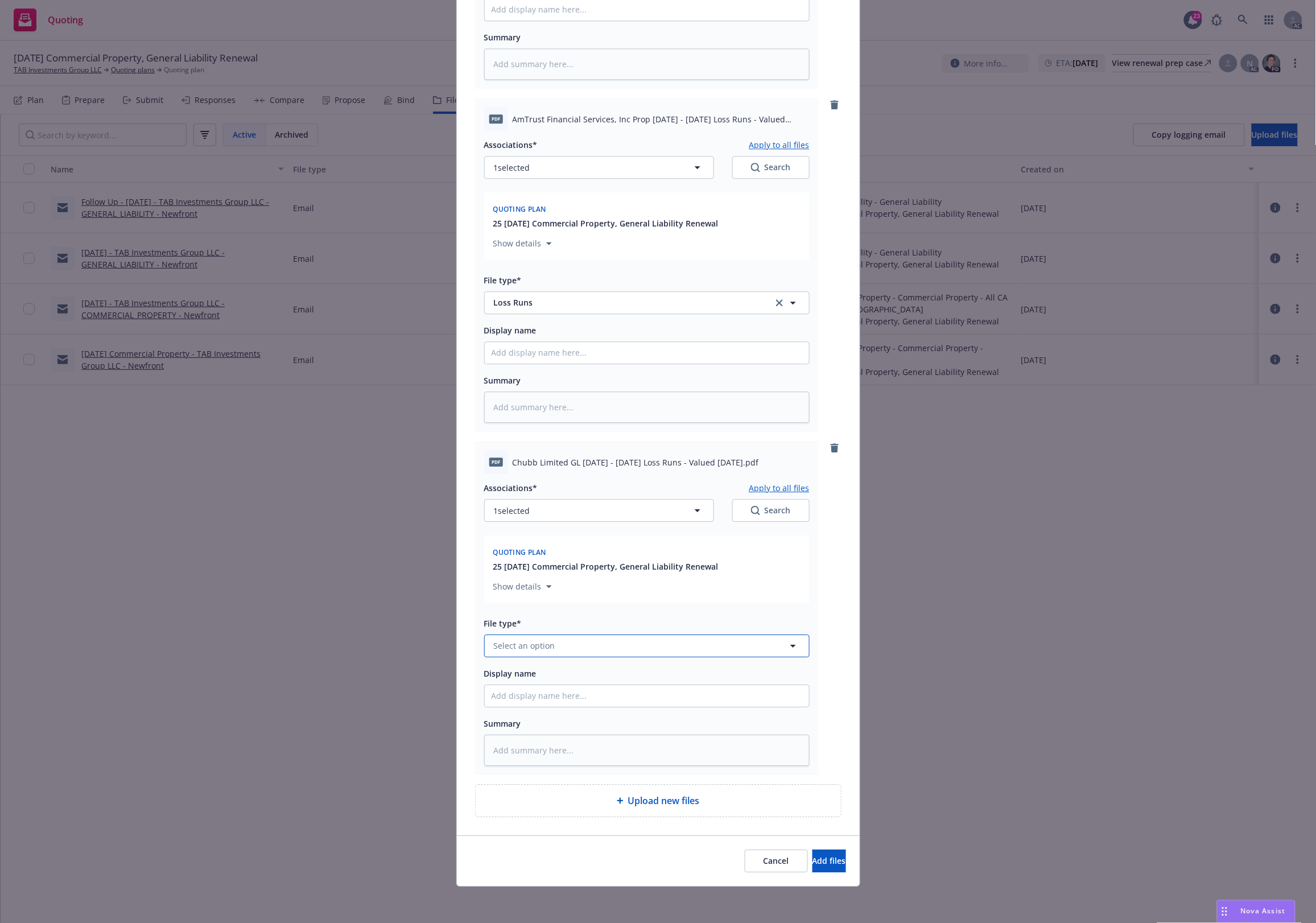
click at [541, 650] on span "Select an option" at bounding box center [524, 645] width 62 height 12
paste input "Loss Runs"
type input "Loss Runs"
click at [496, 523] on span "Loss Runs" at bounding box center [515, 524] width 39 height 12
click at [502, 512] on span "1 selected" at bounding box center [512, 510] width 37 height 12
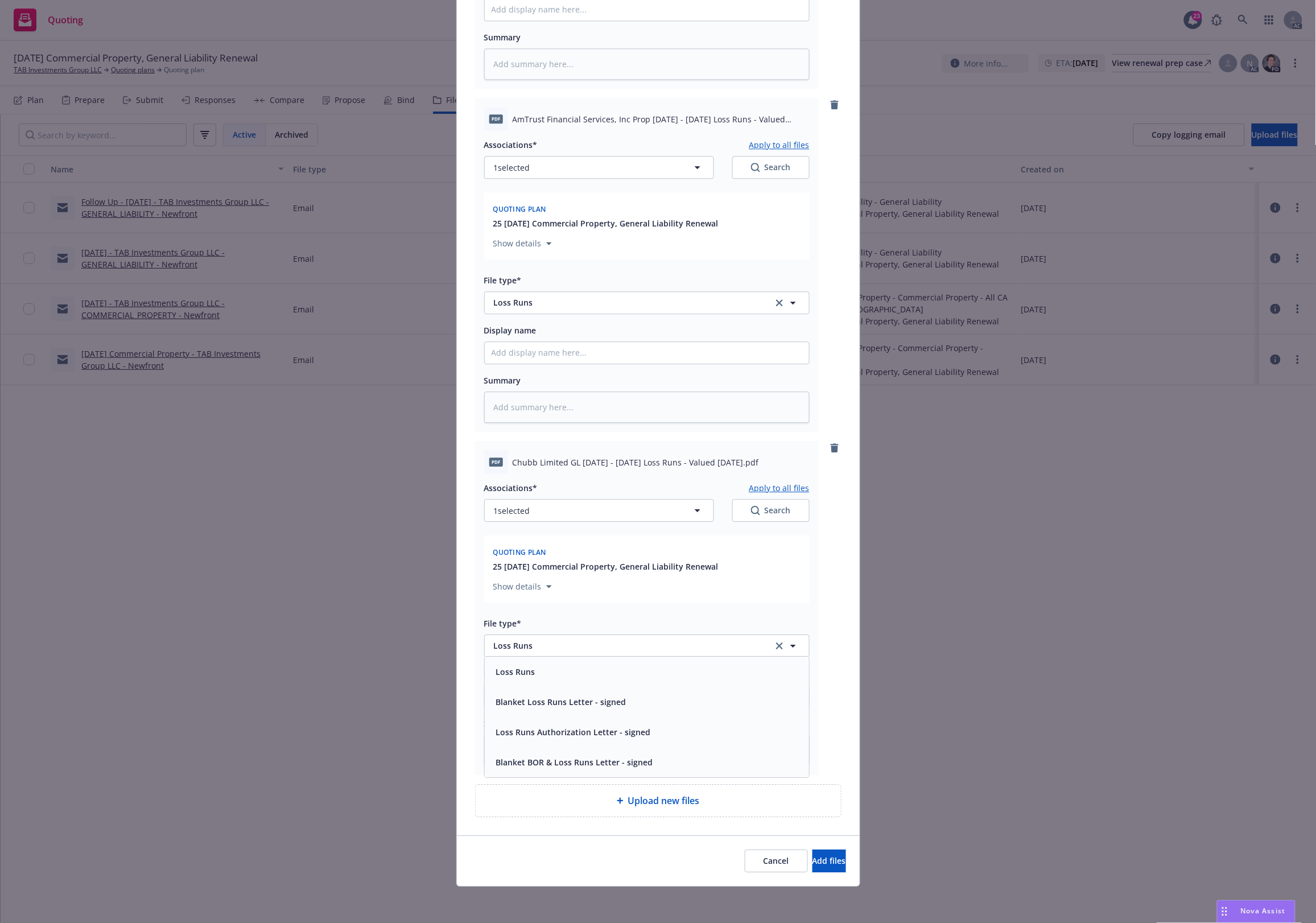
type textarea "x"
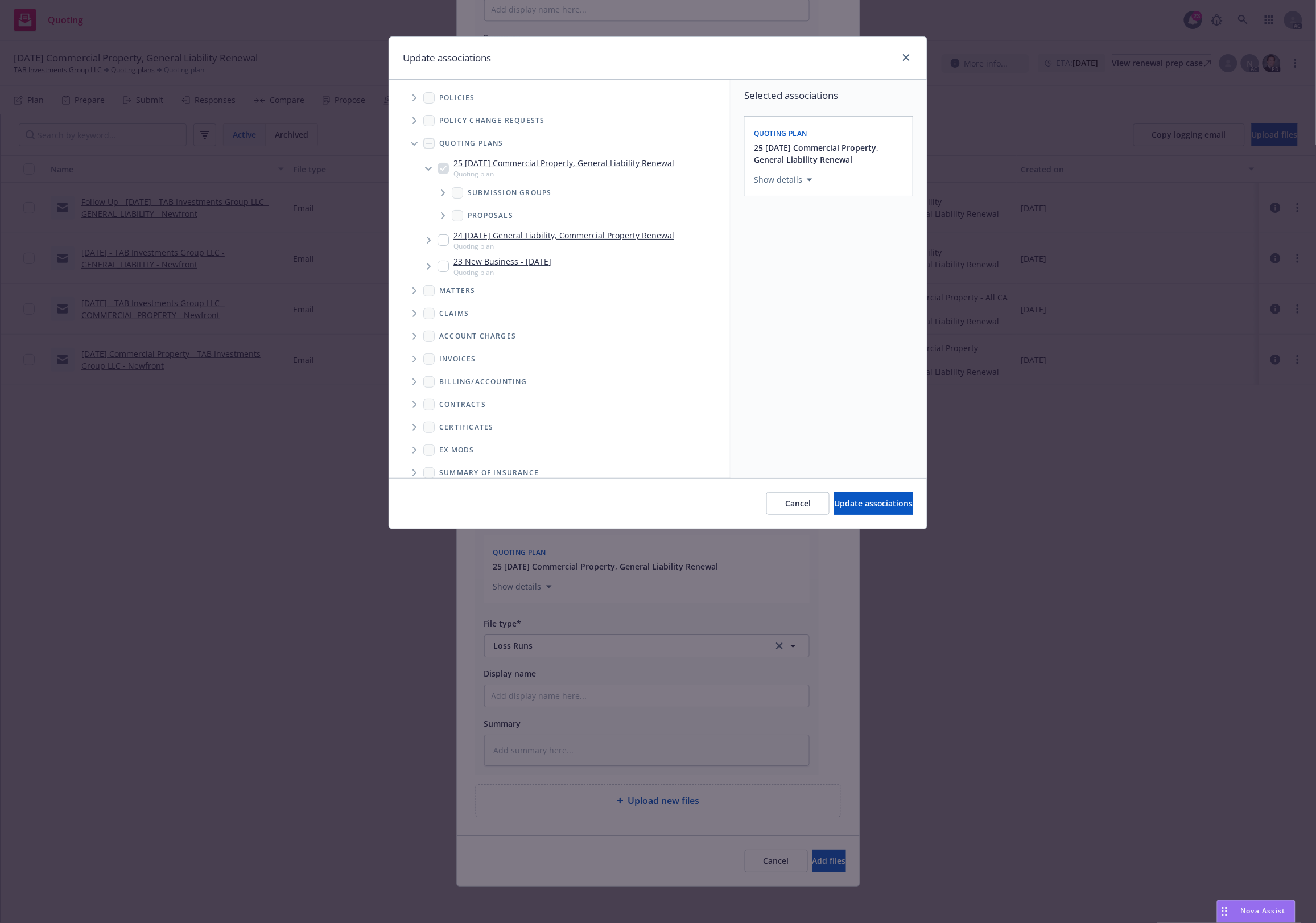
scroll to position [57, 0]
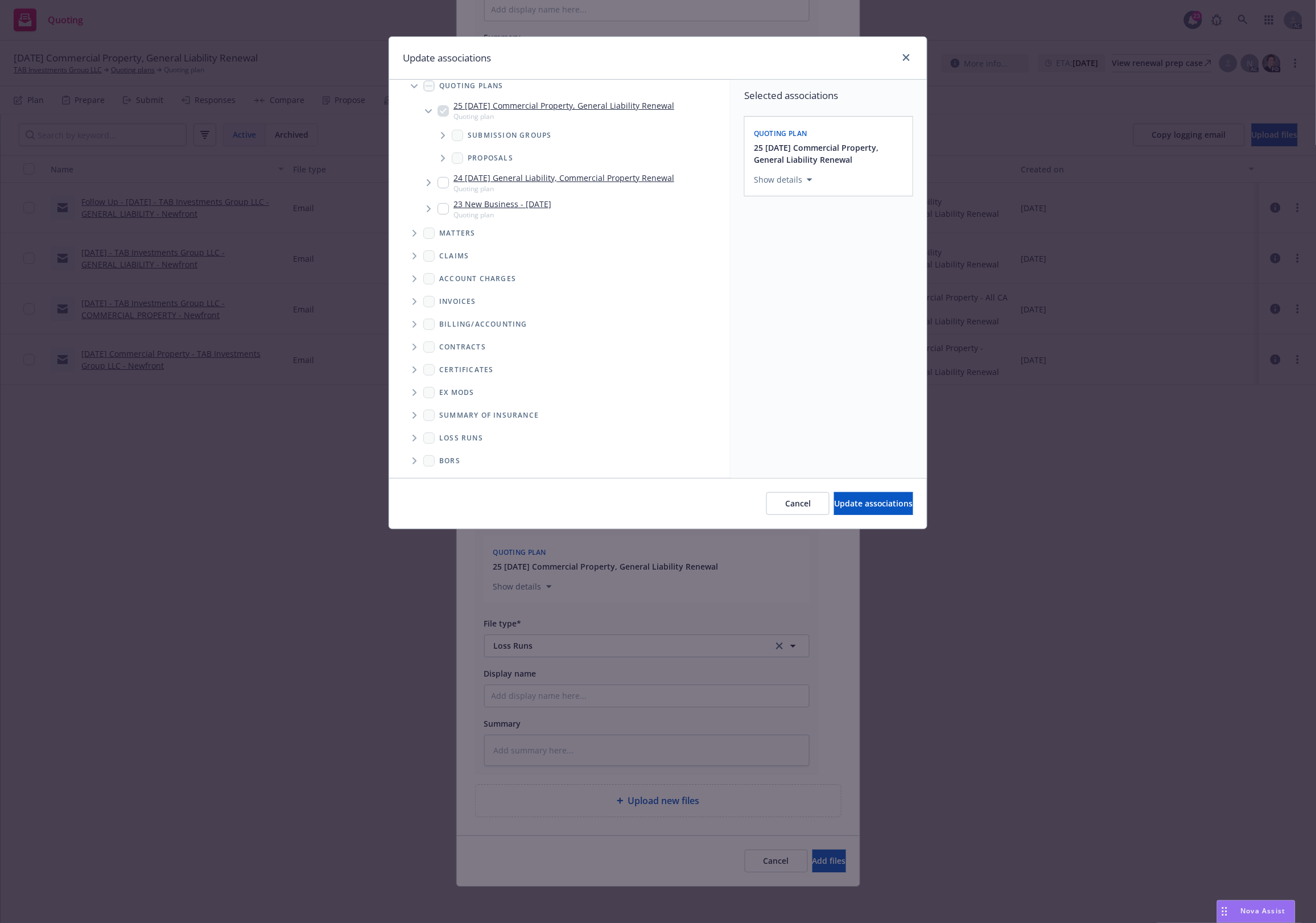
click at [413, 436] on icon "Folder Tree Example" at bounding box center [414, 438] width 4 height 7
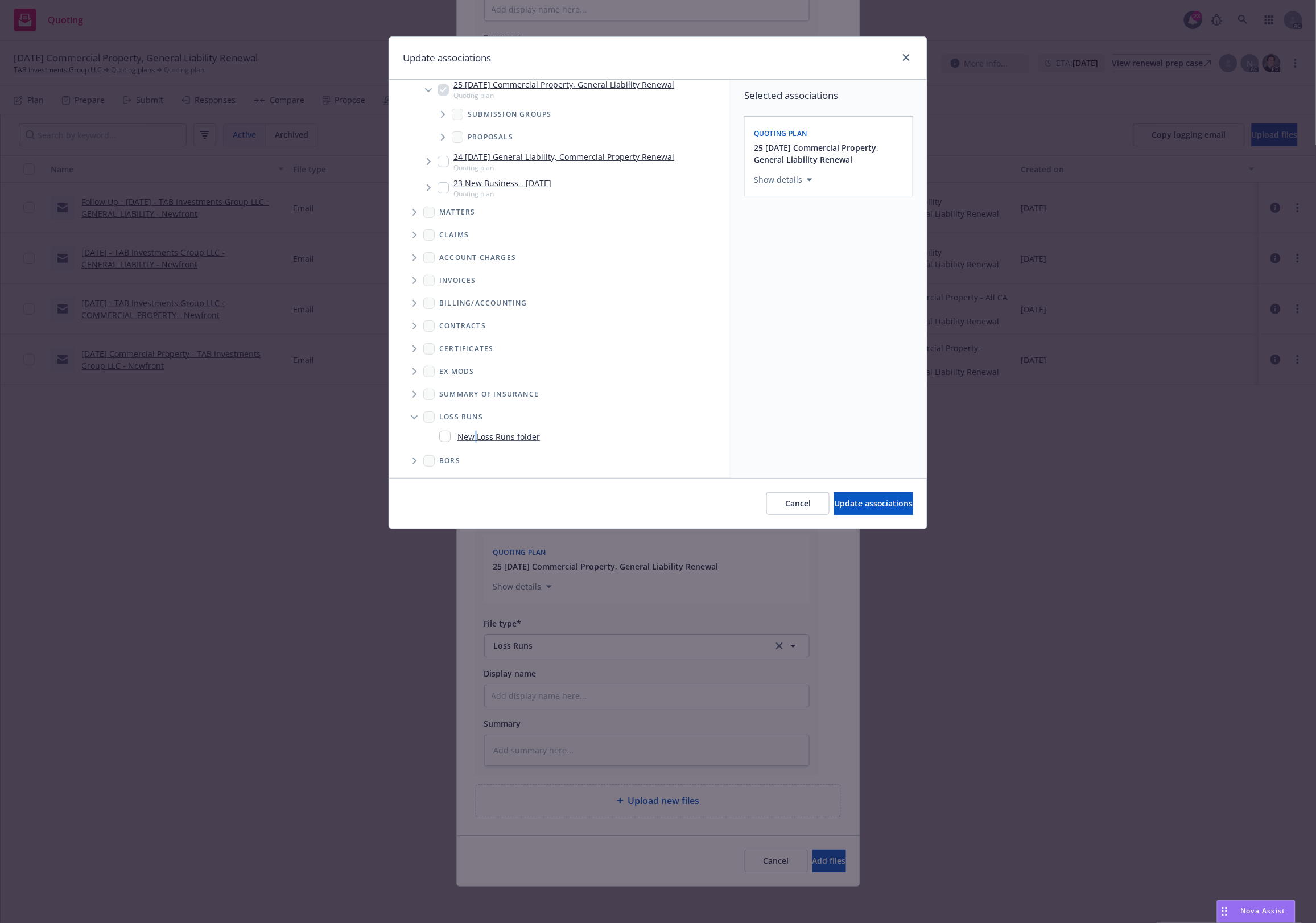
click at [475, 433] on link "New Loss Runs folder" at bounding box center [499, 437] width 82 height 12
checkbox input "true"
click at [825, 261] on div "Select an option" at bounding box center [824, 258] width 121 height 11
click at [777, 372] on div "2025" at bounding box center [860, 375] width 209 height 31
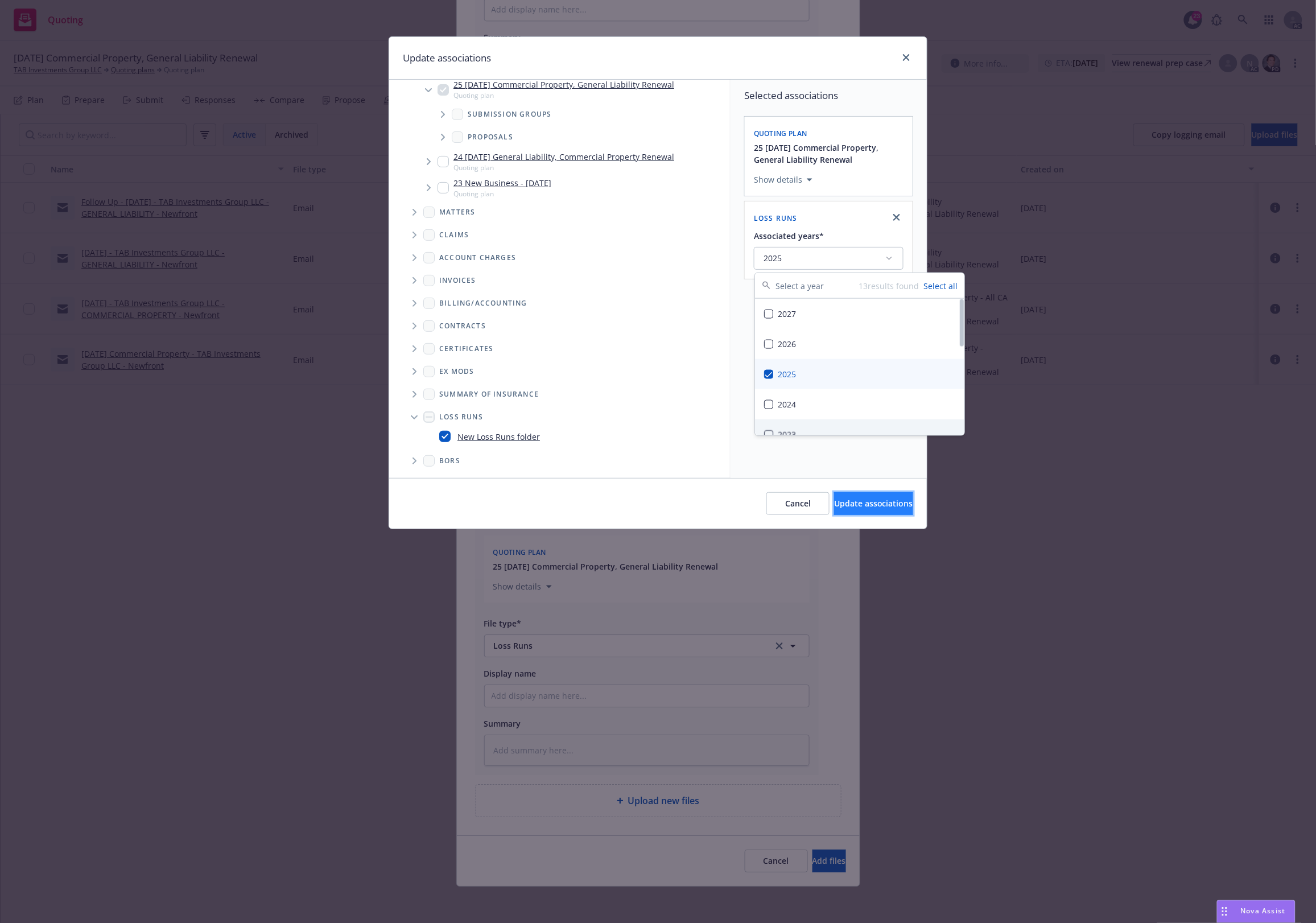
click at [840, 503] on span "Update associations" at bounding box center [874, 503] width 79 height 11
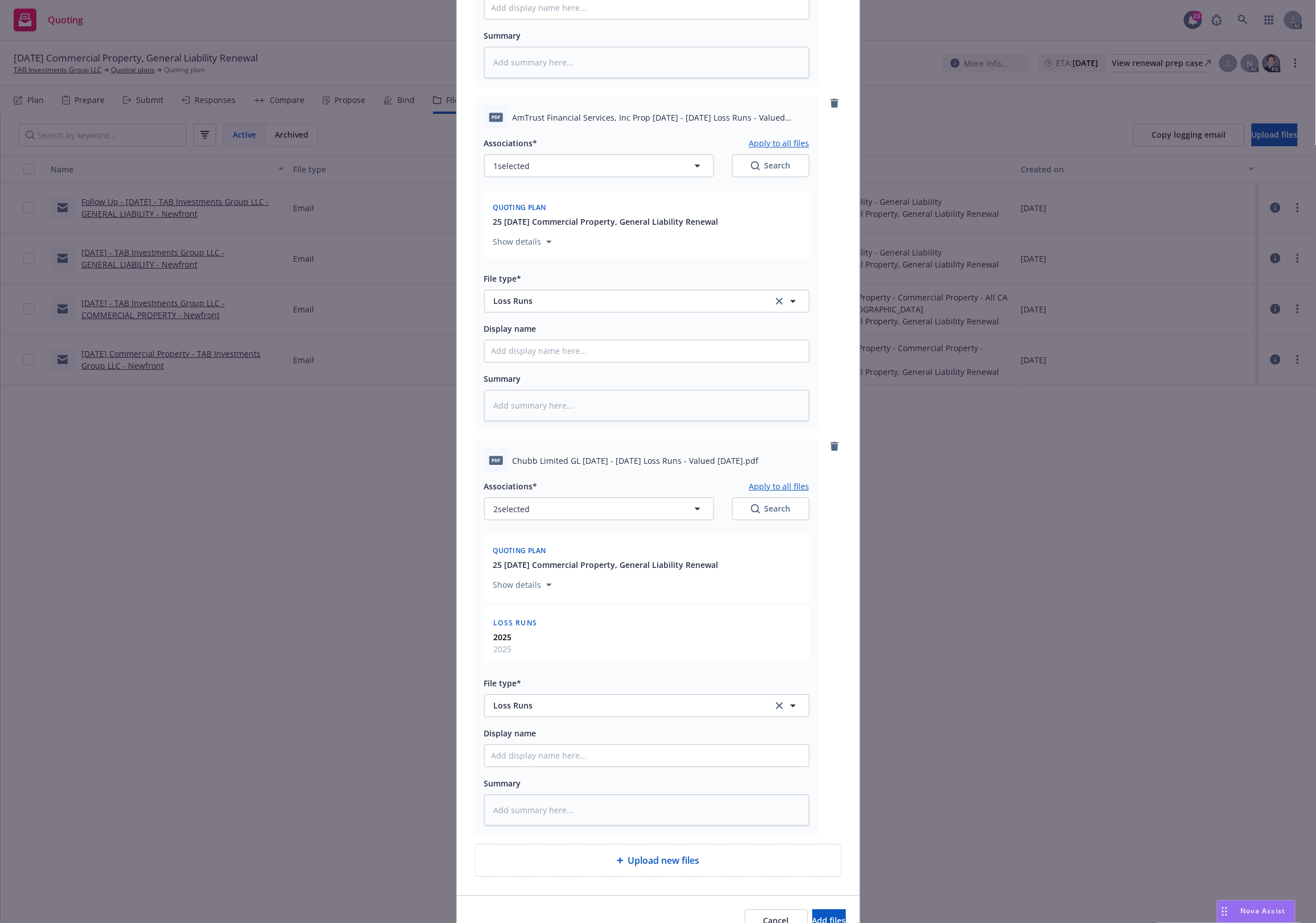
click at [777, 487] on button "Apply to all files" at bounding box center [779, 486] width 60 height 14
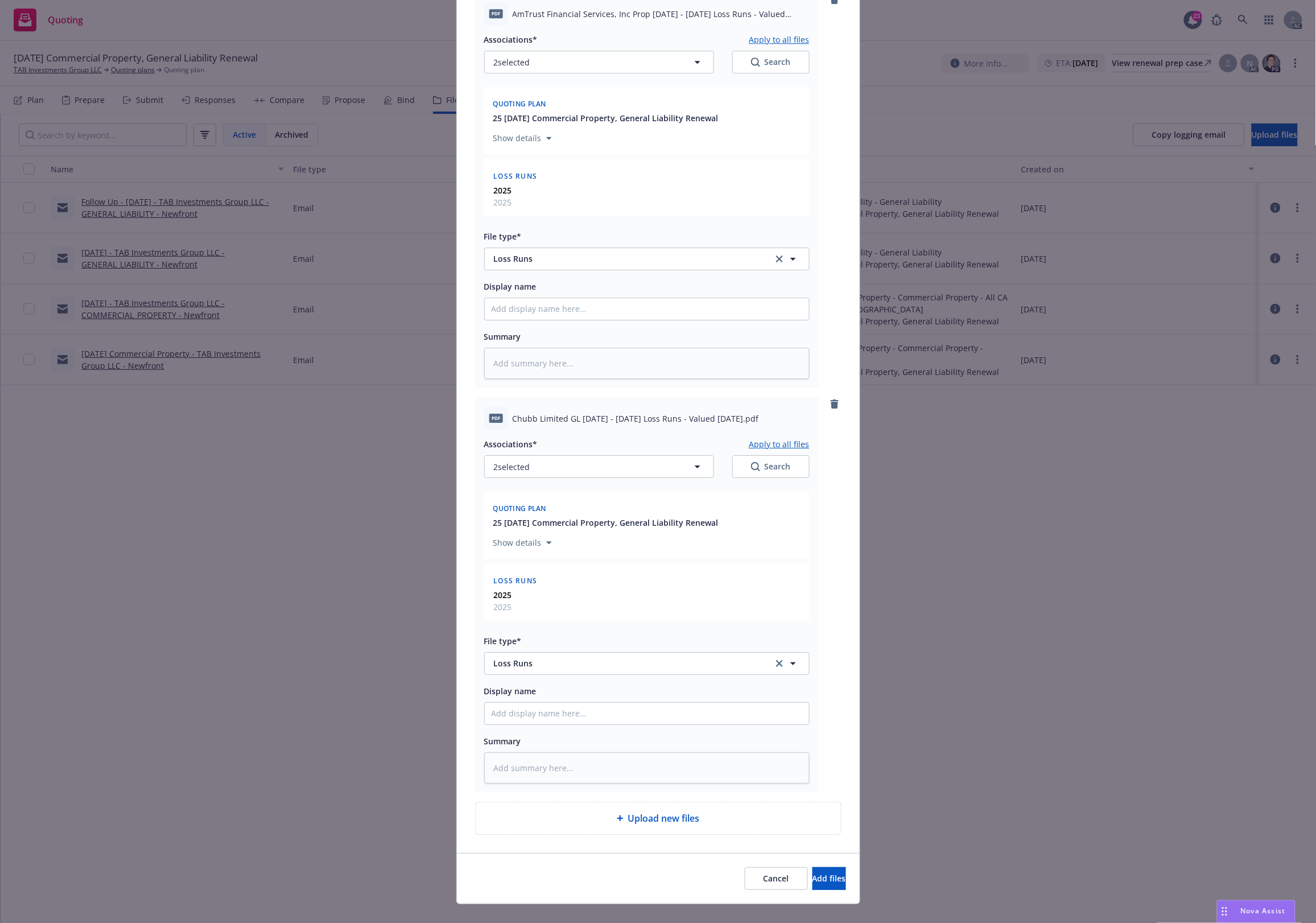
scroll to position [1386, 0]
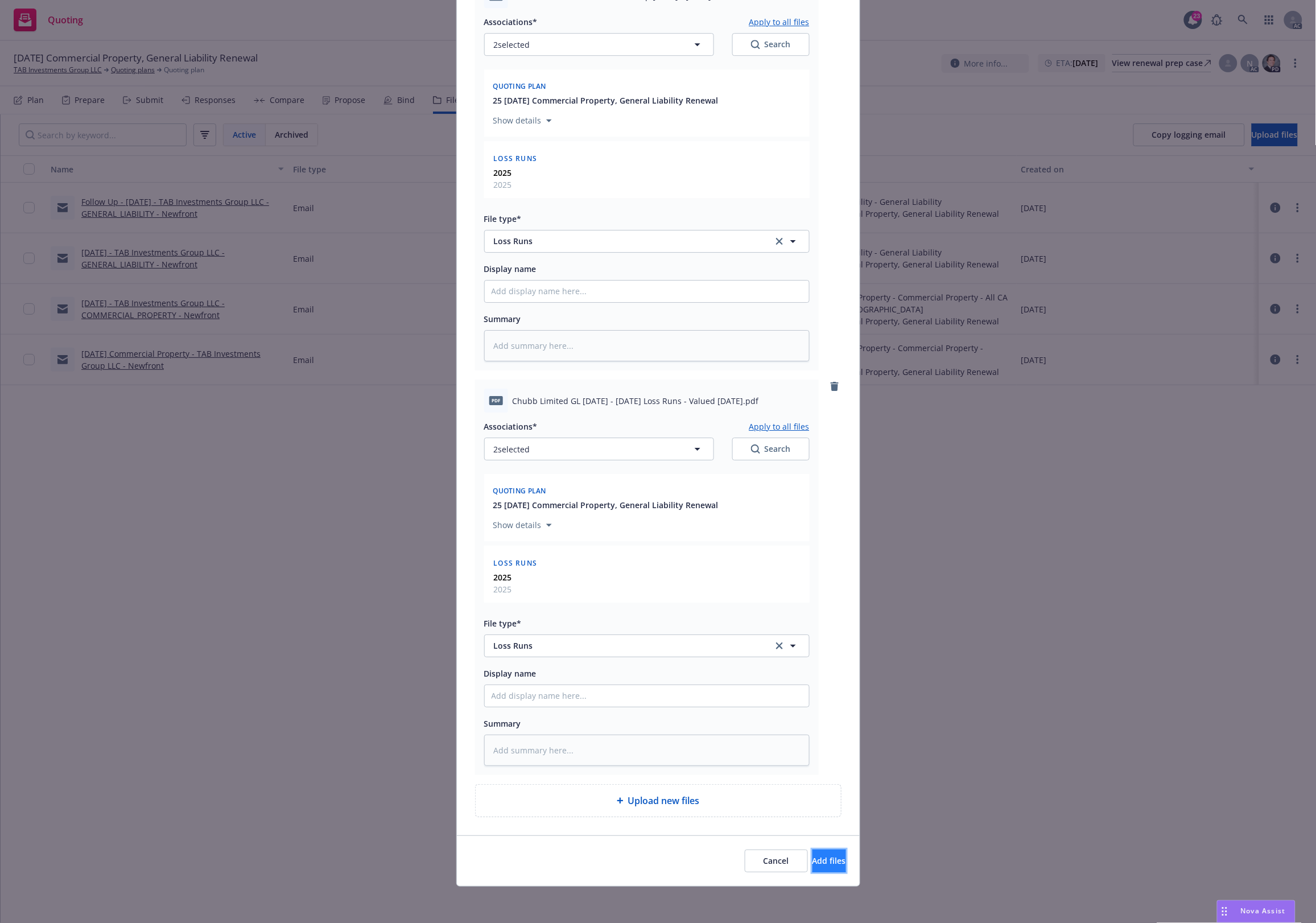
click at [812, 860] on span "Add files" at bounding box center [829, 860] width 34 height 11
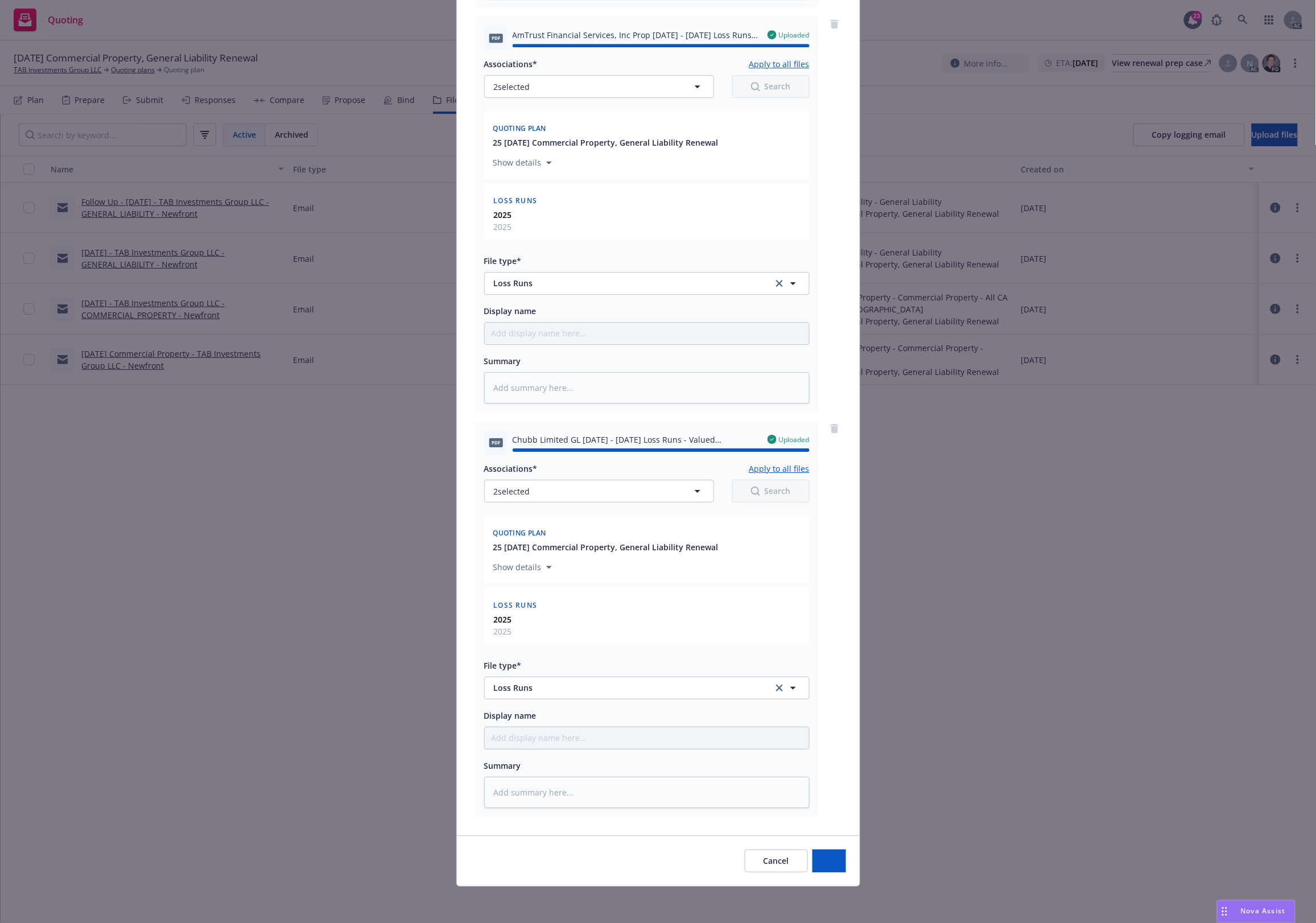
type textarea "x"
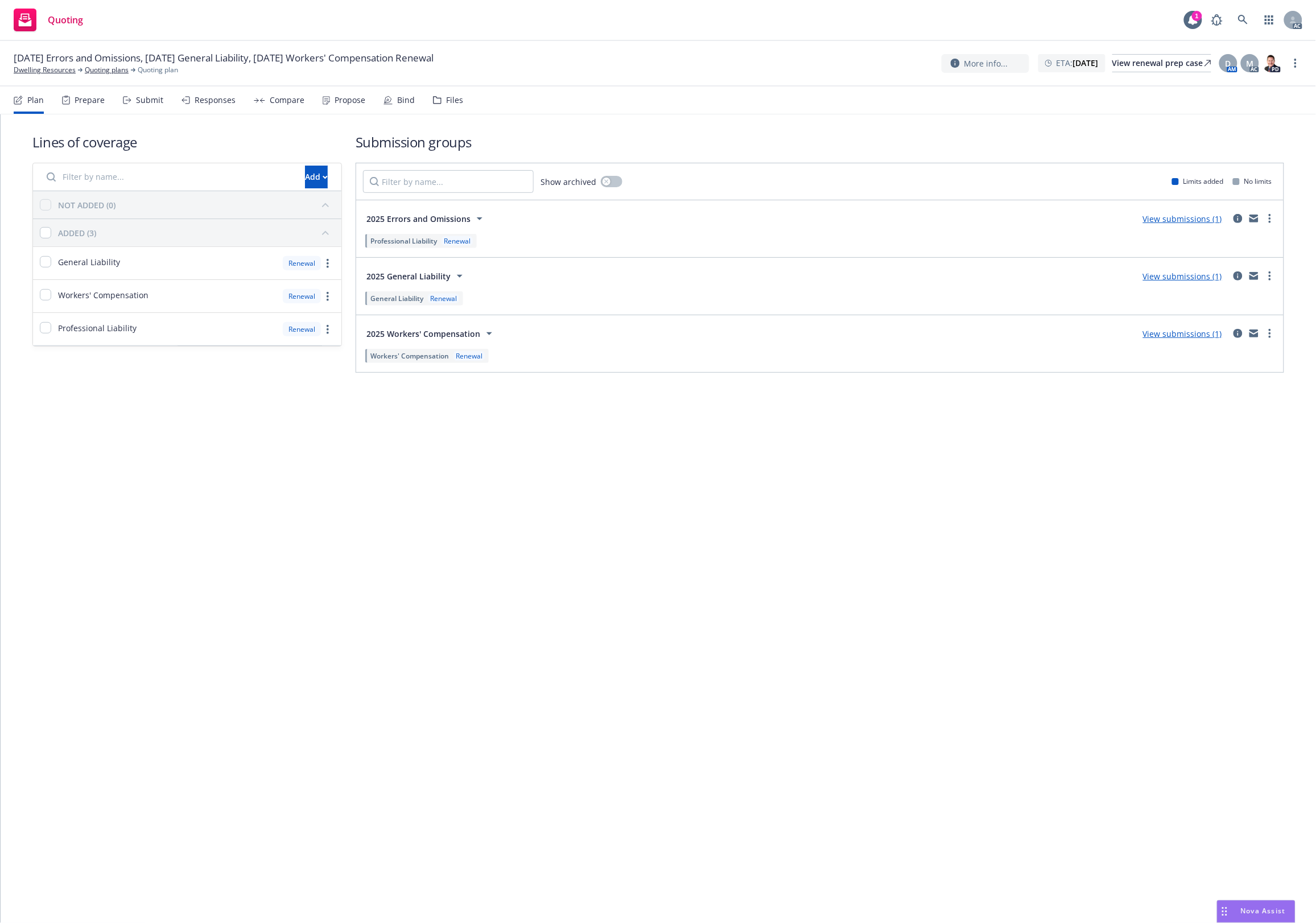
click at [449, 95] on div "Files" at bounding box center [455, 100] width 17 height 9
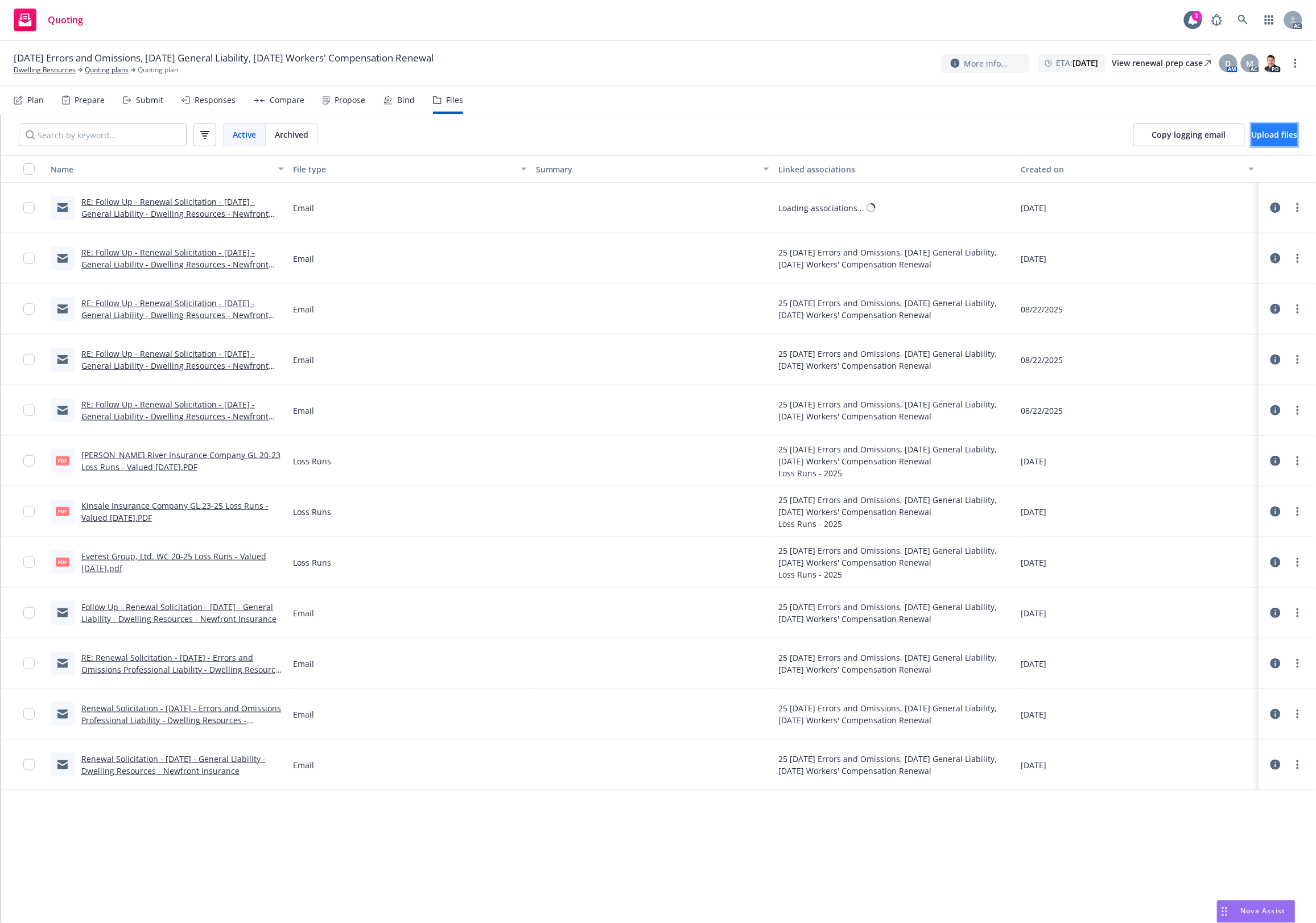
click at [1252, 124] on button "Upload files" at bounding box center [1275, 135] width 46 height 23
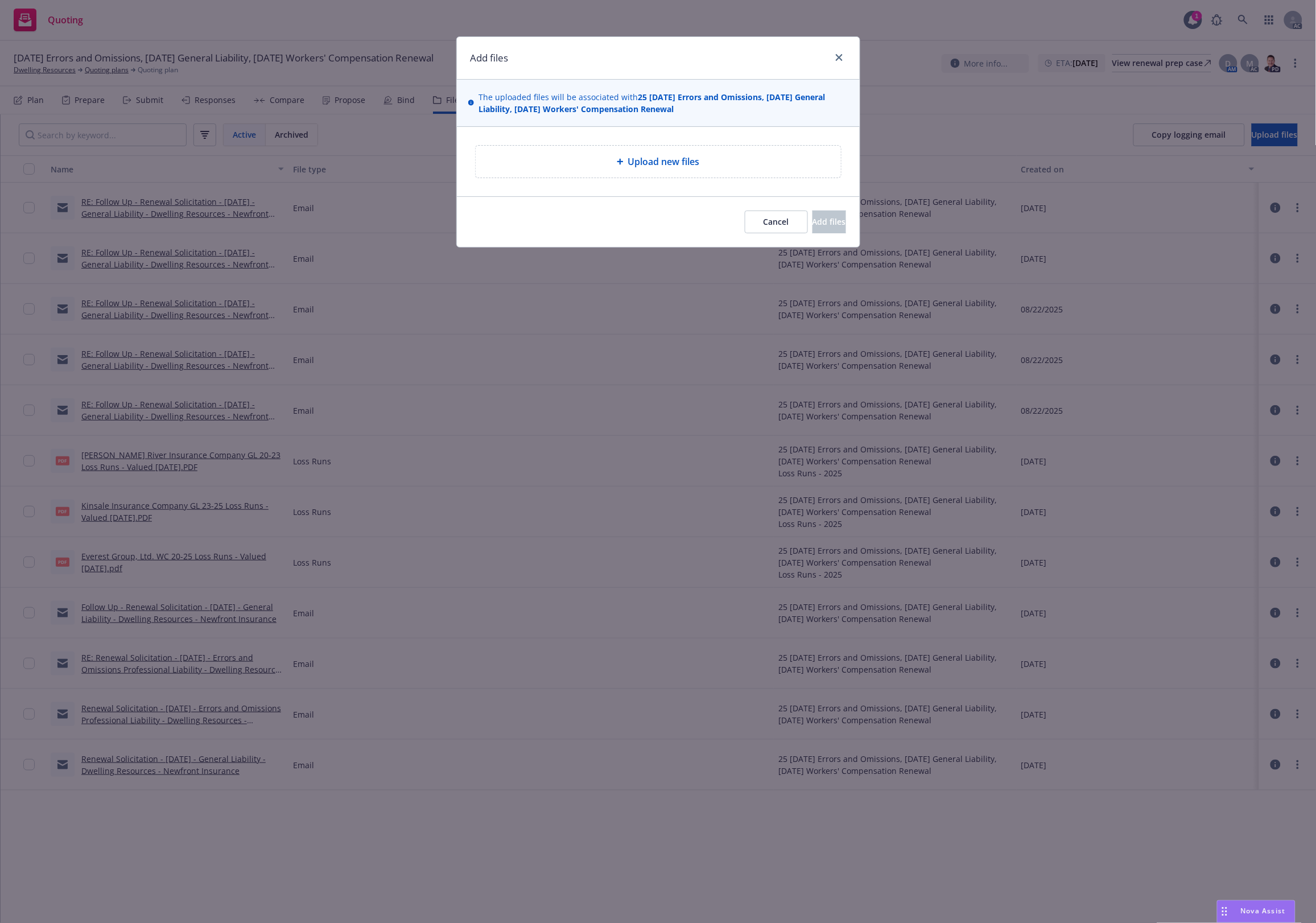
click at [610, 146] on div "Upload new files" at bounding box center [658, 162] width 365 height 32
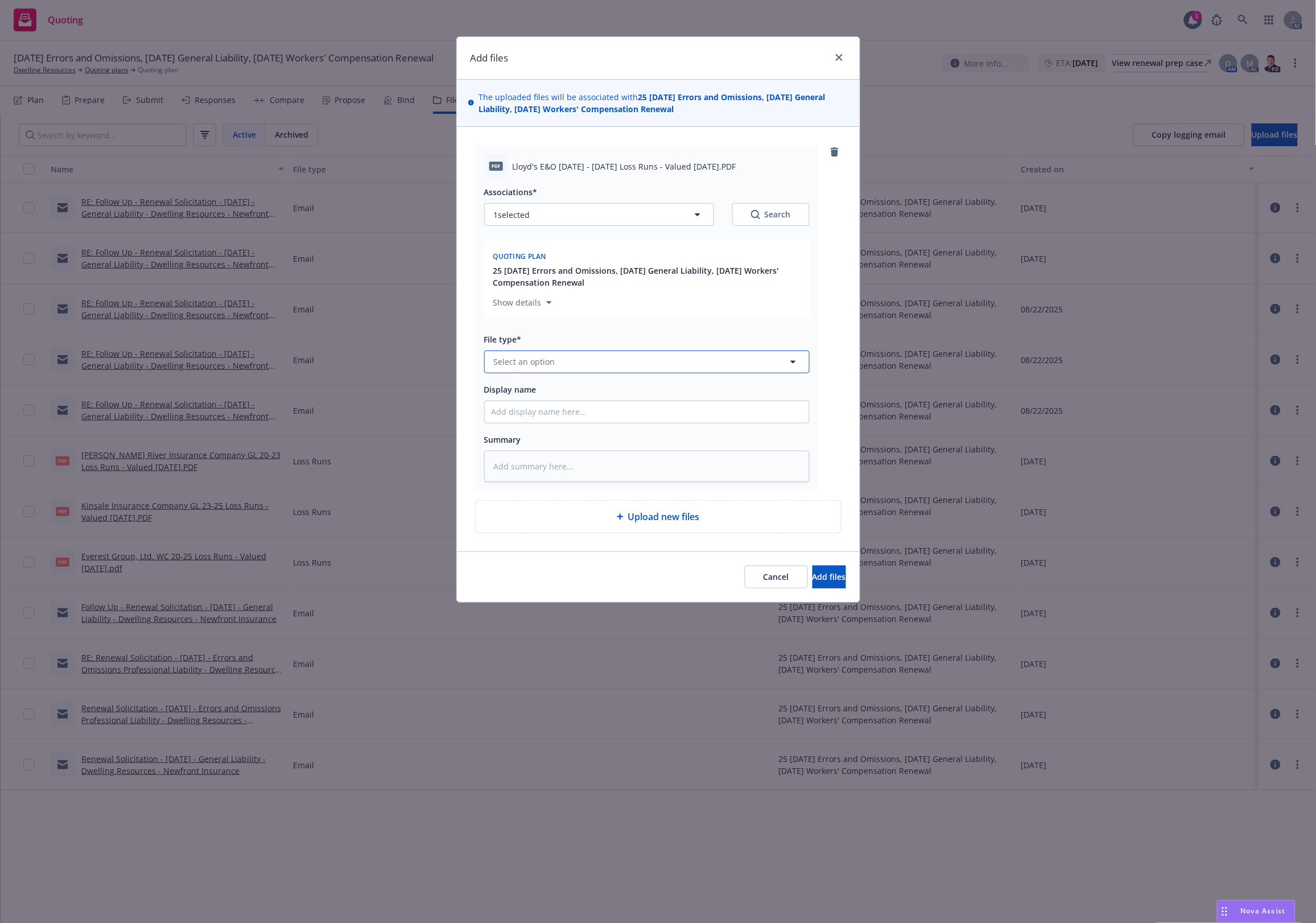
click at [538, 363] on span "Select an option" at bounding box center [524, 362] width 62 height 12
type input "`"
type textarea "x"
paste input "Loss Runs"
type input "Loss Runs"
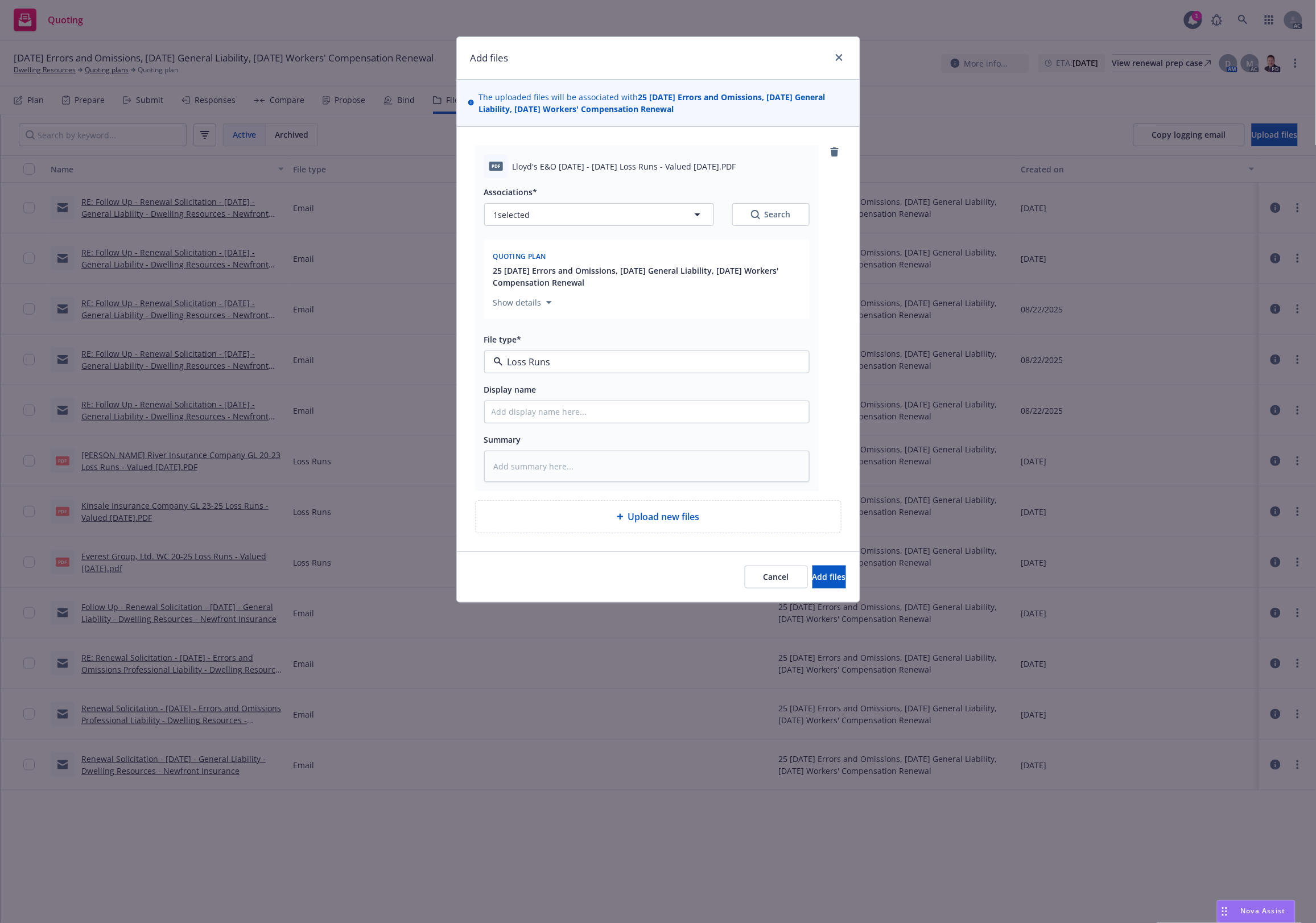
click at [533, 381] on div "Loss Runs" at bounding box center [646, 393] width 324 height 31
type textarea "x"
